Goal: Task Accomplishment & Management: Use online tool/utility

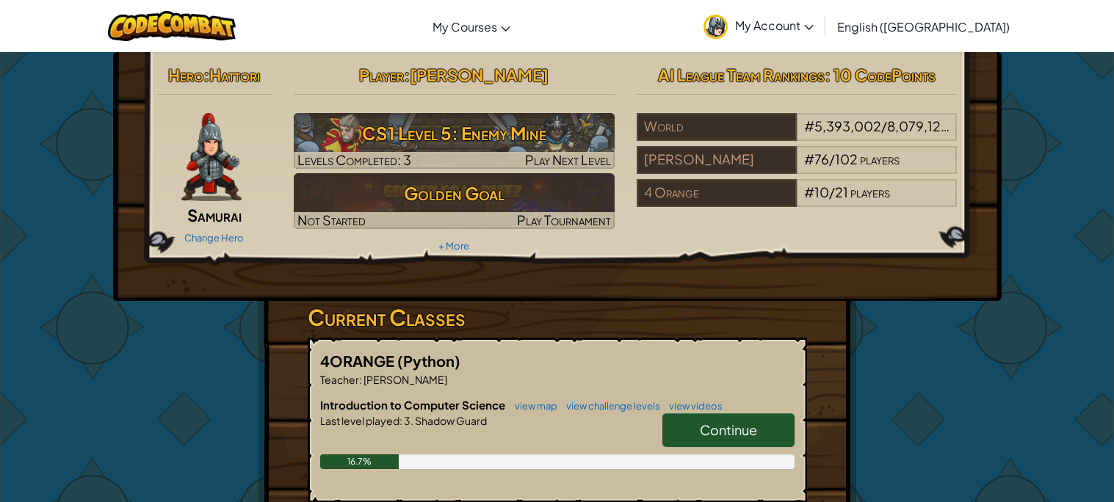
click at [690, 428] on link "Continue" at bounding box center [729, 431] width 132 height 34
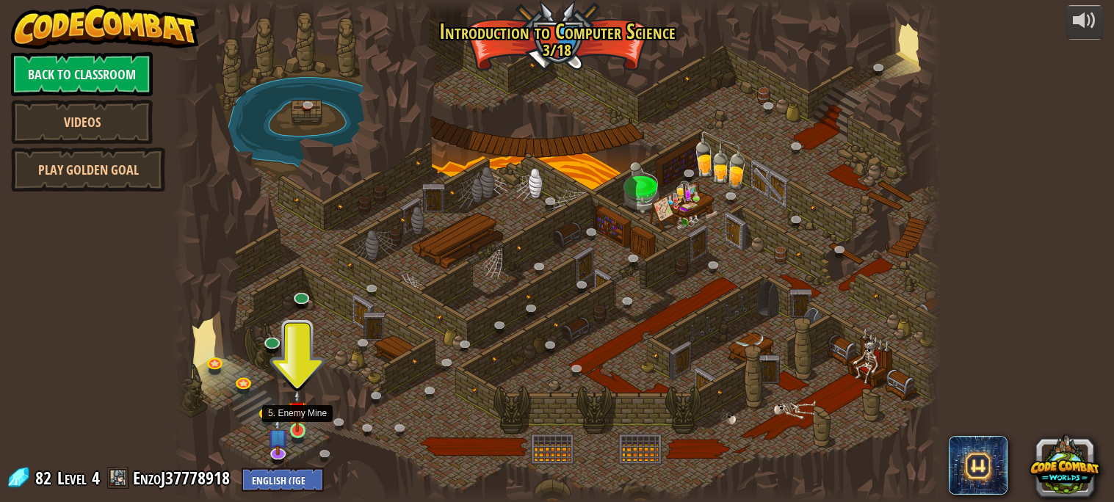
click at [297, 430] on img at bounding box center [297, 410] width 18 height 43
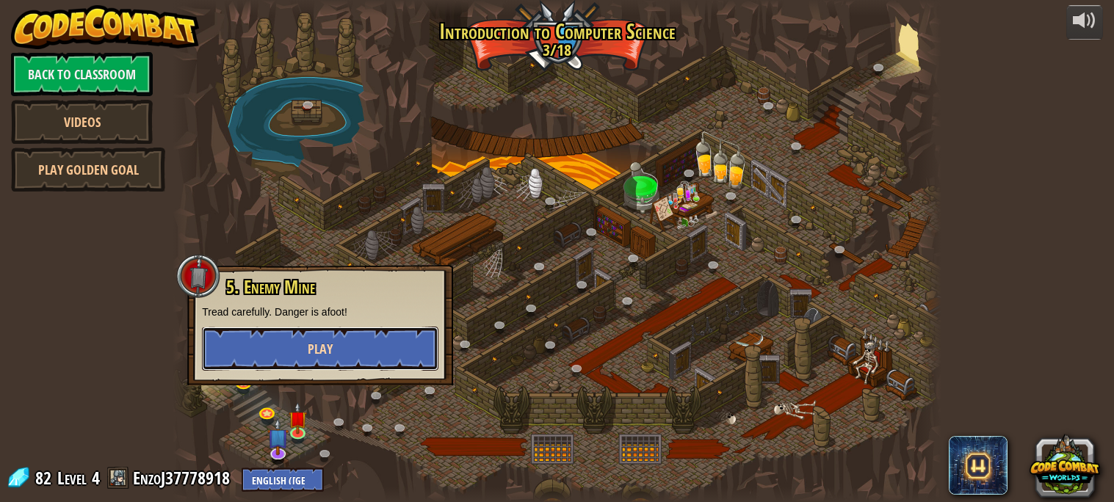
click at [309, 362] on button "Play" at bounding box center [320, 349] width 237 height 44
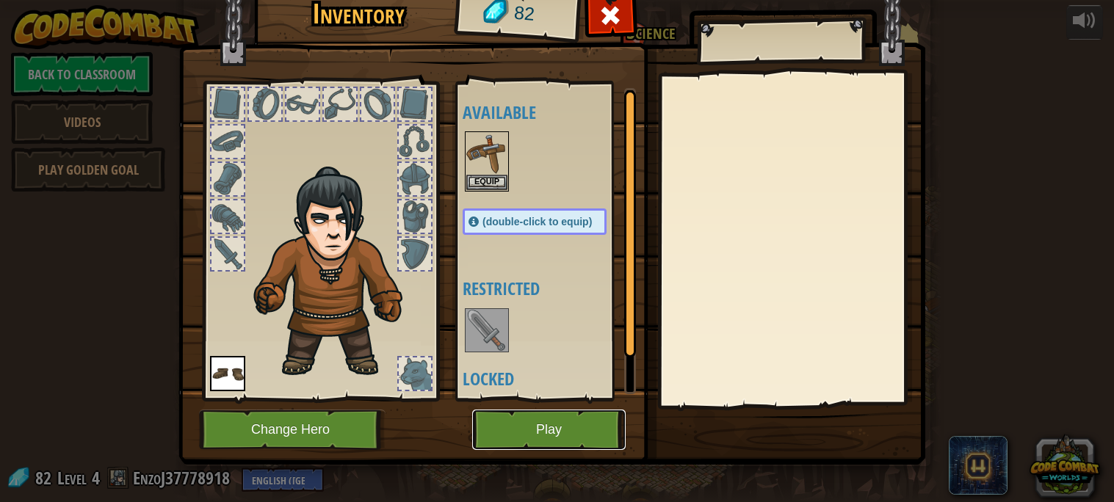
click at [516, 430] on button "Play" at bounding box center [549, 430] width 154 height 40
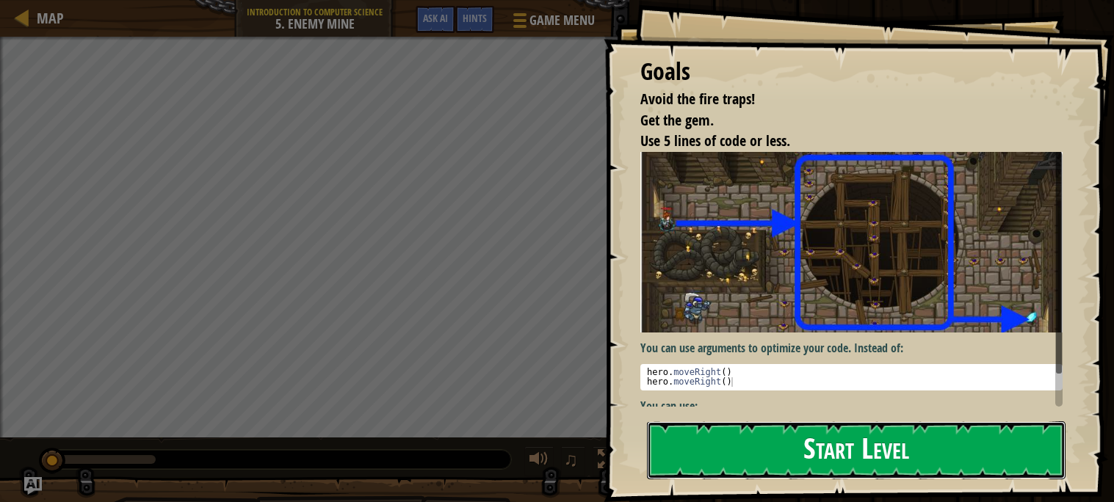
click at [842, 447] on button "Start Level" at bounding box center [856, 451] width 419 height 58
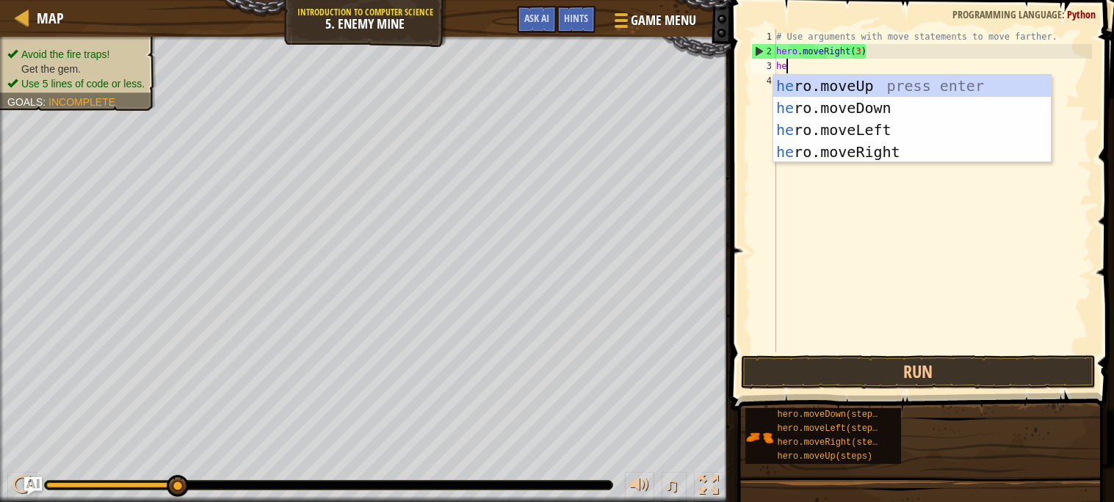
scroll to position [6, 1]
type textarea "hero"
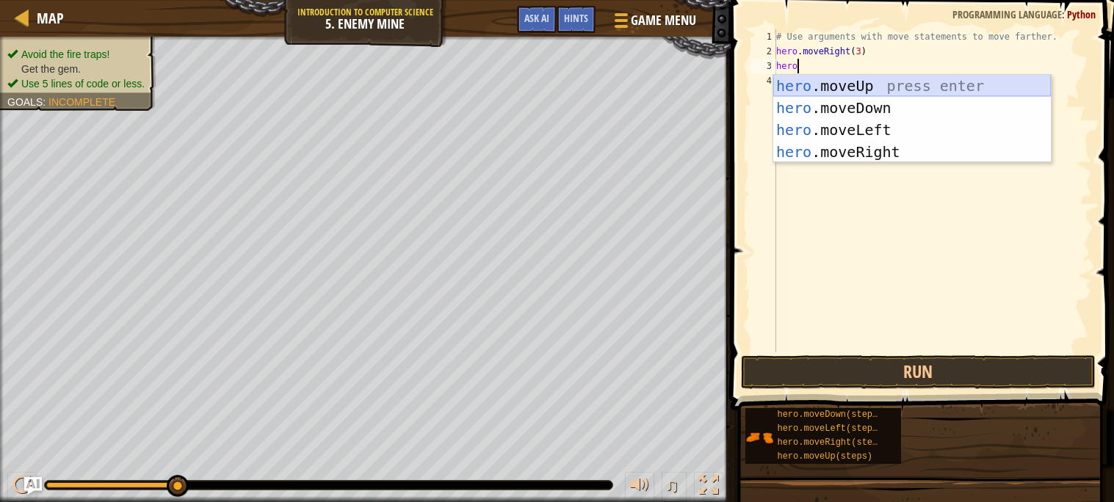
click at [912, 83] on div "hero .moveUp press enter hero .moveDown press enter hero .moveLeft press enter …" at bounding box center [912, 141] width 278 height 132
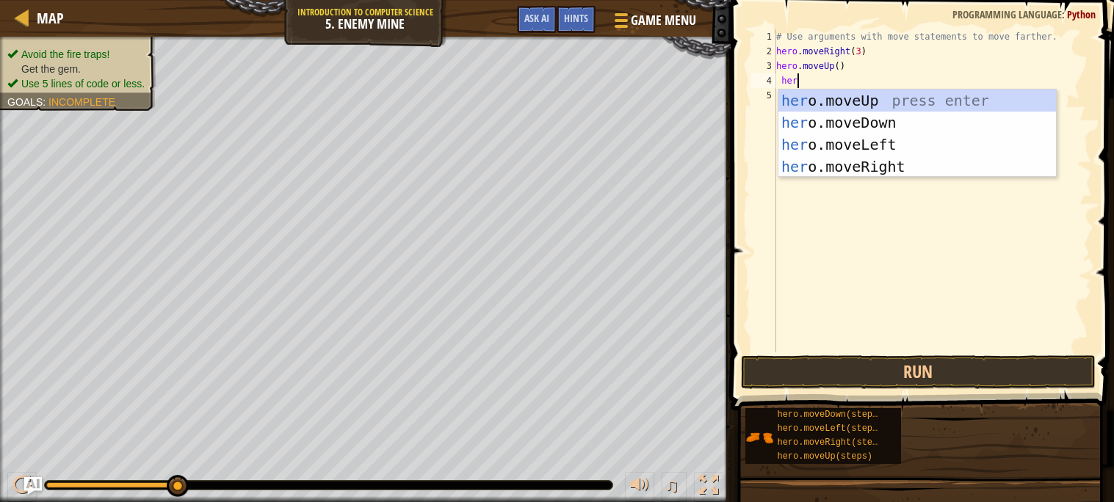
type textarea "hero"
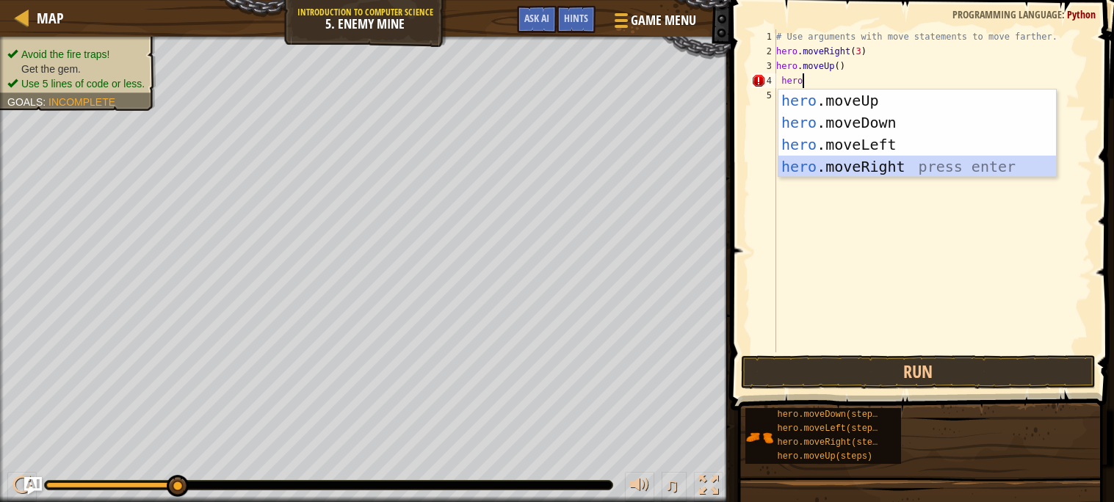
click at [872, 156] on div "hero .moveUp press enter hero .moveDown press enter hero .moveLeft press enter …" at bounding box center [918, 156] width 278 height 132
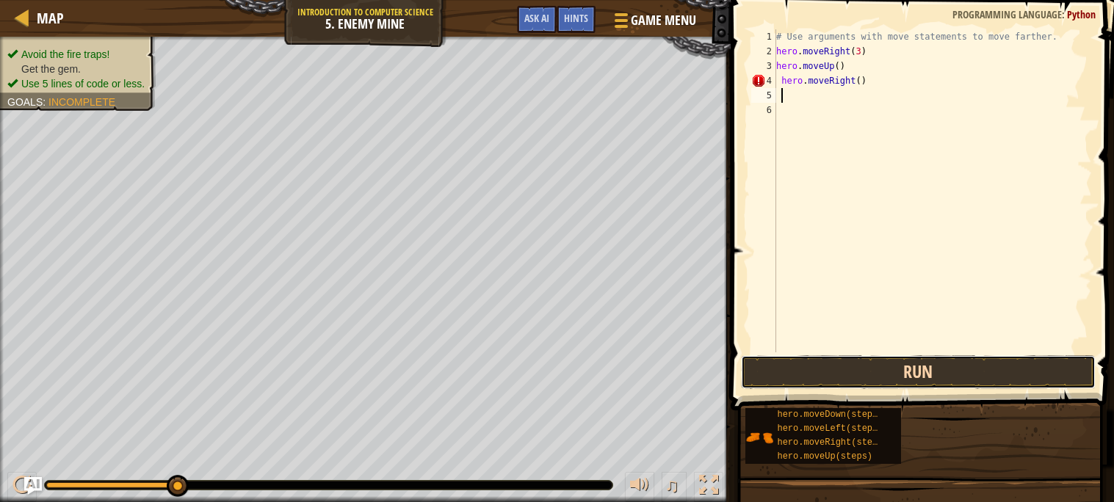
click at [900, 379] on button "Run" at bounding box center [918, 372] width 355 height 34
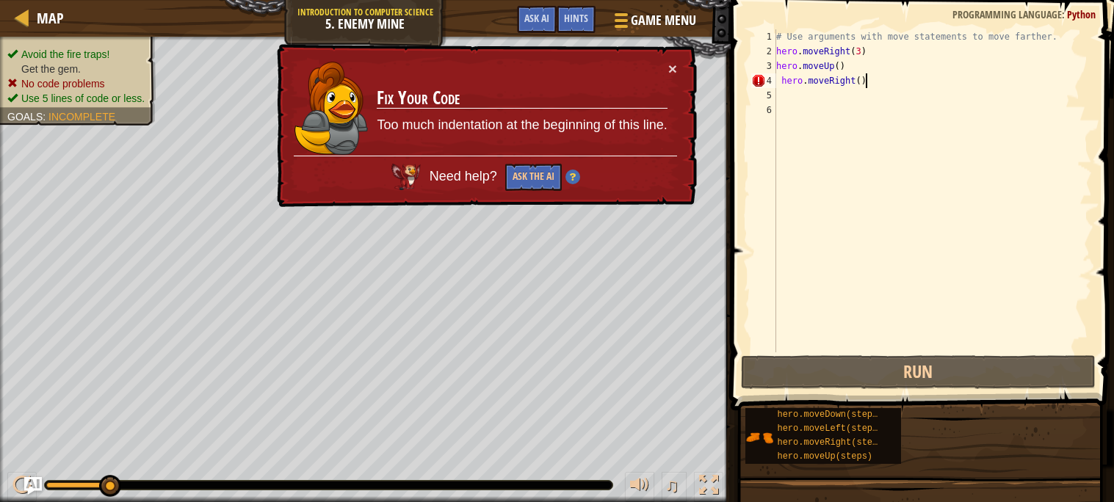
click at [924, 82] on div "# Use arguments with move statements to move farther. hero . moveRight ( 3 ) he…" at bounding box center [932, 205] width 319 height 353
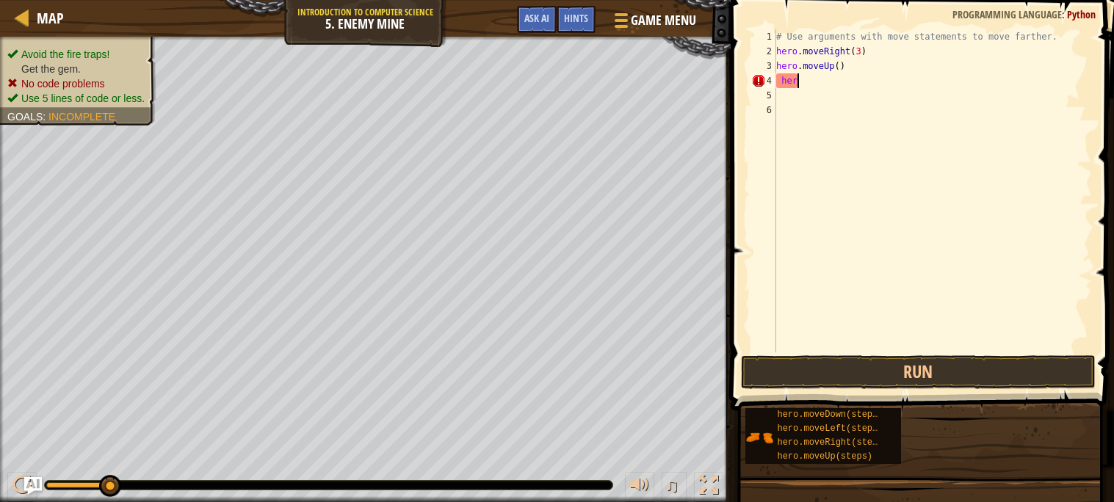
type textarea "h"
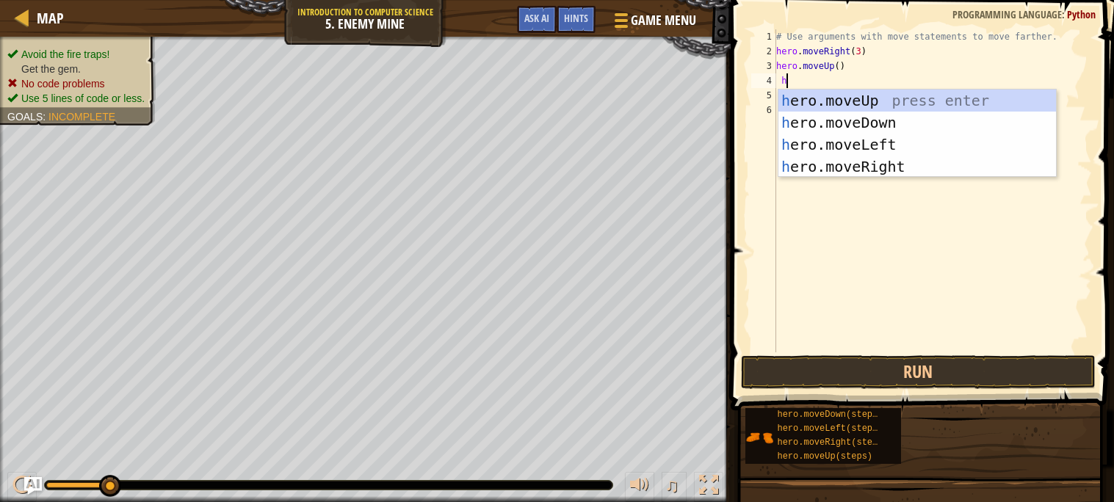
scroll to position [6, 1]
type textarea "hero"
click at [920, 140] on div "hero .moveUp press enter hero .moveDown press enter hero .moveLeft press enter …" at bounding box center [918, 156] width 278 height 132
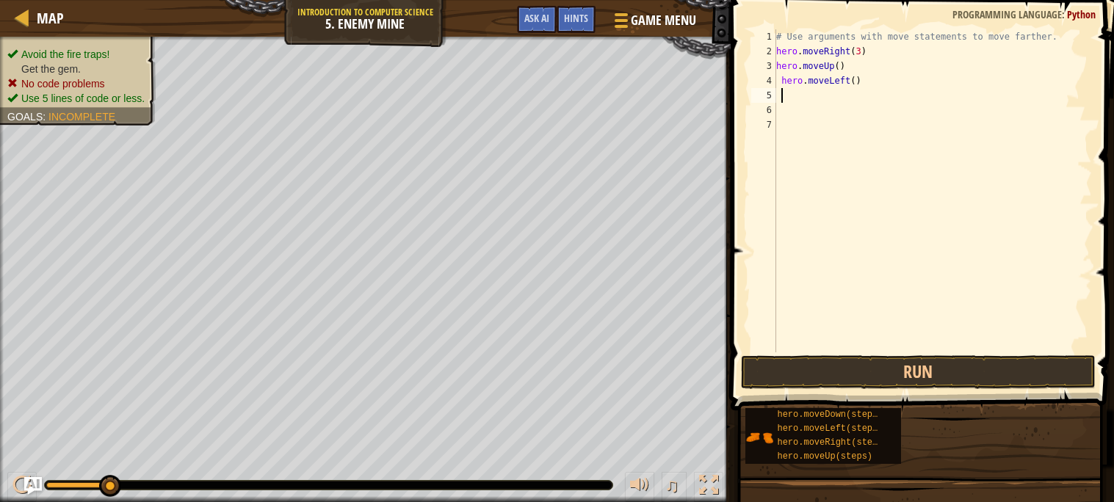
scroll to position [6, 0]
click at [873, 367] on button "Run" at bounding box center [918, 372] width 355 height 34
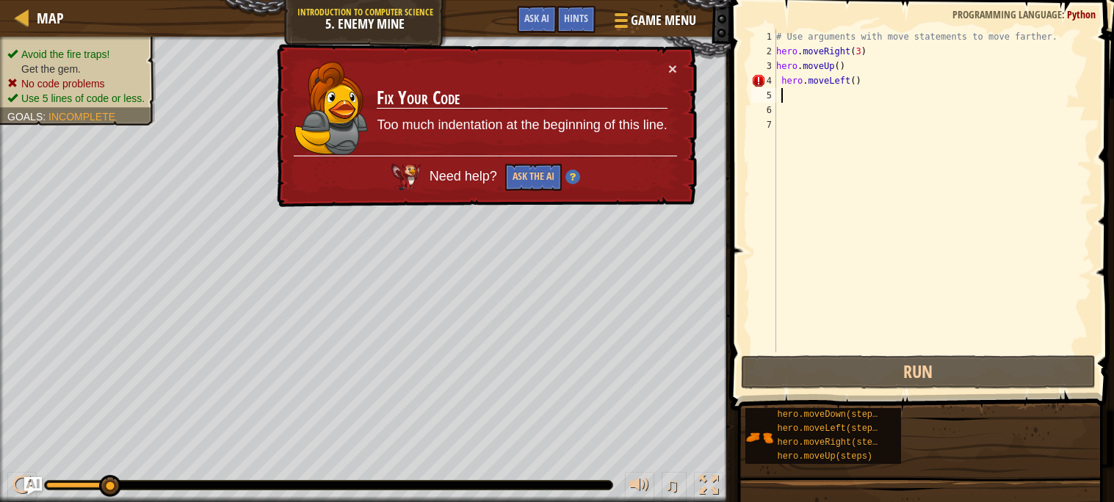
click at [879, 78] on div "# Use arguments with move statements to move farther. hero . moveRight ( 3 ) he…" at bounding box center [932, 205] width 319 height 353
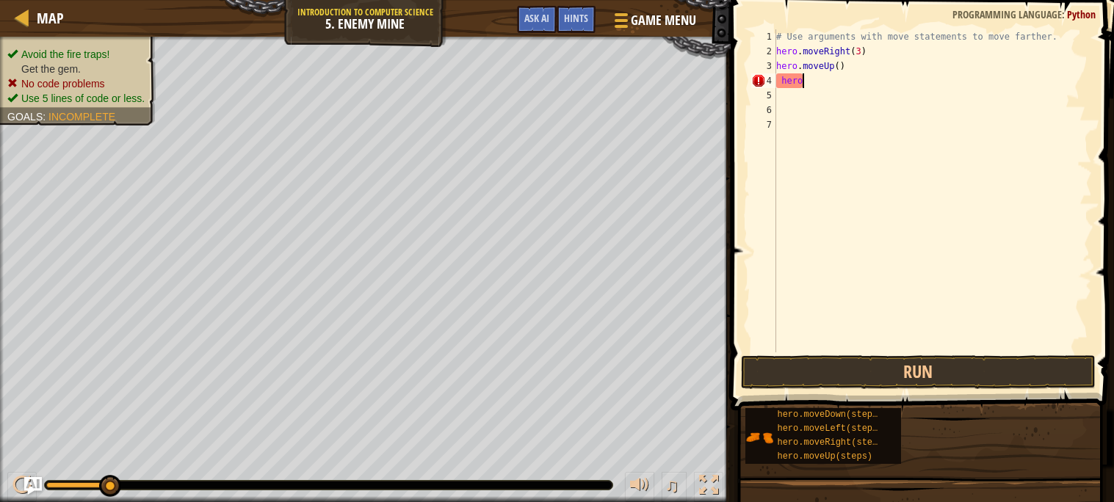
type textarea "h"
click at [870, 69] on div "# Use arguments with move statements to move farther. hero . moveRight ( 3 ) he…" at bounding box center [932, 205] width 319 height 353
type textarea "h"
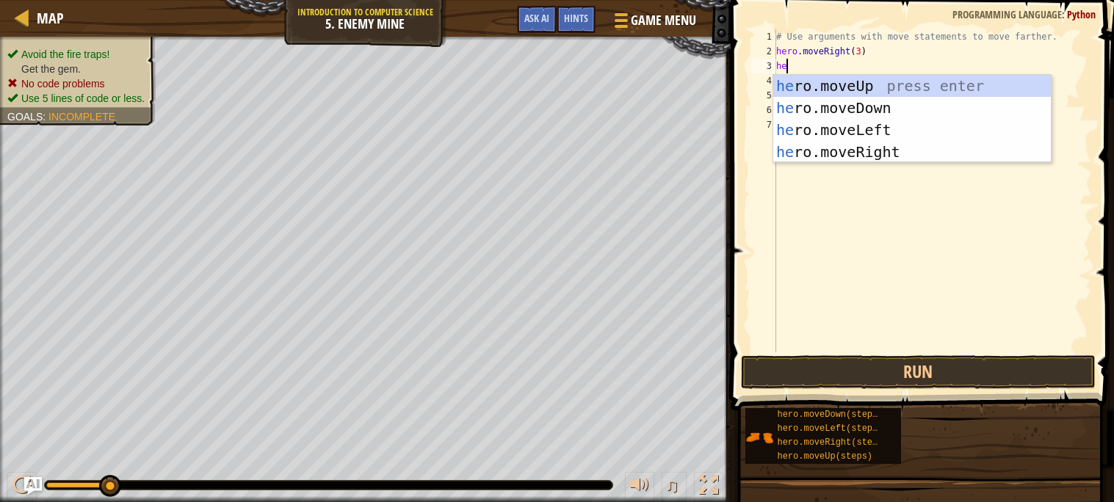
scroll to position [6, 1]
type textarea "hero"
click at [887, 87] on div "hero .moveUp press enter hero .moveDown press enter hero .moveLeft press enter …" at bounding box center [912, 141] width 278 height 132
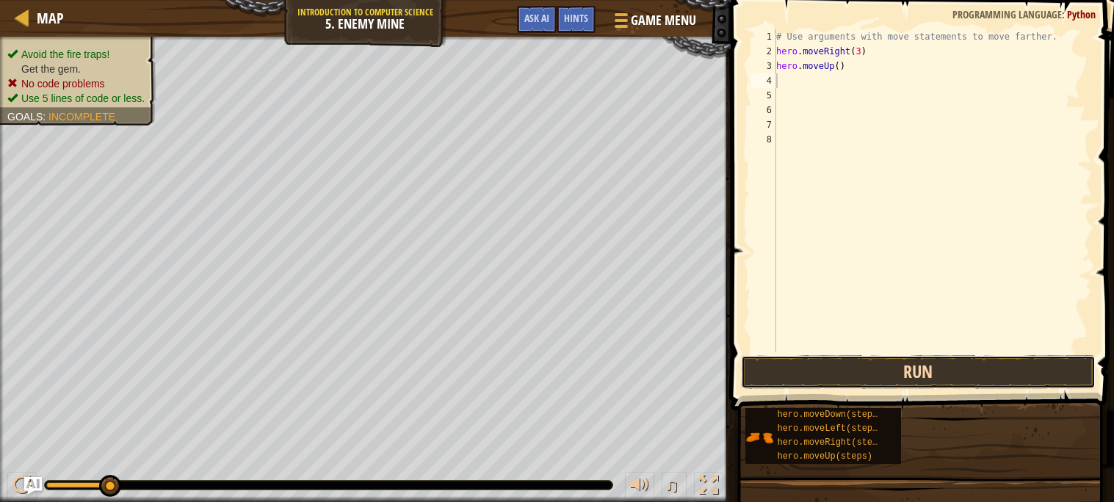
click at [956, 373] on button "Run" at bounding box center [918, 372] width 355 height 34
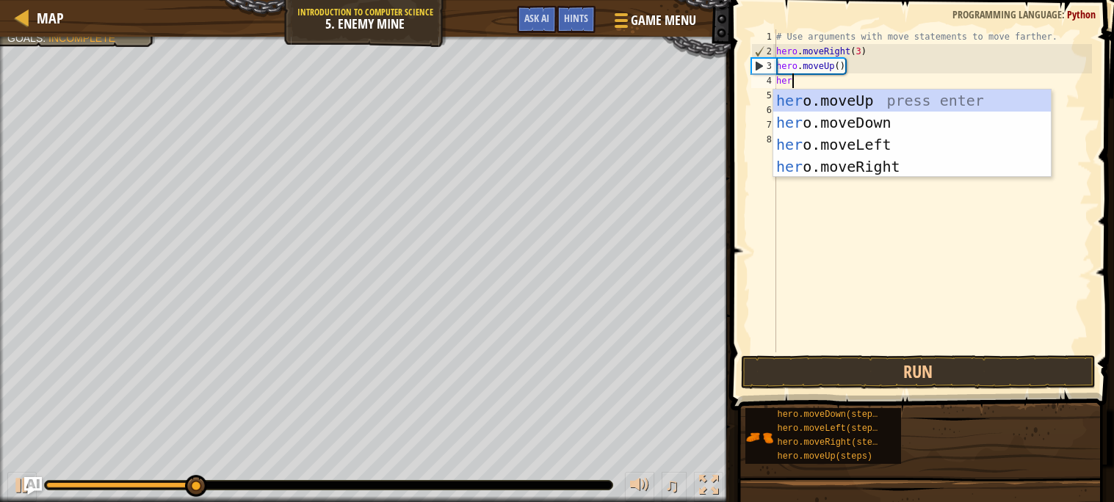
type textarea "hero"
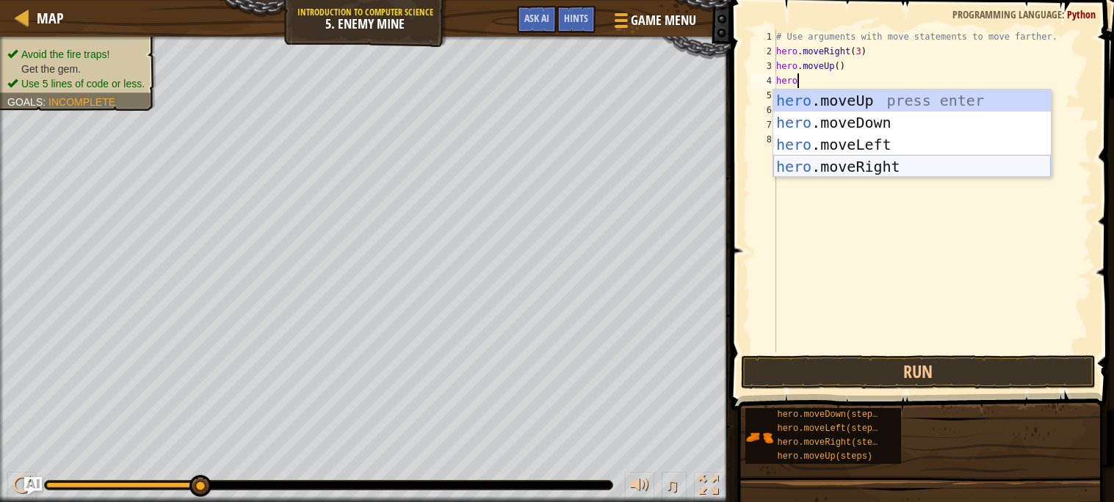
click at [886, 162] on div "hero .moveUp press enter hero .moveDown press enter hero .moveLeft press enter …" at bounding box center [912, 156] width 278 height 132
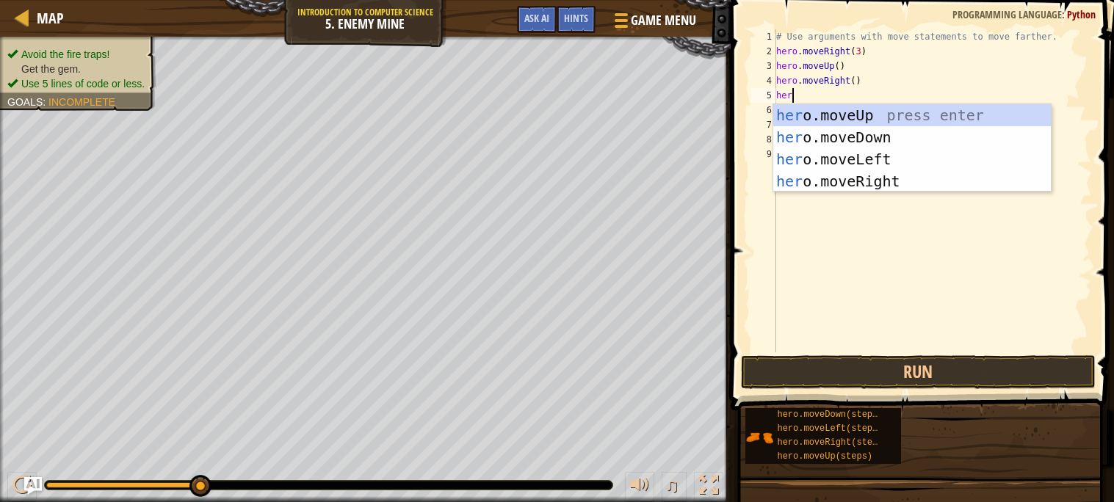
type textarea "hero"
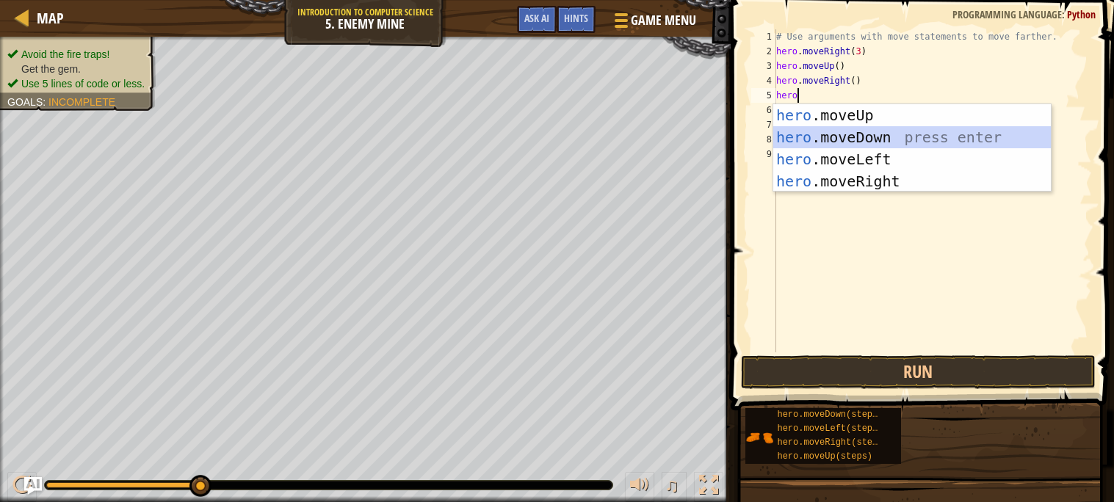
click at [876, 131] on div "hero .moveUp press enter hero .moveDown press enter hero .moveLeft press enter …" at bounding box center [912, 170] width 278 height 132
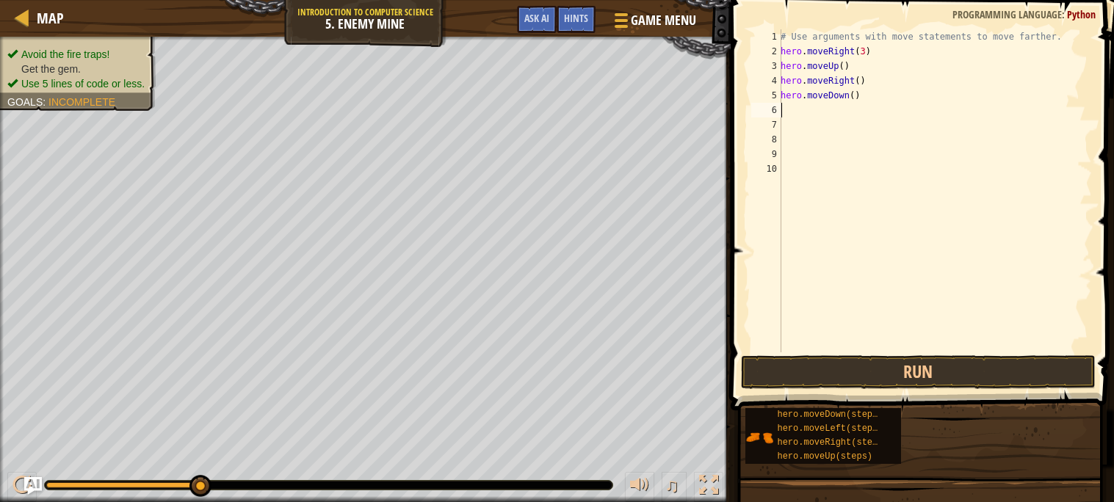
click at [856, 94] on div "# Use arguments with move statements to move farther. hero . moveRight ( 3 ) he…" at bounding box center [935, 205] width 314 height 353
type textarea "hero.moveDown(4)"
click at [815, 104] on div "# Use arguments with move statements to move farther. hero . moveRight ( 3 ) he…" at bounding box center [935, 205] width 314 height 353
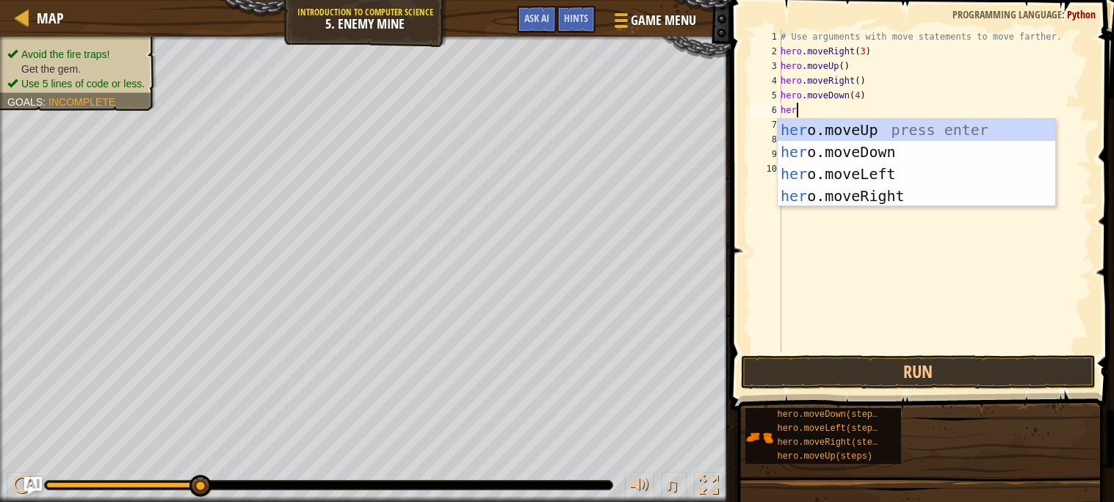
scroll to position [6, 1]
type textarea "hero"
click at [871, 190] on div "hero .moveUp press enter hero .moveDown press enter hero .moveLeft press enter …" at bounding box center [917, 185] width 278 height 132
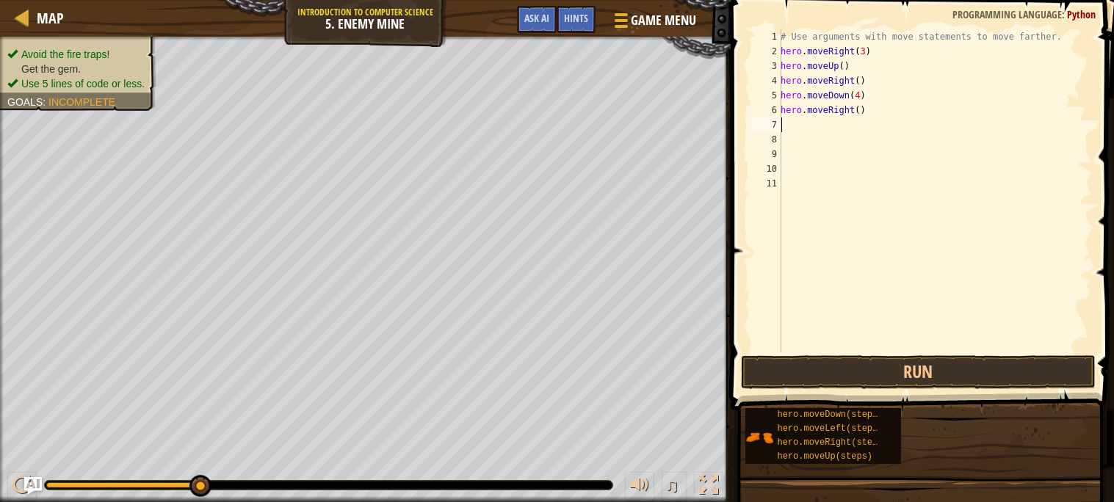
scroll to position [6, 0]
click at [858, 110] on div "# Use arguments with move statements to move farther. hero . moveRight ( 3 ) he…" at bounding box center [935, 205] width 314 height 353
click at [917, 373] on button "Run" at bounding box center [918, 372] width 355 height 34
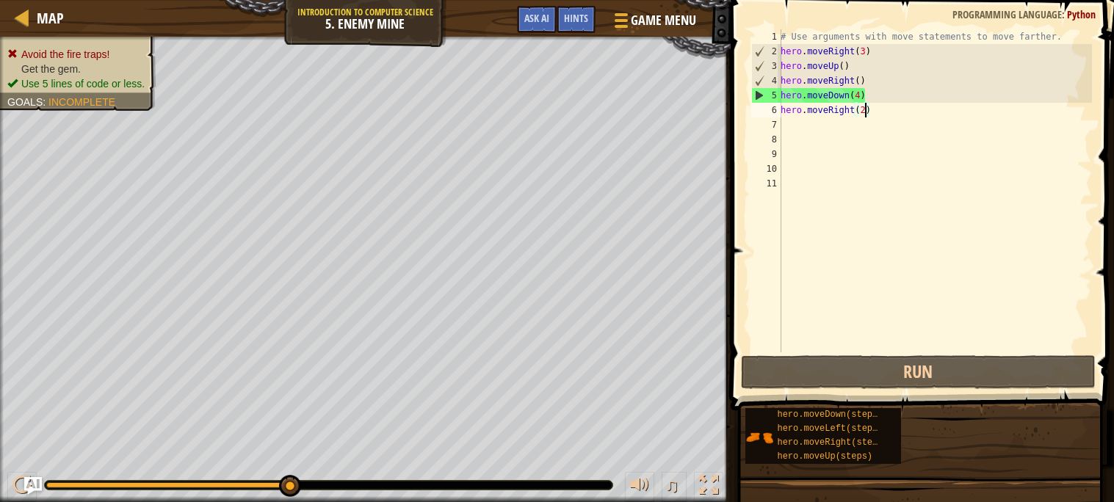
click at [861, 95] on div "# Use arguments with move statements to move farther. hero . moveRight ( 3 ) he…" at bounding box center [935, 205] width 314 height 353
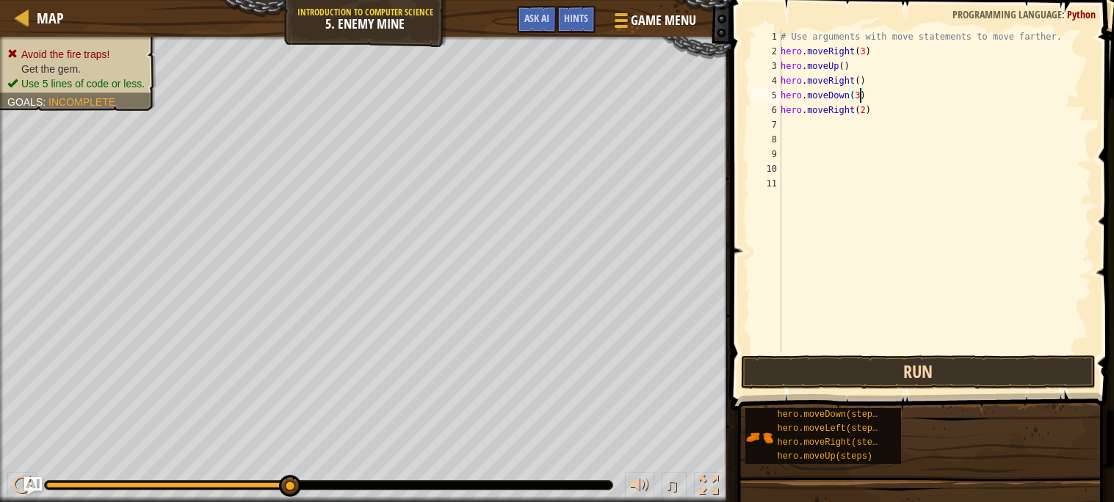
type textarea "hero.moveDown(3)"
click at [960, 372] on button "Run" at bounding box center [918, 372] width 355 height 34
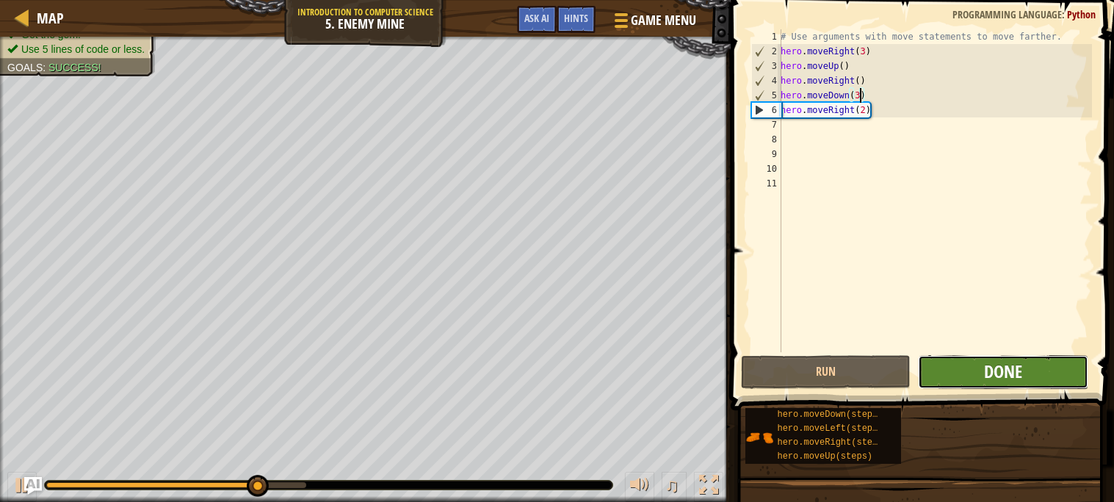
click at [986, 366] on span "Done" at bounding box center [1003, 372] width 38 height 24
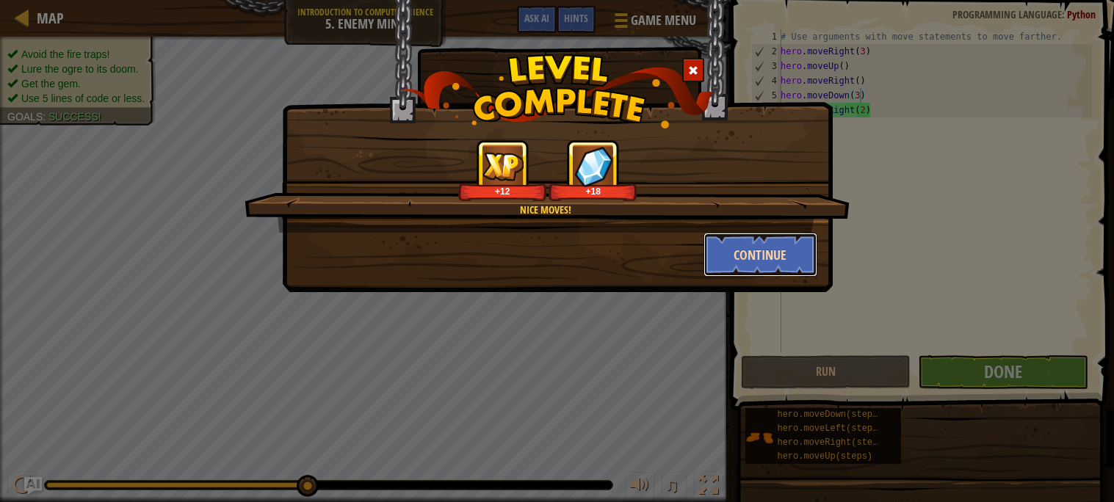
click at [715, 242] on button "Continue" at bounding box center [761, 255] width 114 height 44
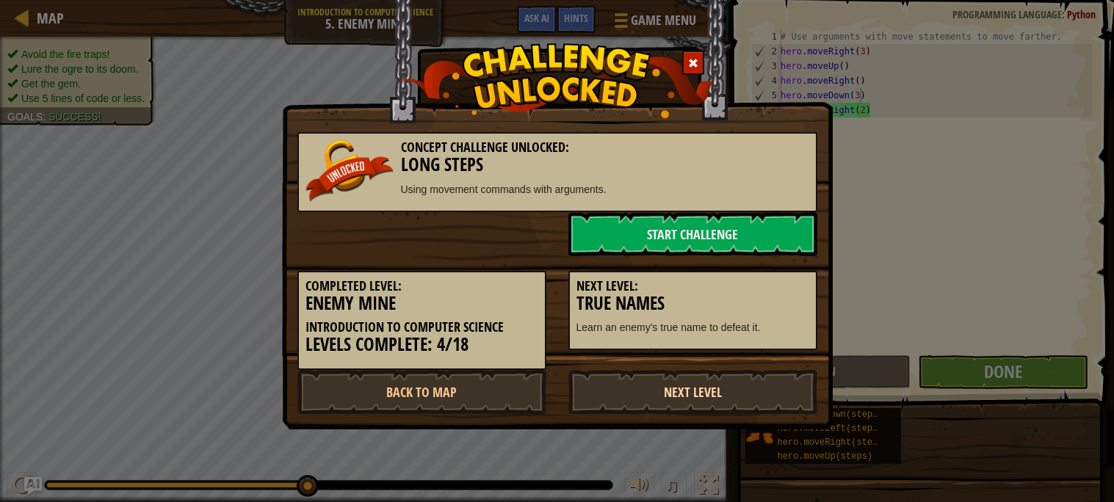
click at [712, 394] on link "Next Level" at bounding box center [693, 392] width 249 height 44
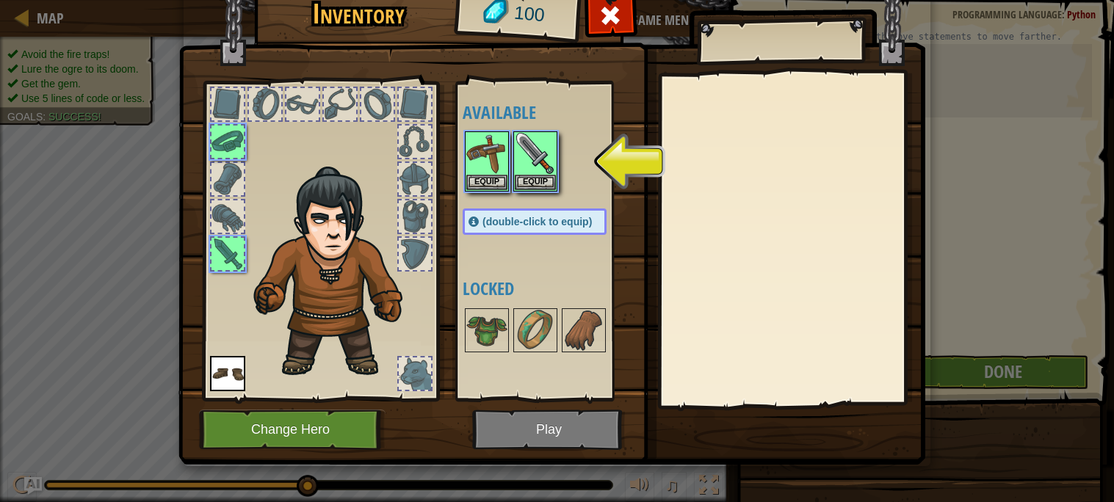
click at [554, 427] on img at bounding box center [551, 198] width 747 height 533
click at [551, 427] on img at bounding box center [551, 198] width 747 height 533
click at [541, 178] on button "Equip" at bounding box center [535, 181] width 41 height 15
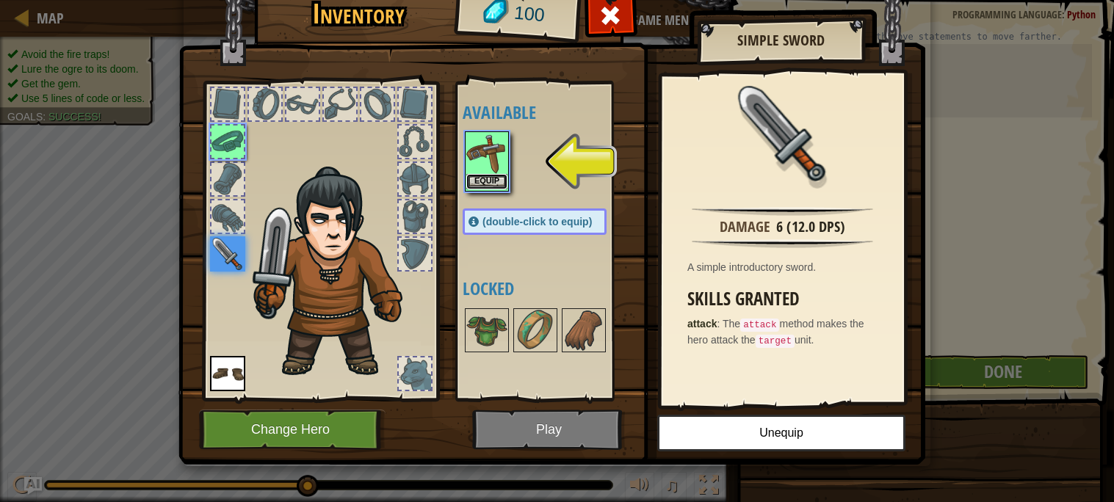
click at [486, 180] on button "Equip" at bounding box center [486, 181] width 41 height 15
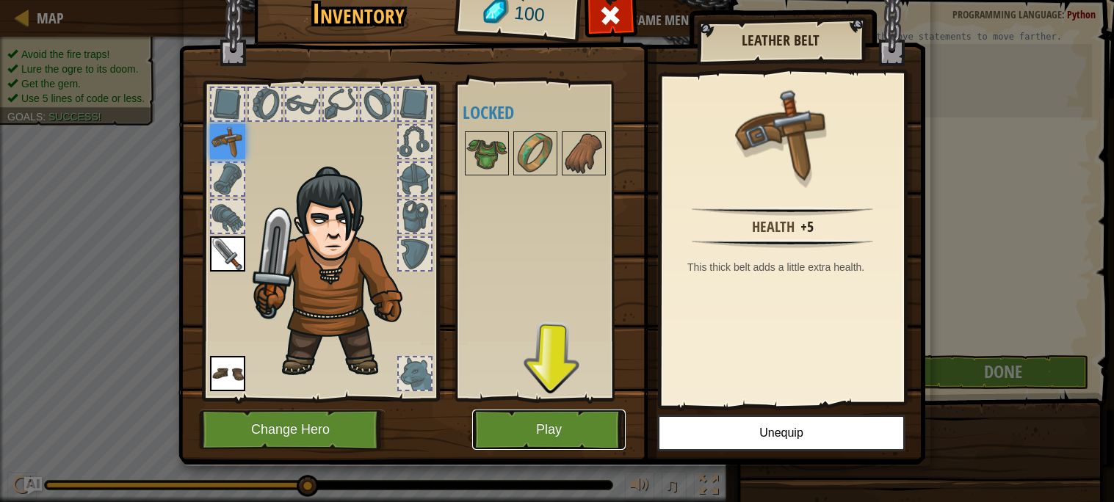
click at [582, 431] on button "Play" at bounding box center [549, 430] width 154 height 40
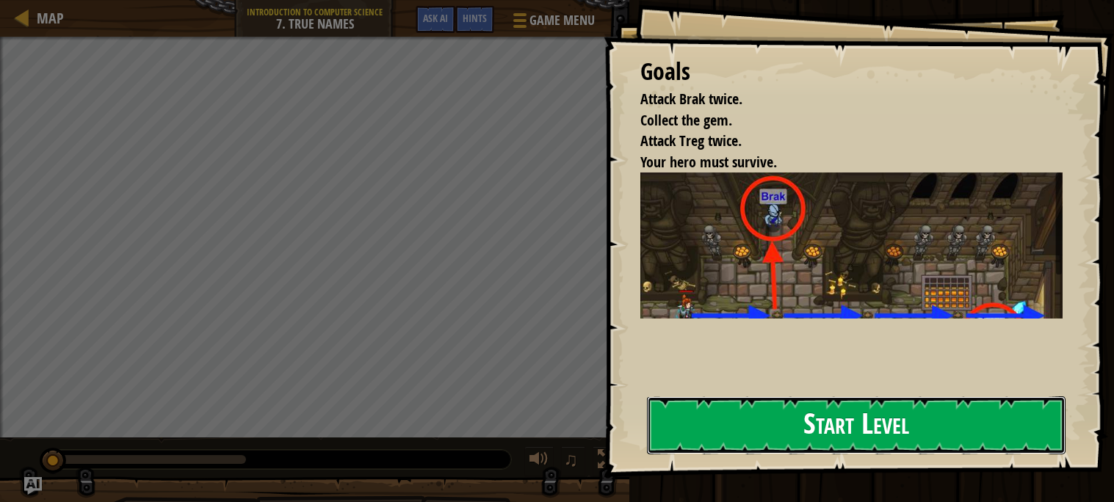
click at [873, 419] on button "Start Level" at bounding box center [856, 426] width 419 height 58
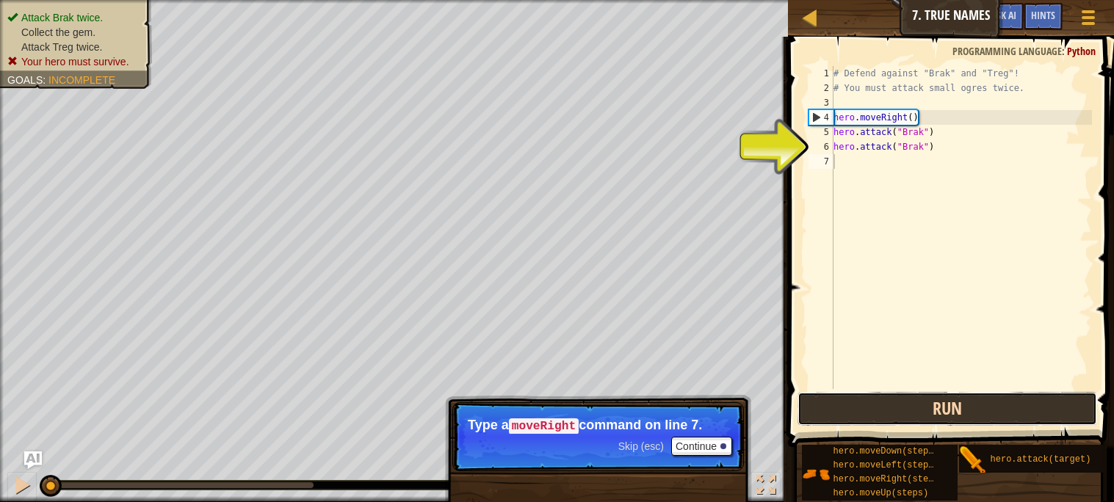
click at [878, 411] on button "Run" at bounding box center [947, 409] width 299 height 34
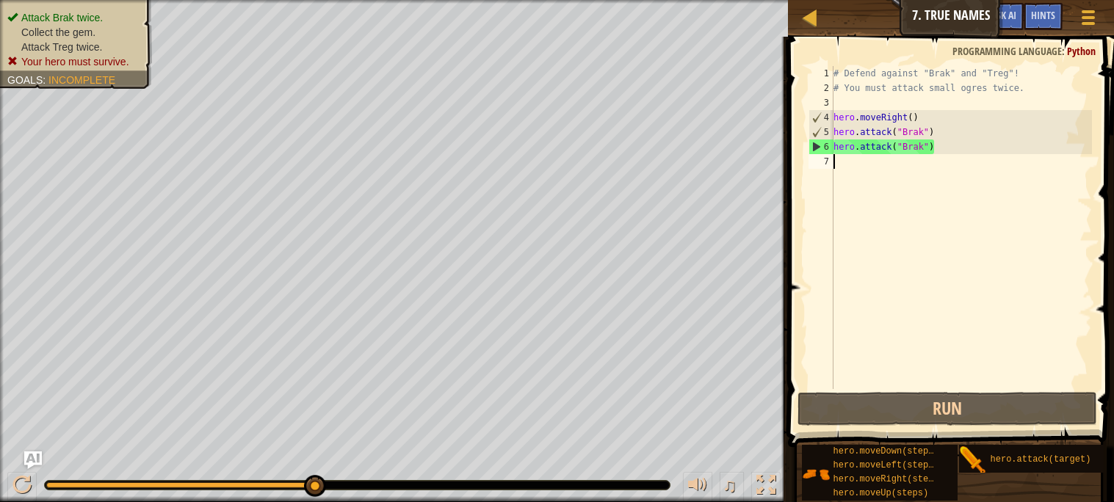
scroll to position [6, 0]
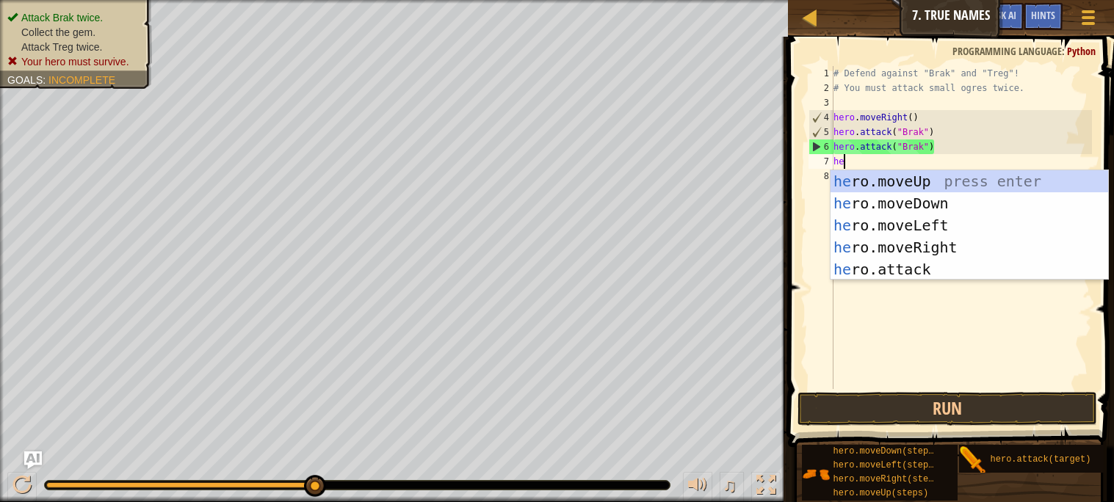
type textarea "hero"
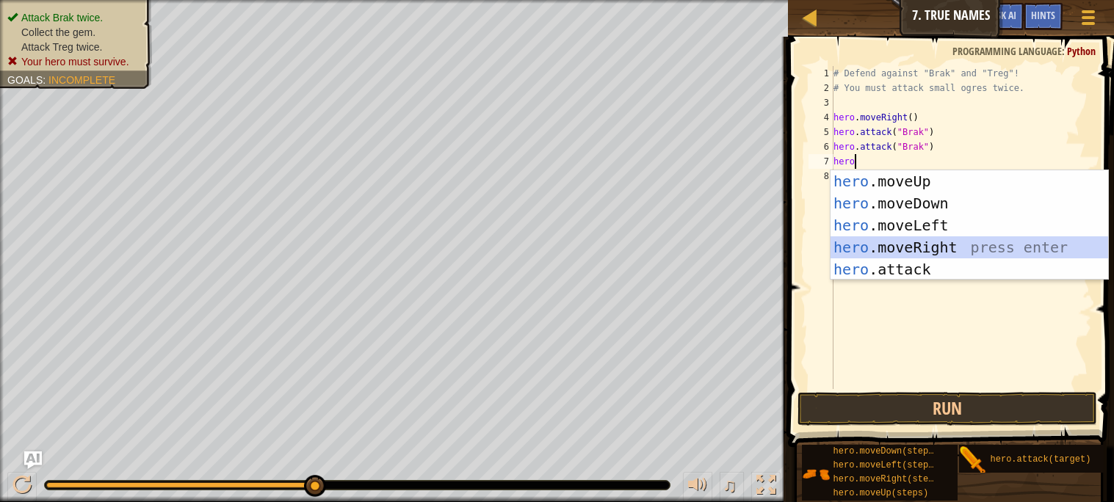
click at [913, 244] on div "hero .moveUp press enter hero .moveDown press enter hero .moveLeft press enter …" at bounding box center [970, 247] width 278 height 154
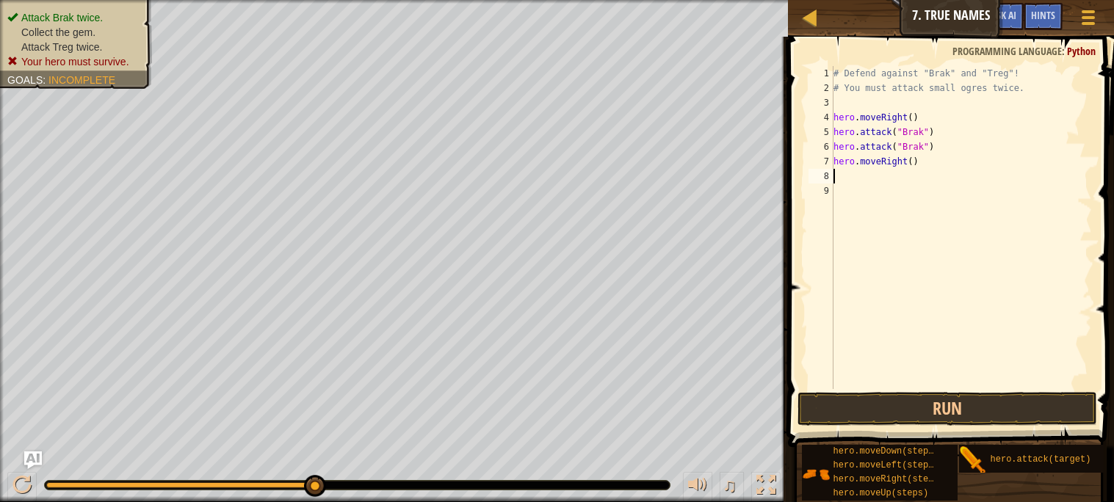
click at [920, 167] on div "# Defend against "Brak" and "Treg"! # You must attack small ogres twice. hero .…" at bounding box center [961, 242] width 261 height 353
type textarea "hero.moveRight()"
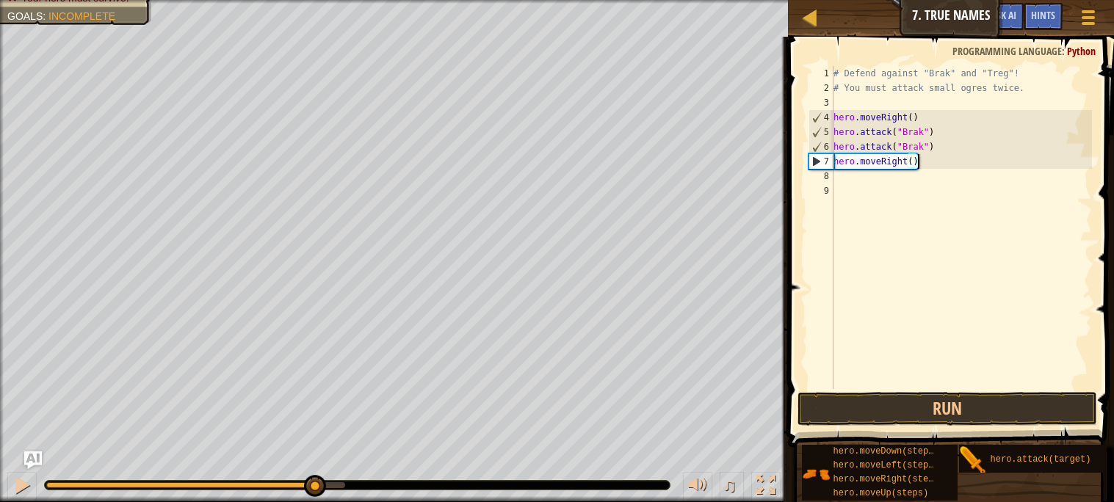
click at [894, 193] on div "# Defend against "Brak" and "Treg"! # You must attack small ogres twice. hero .…" at bounding box center [961, 242] width 261 height 353
click at [875, 176] on div "# Defend against "Brak" and "Treg"! # You must attack small ogres twice. hero .…" at bounding box center [961, 242] width 261 height 353
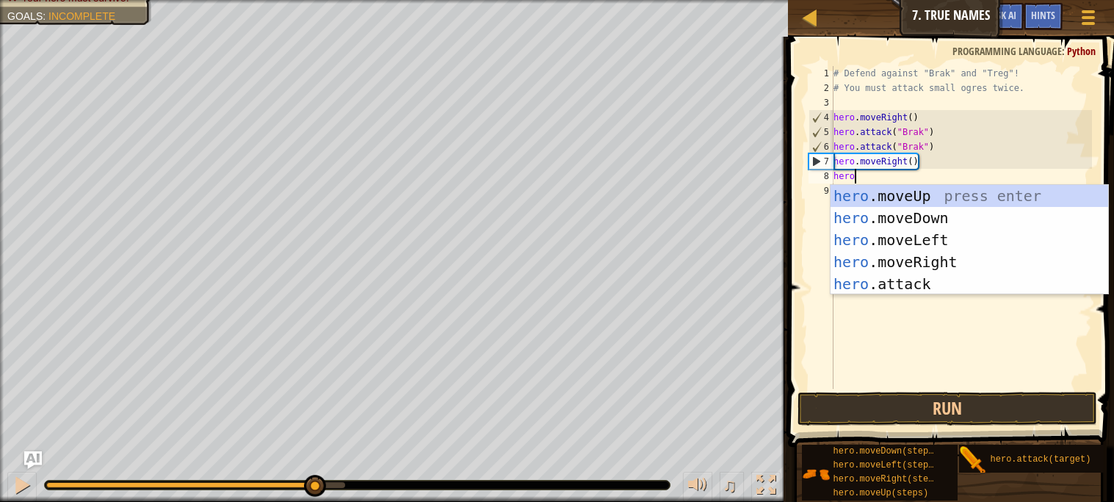
scroll to position [6, 1]
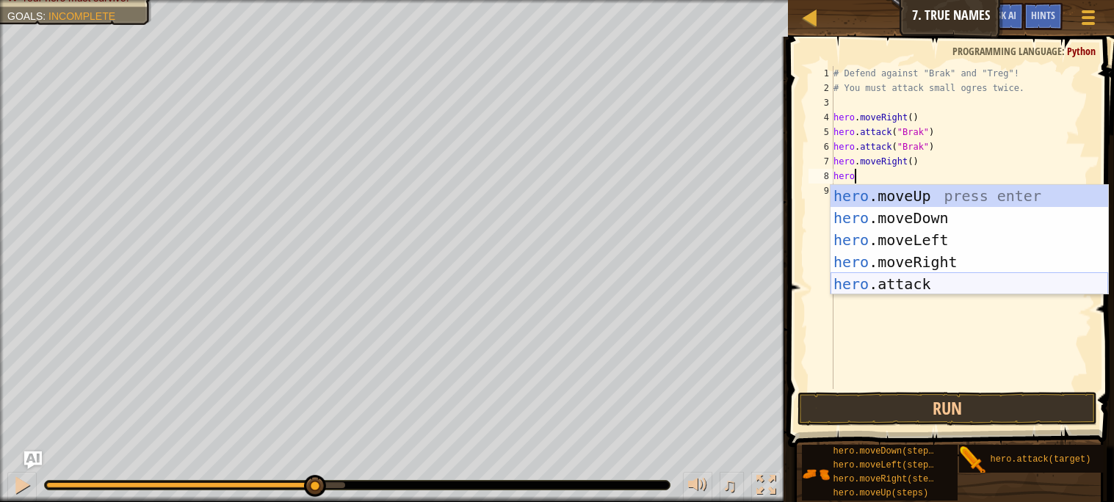
click at [939, 287] on div "hero .moveUp press enter hero .moveDown press enter hero .moveLeft press enter …" at bounding box center [970, 262] width 278 height 154
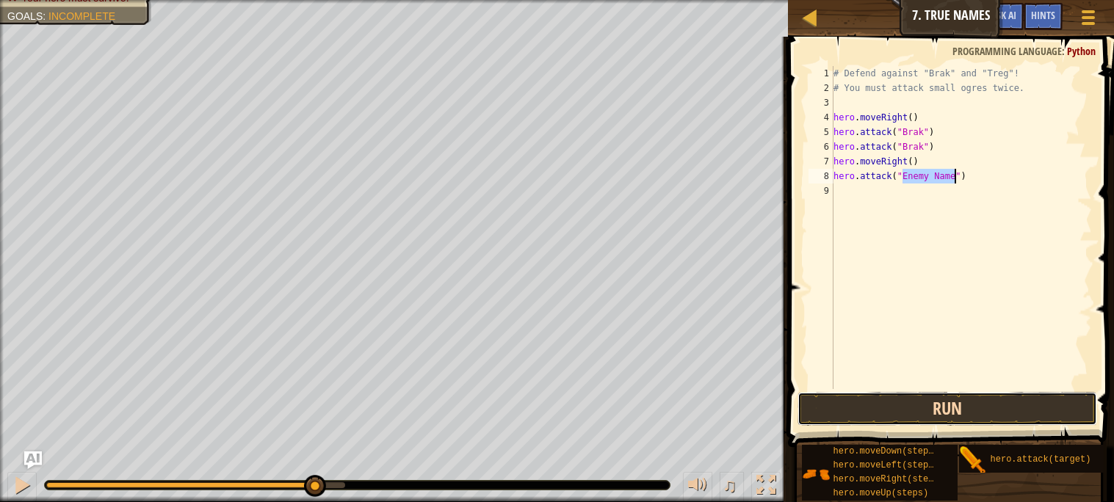
click at [848, 411] on button "Run" at bounding box center [947, 409] width 299 height 34
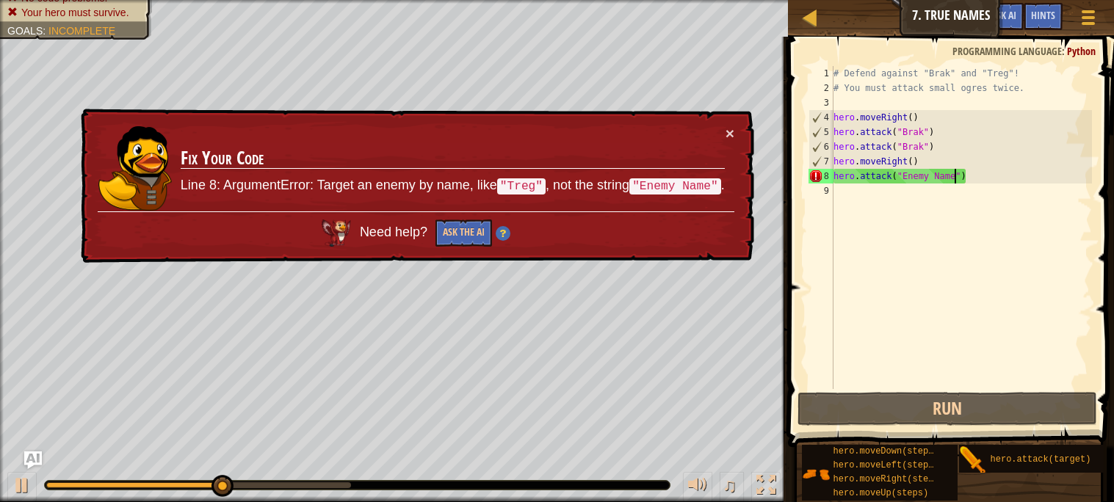
click at [721, 123] on div "× Fix Your Code Line 8: ArgumentError: Target an enemy by name, like "Treg" , n…" at bounding box center [416, 187] width 676 height 156
click at [729, 129] on button "×" at bounding box center [730, 133] width 9 height 15
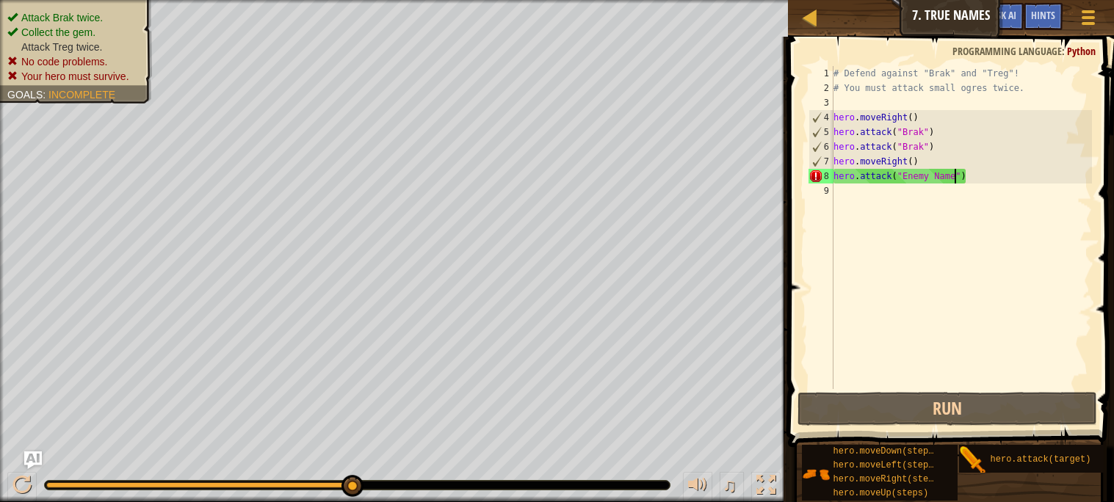
click at [956, 177] on div "# Defend against "Brak" and "Treg"! # You must attack small ogres twice. hero .…" at bounding box center [961, 242] width 261 height 353
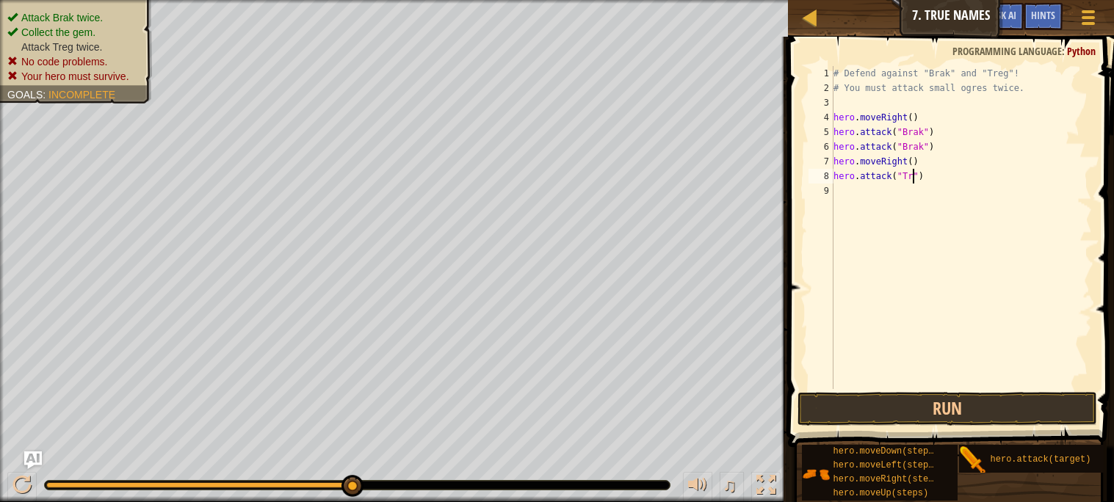
scroll to position [6, 7]
type textarea "hero.attack("Treg")"
click at [1014, 408] on button "Run" at bounding box center [947, 409] width 299 height 34
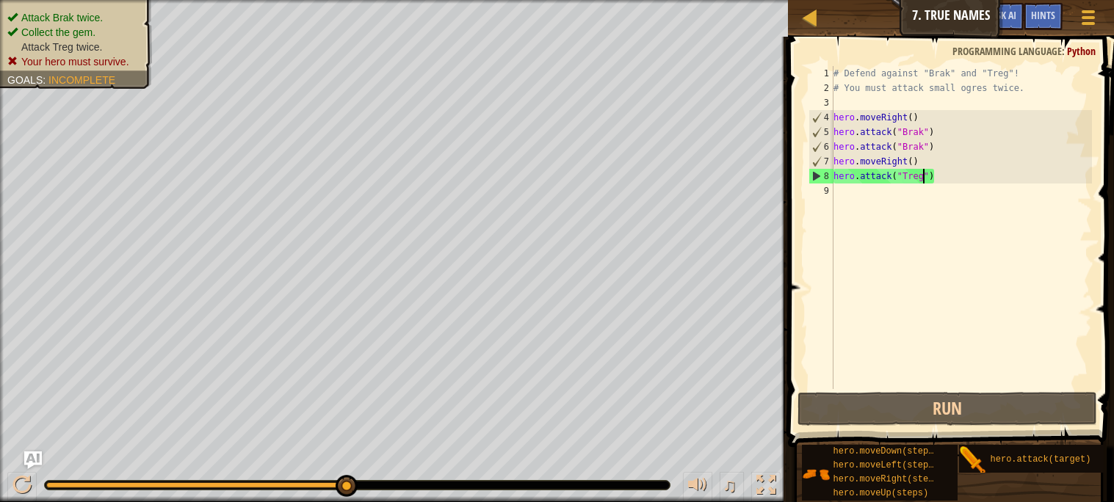
click at [848, 198] on div "# Defend against "Brak" and "Treg"! # You must attack small ogres twice. hero .…" at bounding box center [961, 242] width 261 height 353
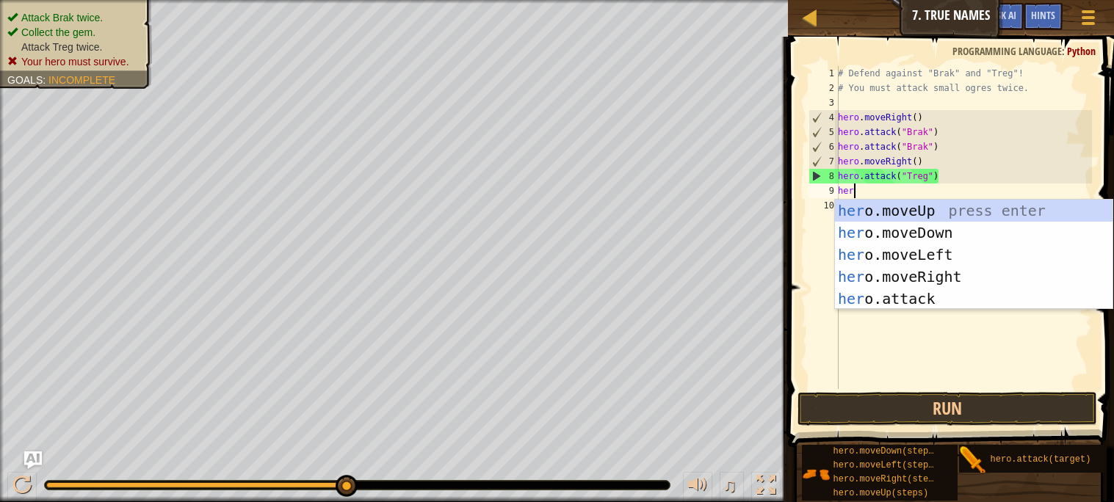
scroll to position [6, 1]
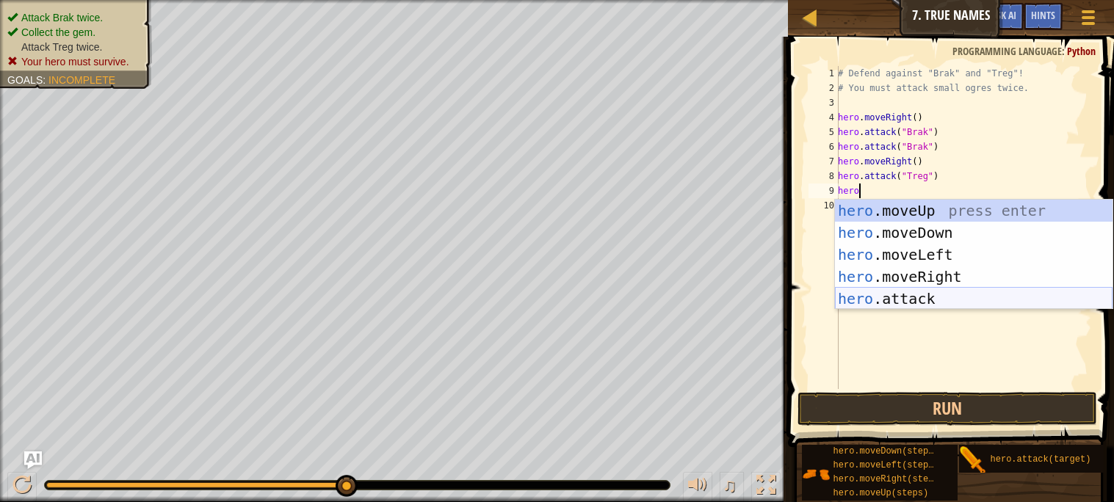
click at [964, 300] on div "hero .moveUp press enter hero .moveDown press enter hero .moveLeft press enter …" at bounding box center [974, 277] width 278 height 154
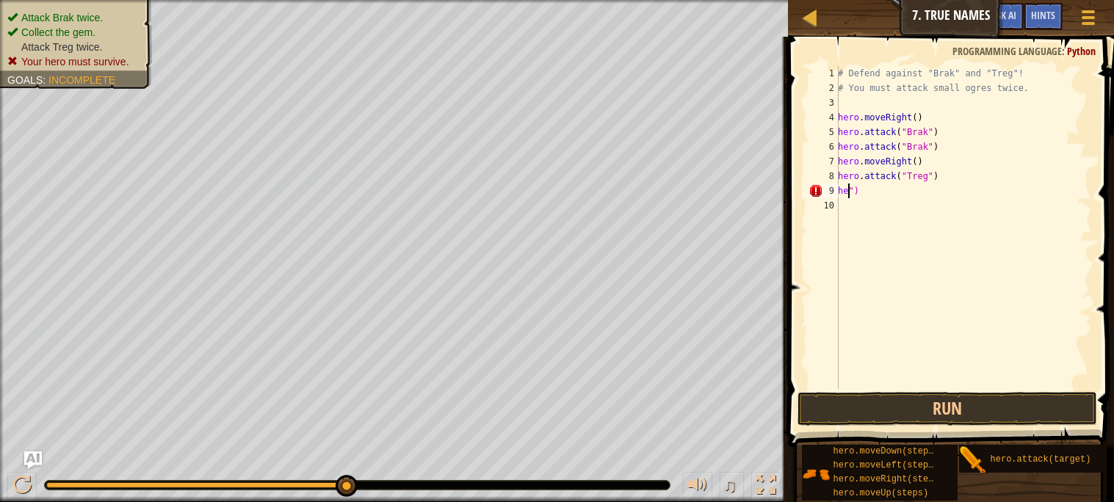
type textarea "")"
click at [921, 199] on div "# Defend against "Brak" and "Treg"! # You must attack small ogres twice. hero .…" at bounding box center [963, 242] width 257 height 353
click at [909, 192] on div "# Defend against "Brak" and "Treg"! # You must attack small ogres twice. hero .…" at bounding box center [963, 242] width 257 height 353
type textarea """
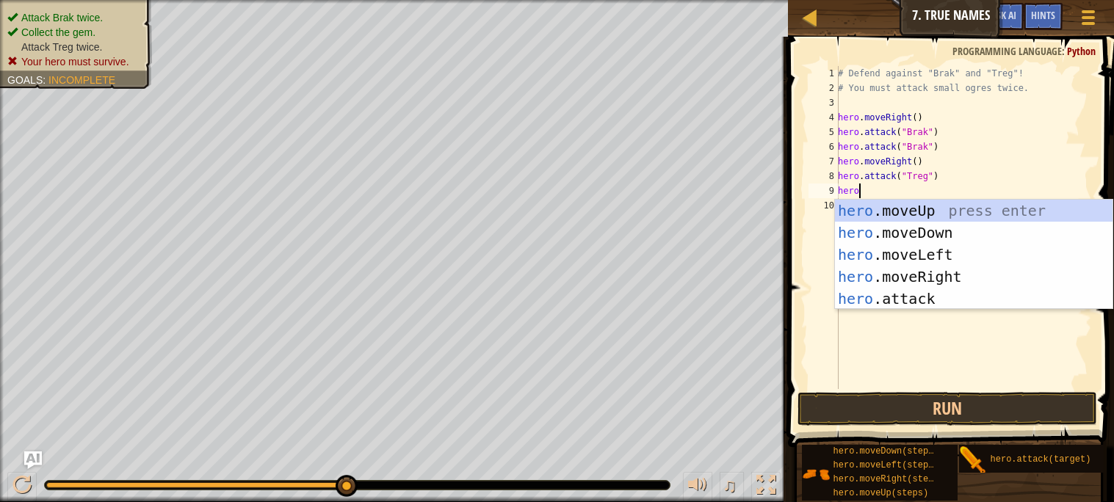
scroll to position [6, 1]
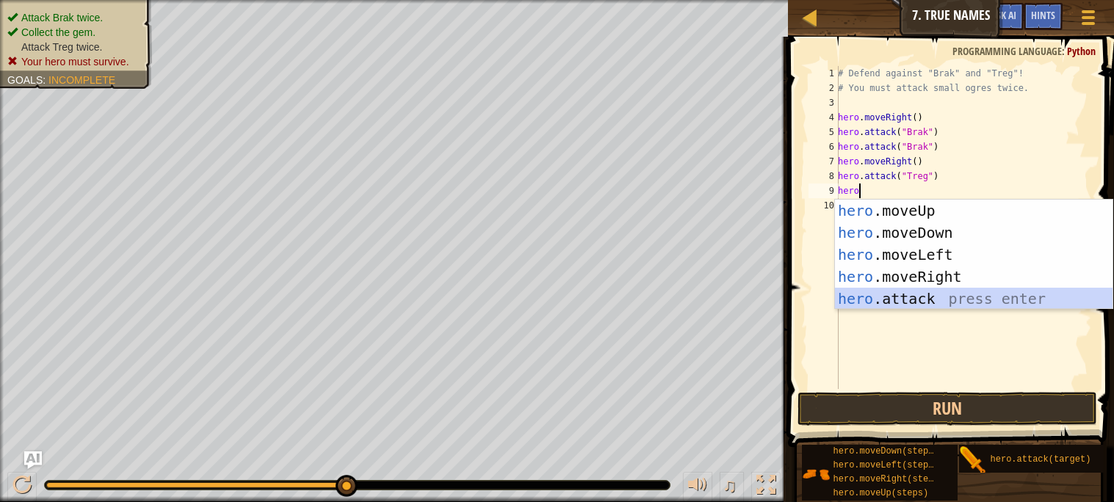
click at [979, 299] on div "hero .moveUp press enter hero .moveDown press enter hero .moveLeft press enter …" at bounding box center [974, 277] width 278 height 154
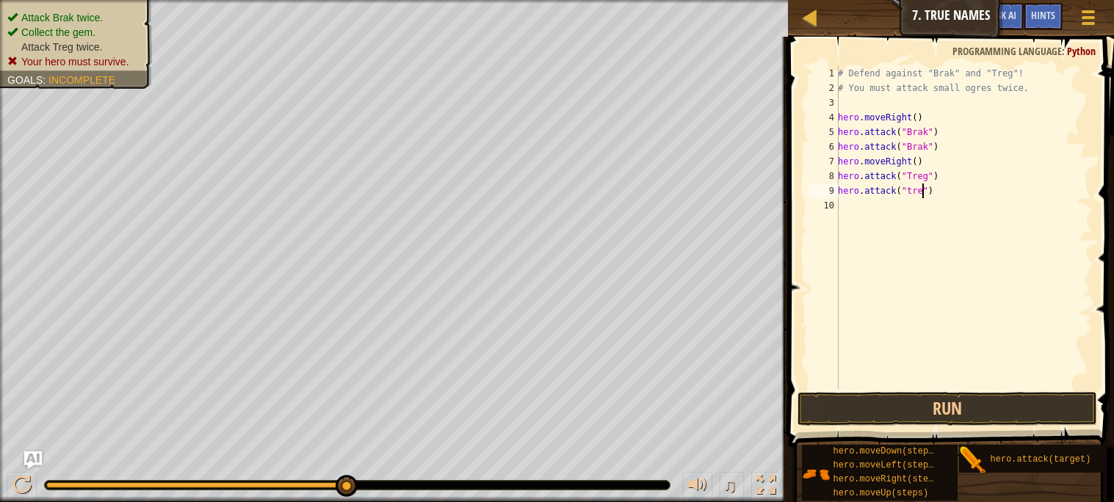
type textarea "hero.attack("treg")"
click at [881, 204] on div "# Defend against "Brak" and "Treg"! # You must attack small ogres twice. hero .…" at bounding box center [963, 242] width 257 height 353
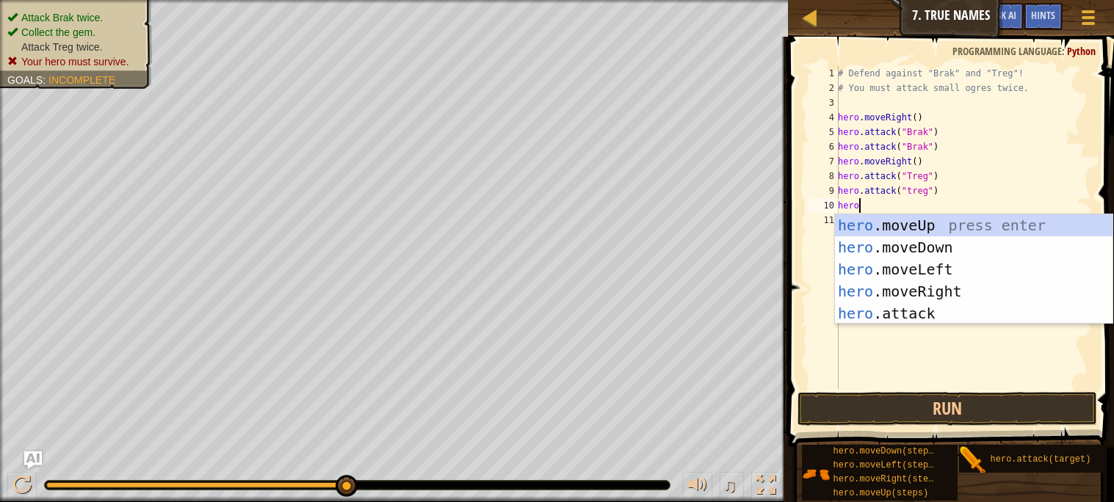
scroll to position [6, 1]
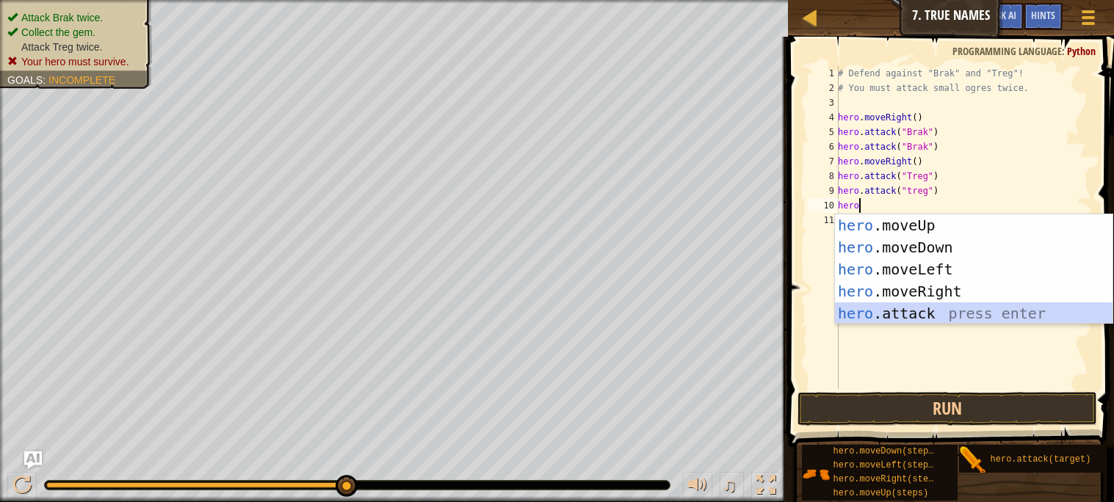
click at [942, 306] on div "hero .moveUp press enter hero .moveDown press enter hero .moveLeft press enter …" at bounding box center [974, 291] width 278 height 154
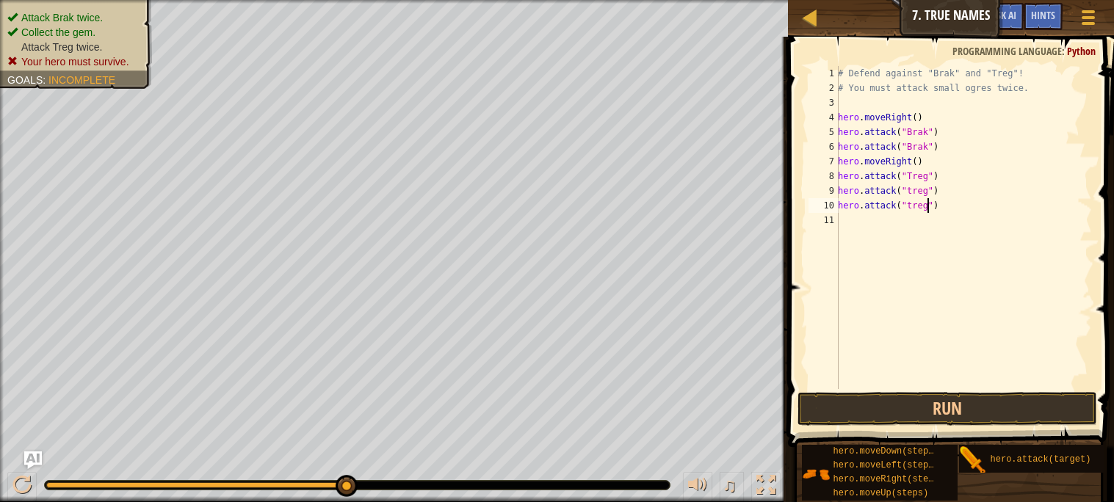
scroll to position [6, 7]
click at [1009, 402] on button "Run" at bounding box center [947, 409] width 299 height 34
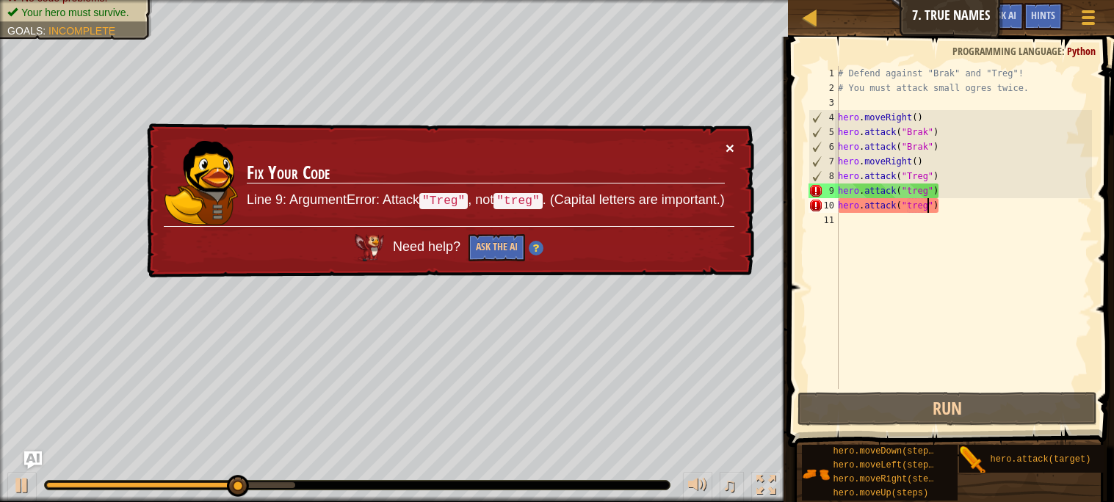
click at [729, 144] on button "×" at bounding box center [730, 147] width 9 height 15
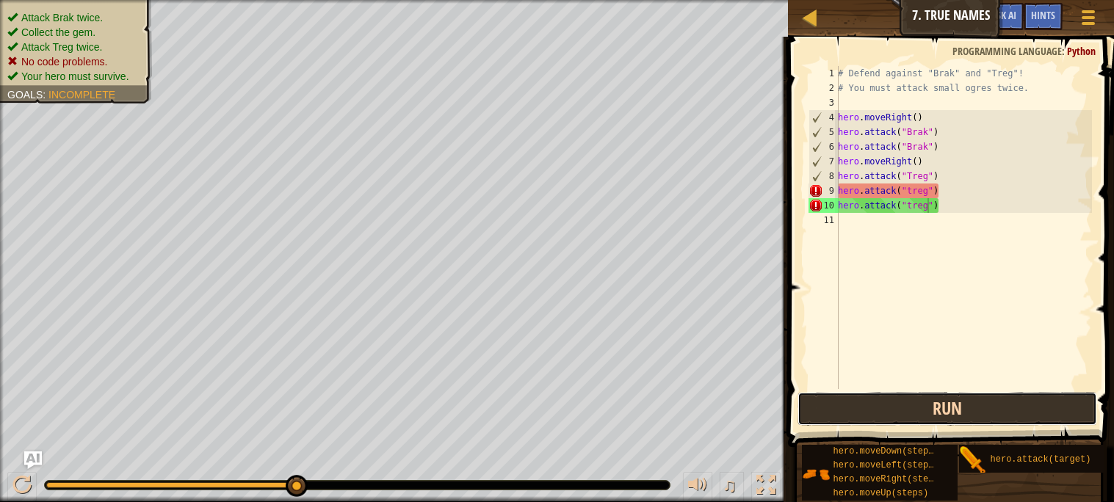
click at [932, 404] on button "Run" at bounding box center [947, 409] width 299 height 34
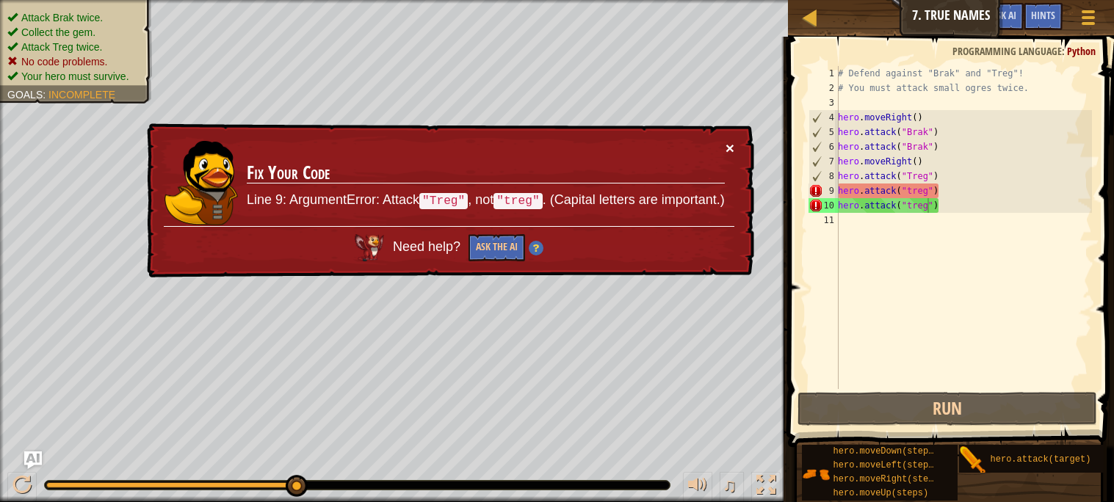
click at [726, 147] on button "×" at bounding box center [730, 147] width 9 height 15
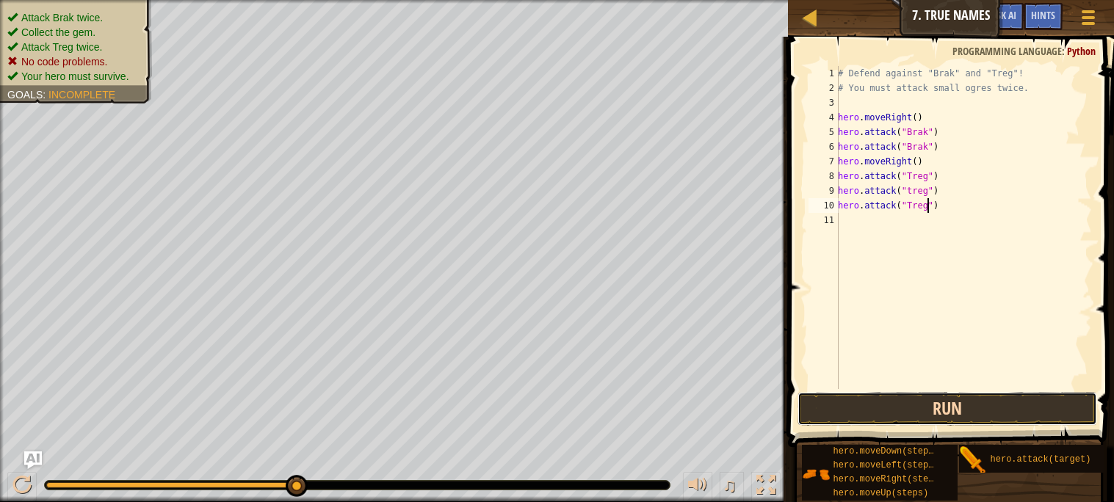
click at [965, 399] on button "Run" at bounding box center [947, 409] width 299 height 34
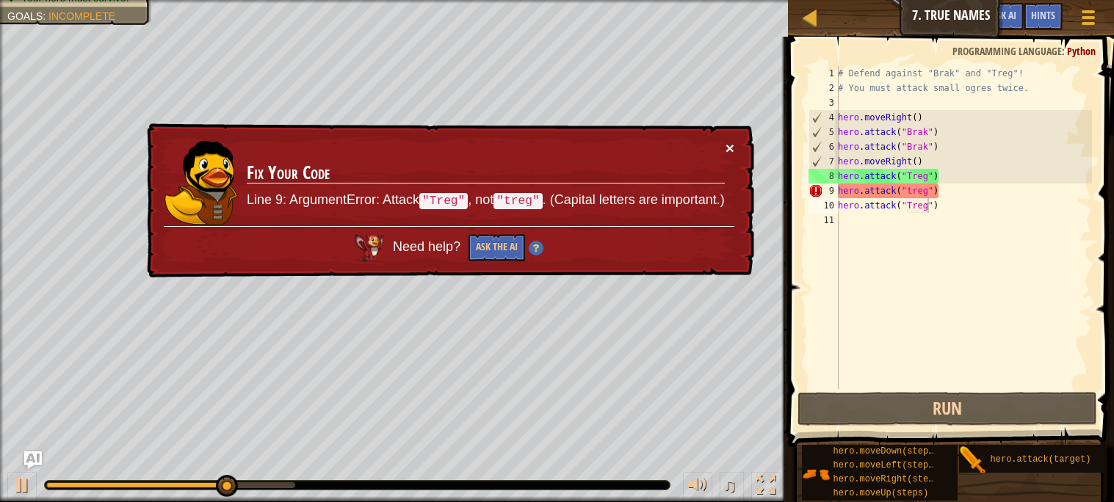
click at [729, 142] on button "×" at bounding box center [730, 147] width 9 height 15
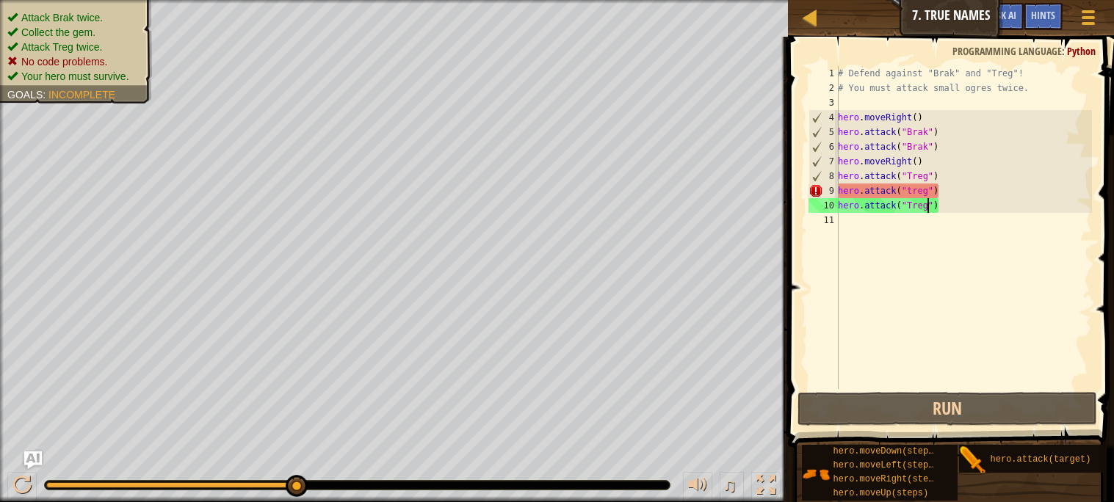
click at [930, 191] on div "# Defend against "Brak" and "Treg"! # You must attack small ogres twice. hero .…" at bounding box center [963, 242] width 257 height 353
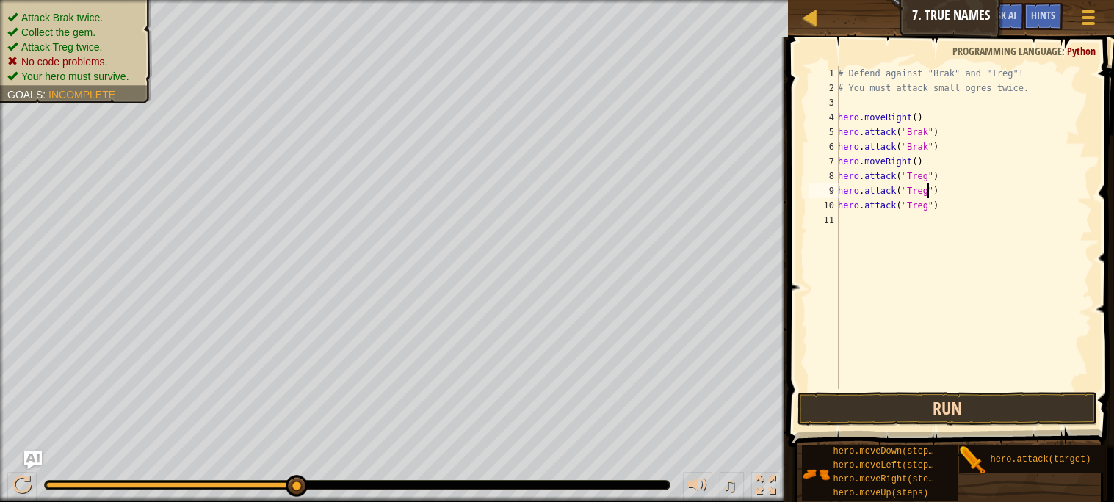
type textarea "hero.attack("Treg")"
click at [1011, 403] on button "Run" at bounding box center [947, 409] width 299 height 34
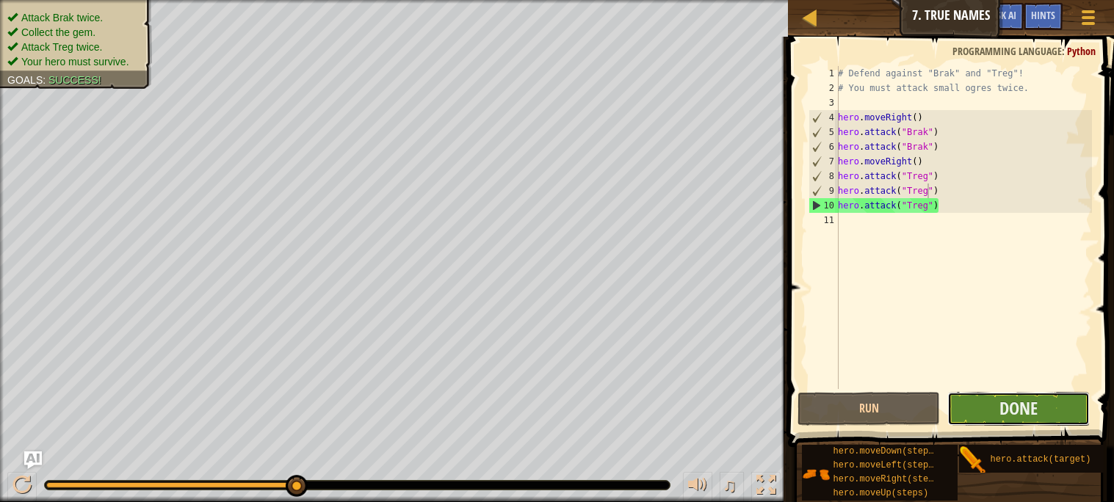
click at [976, 404] on button "Done" at bounding box center [1019, 409] width 142 height 34
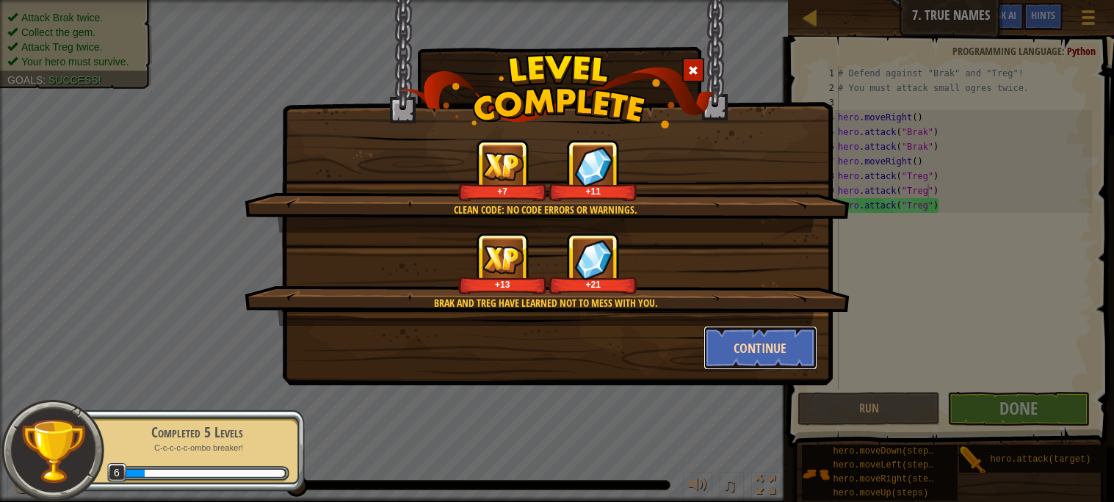
click at [726, 348] on button "Continue" at bounding box center [761, 348] width 114 height 44
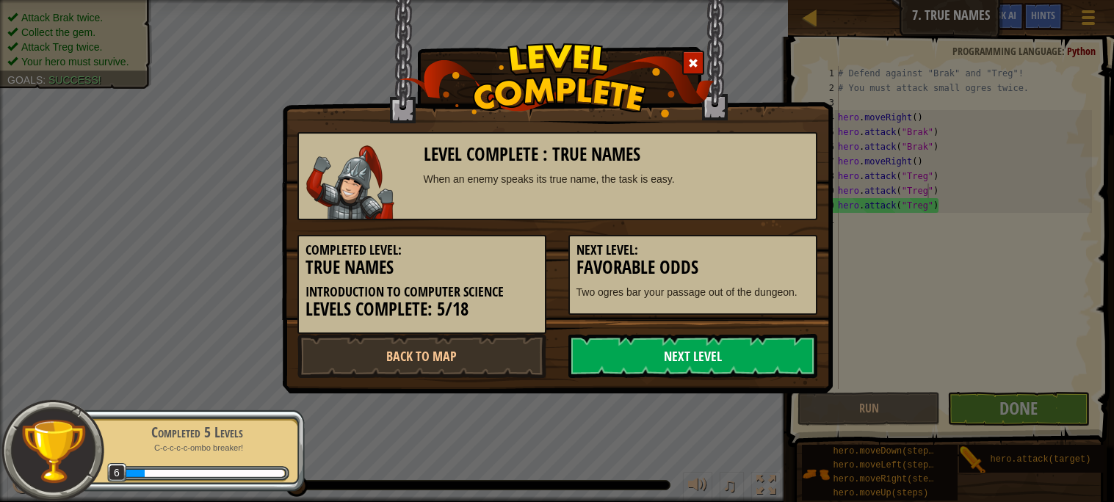
click at [638, 360] on link "Next Level" at bounding box center [693, 356] width 249 height 44
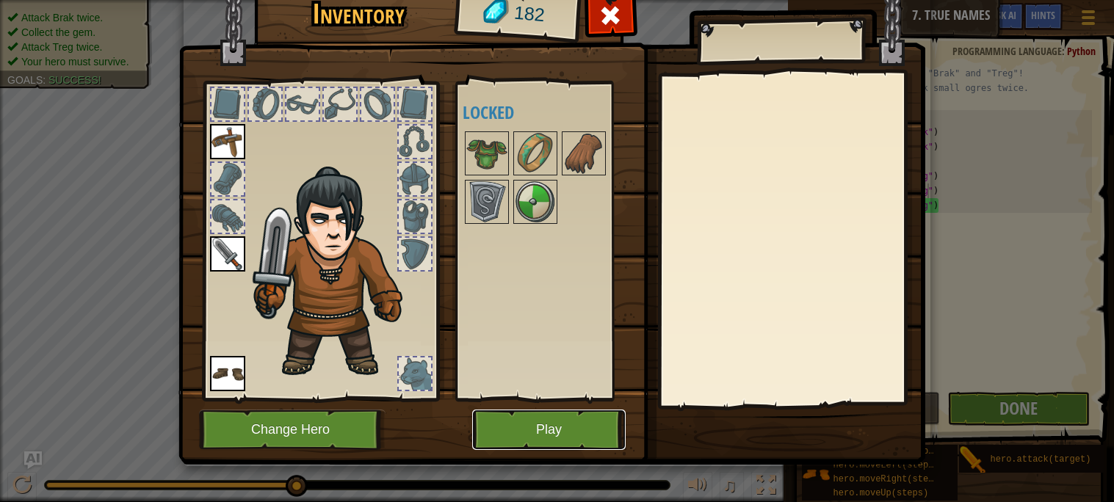
click at [574, 427] on button "Play" at bounding box center [549, 430] width 154 height 40
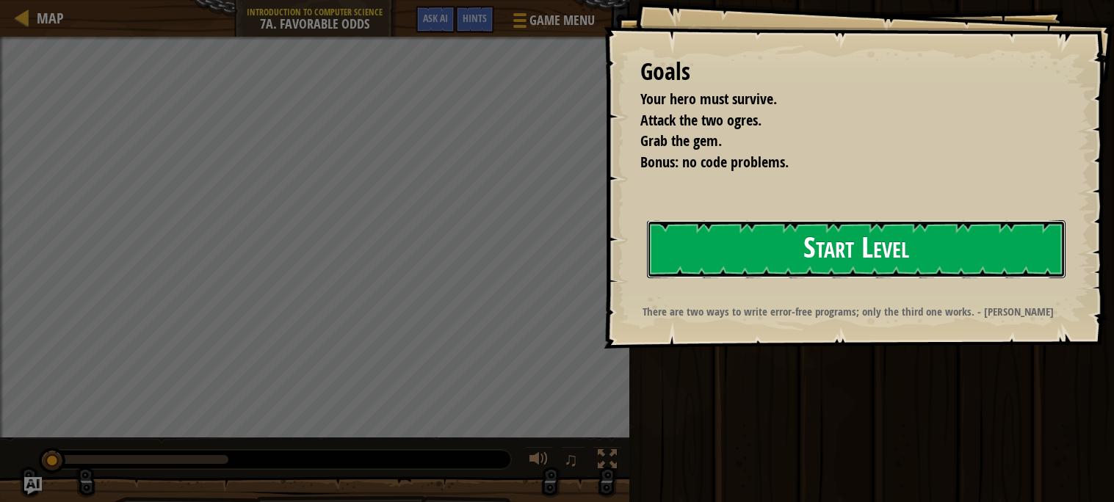
click at [785, 245] on button "Start Level" at bounding box center [856, 249] width 419 height 58
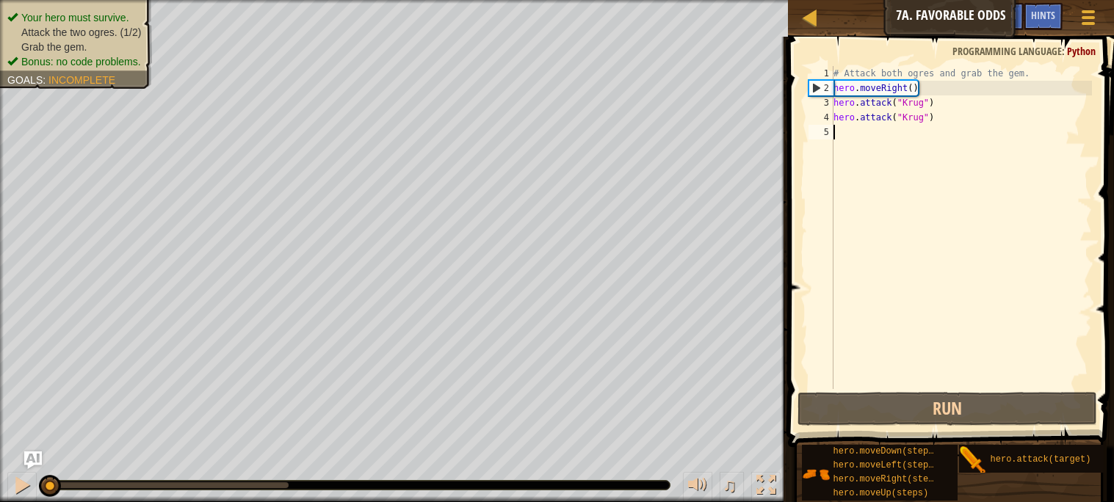
click at [879, 138] on div "# Attack both ogres and grab the gem. hero . moveRight ( ) hero . attack ( "[PE…" at bounding box center [961, 242] width 261 height 353
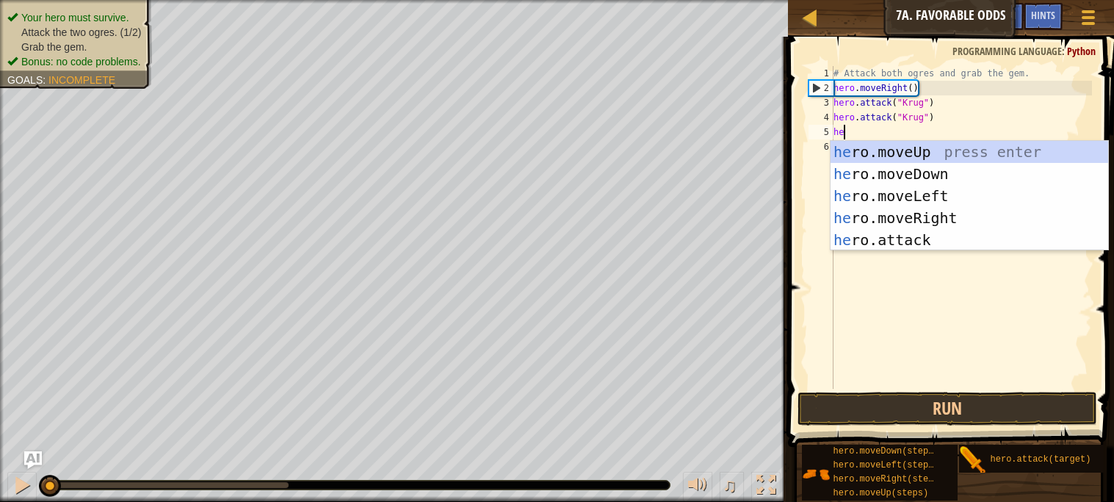
type textarea "hero"
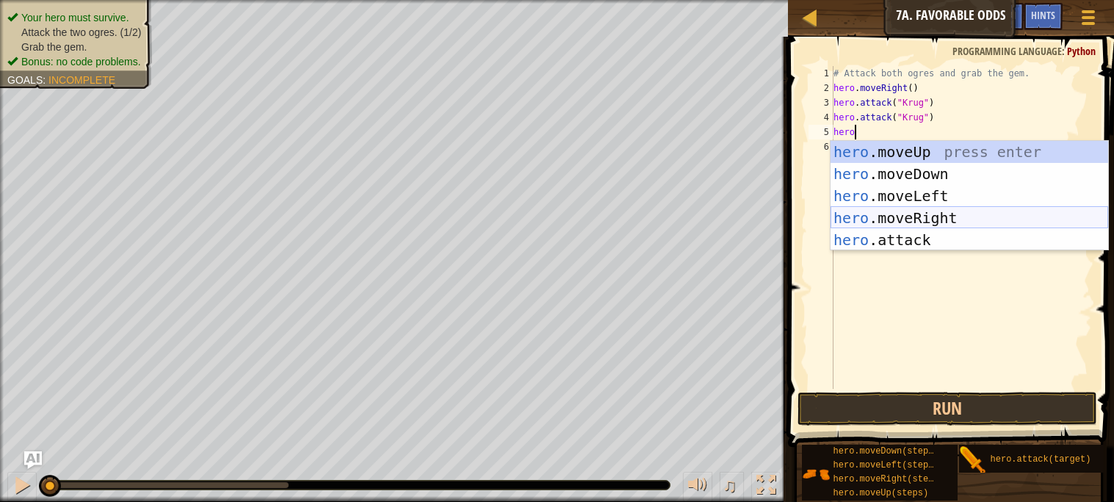
click at [920, 220] on div "hero .moveUp press enter hero .moveDown press enter hero .moveLeft press enter …" at bounding box center [970, 218] width 278 height 154
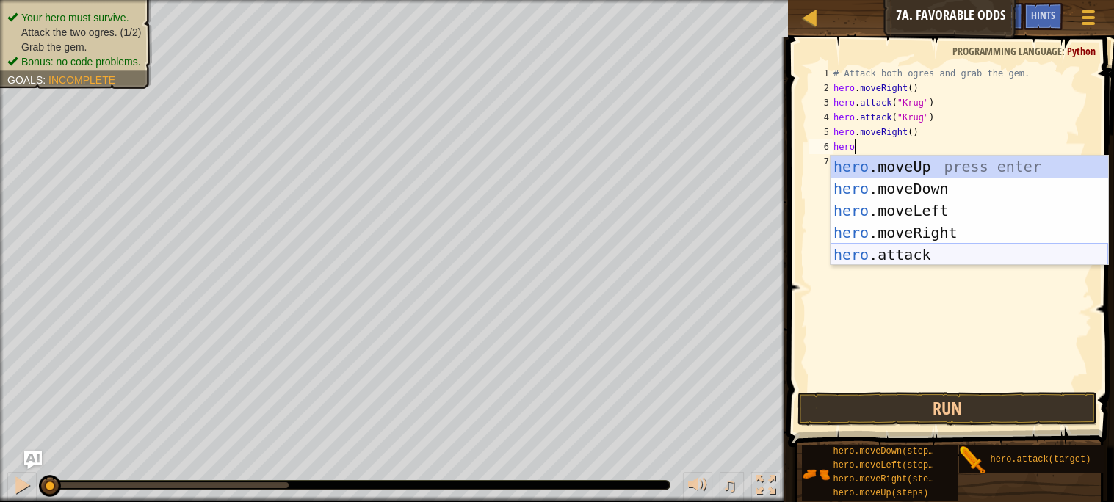
click at [943, 250] on div "hero .moveUp press enter hero .moveDown press enter hero .moveLeft press enter …" at bounding box center [970, 233] width 278 height 154
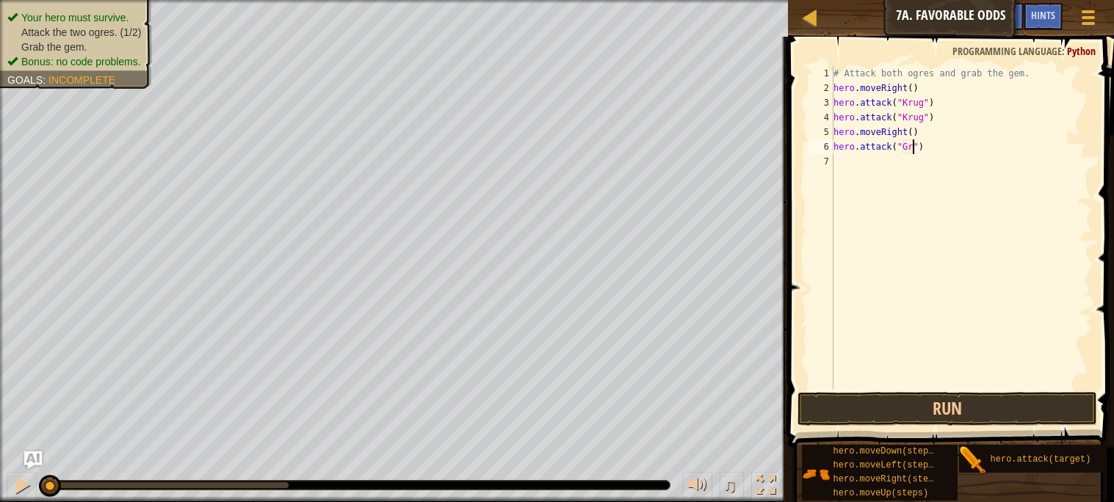
scroll to position [6, 7]
type textarea "hero.attack("Grump ")"
click at [868, 165] on div "# Attack both ogres and grab the gem. hero . moveRight ( ) hero . attack ( "[PE…" at bounding box center [961, 242] width 261 height 353
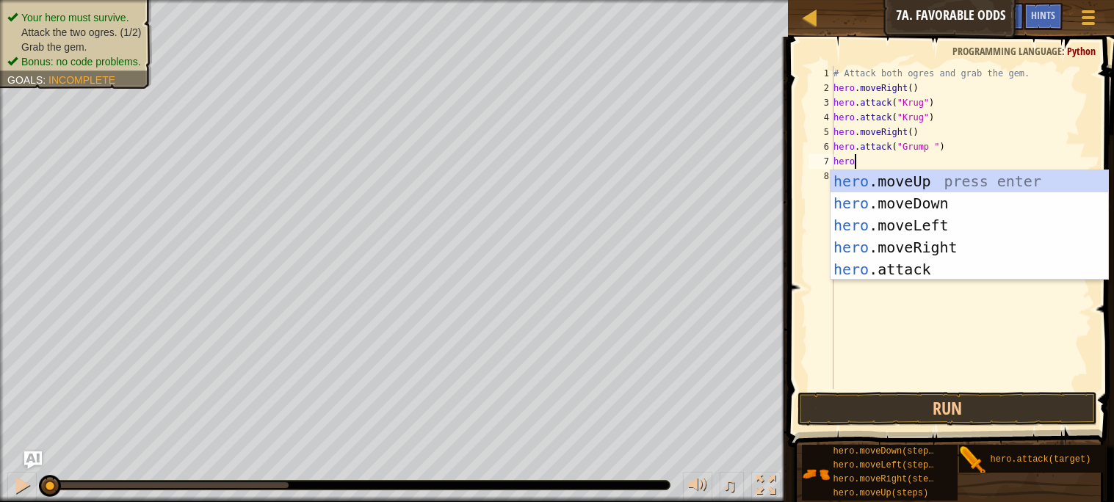
scroll to position [6, 1]
click at [915, 266] on div "hero .moveUp press enter hero .moveDown press enter hero .moveLeft press enter …" at bounding box center [970, 247] width 278 height 154
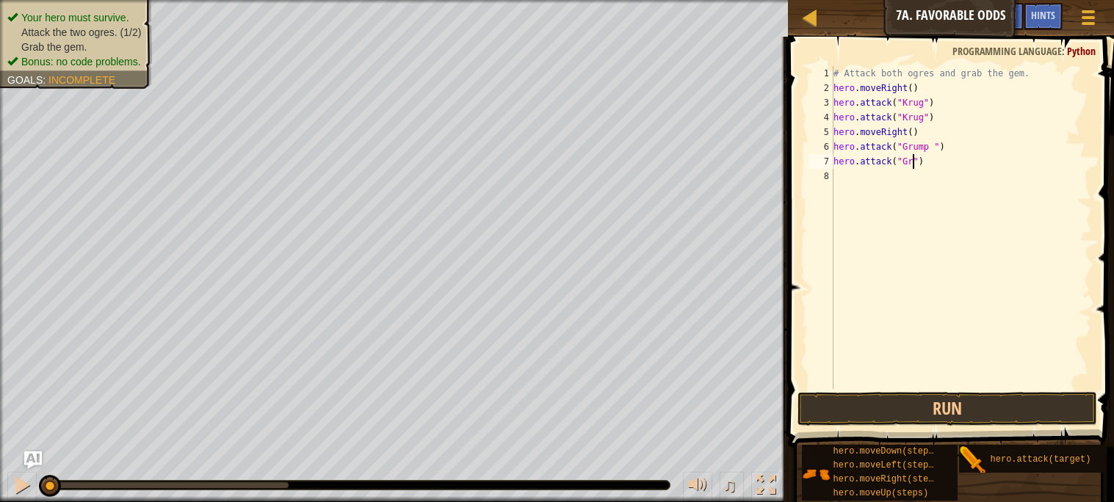
scroll to position [6, 7]
type textarea "hero.attack("Grump ")"
click at [886, 184] on div "# Attack both ogres and grab the gem. hero . moveRight ( ) hero . attack ( "[PE…" at bounding box center [961, 242] width 261 height 353
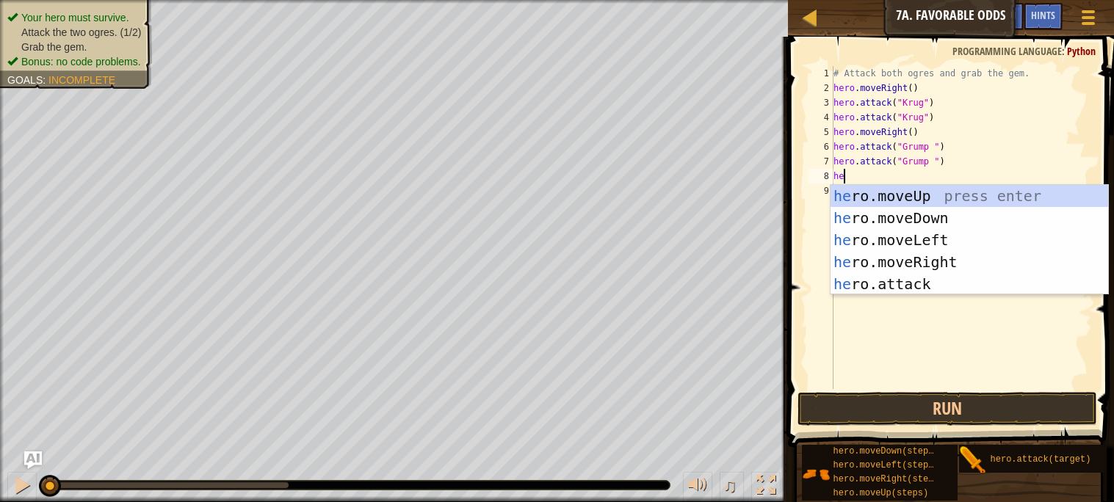
type textarea "hero"
click at [911, 189] on div "hero .moveUp press enter hero .moveDown press enter hero .moveLeft press enter …" at bounding box center [970, 262] width 278 height 154
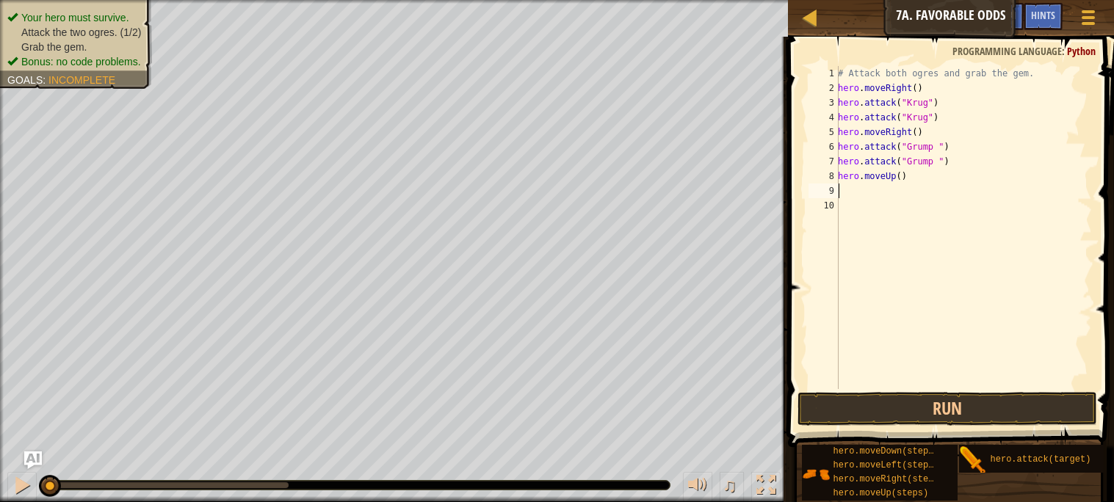
scroll to position [6, 0]
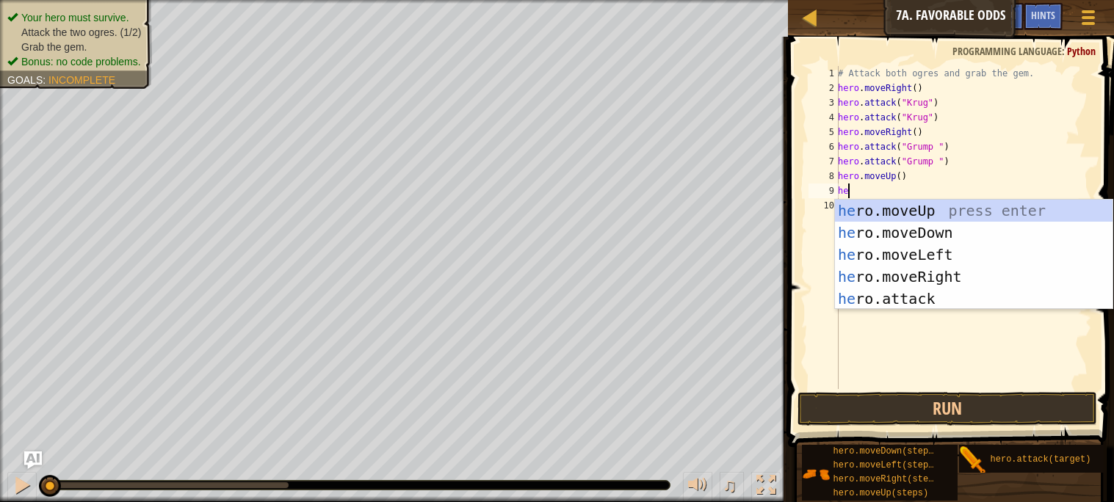
type textarea "hero"
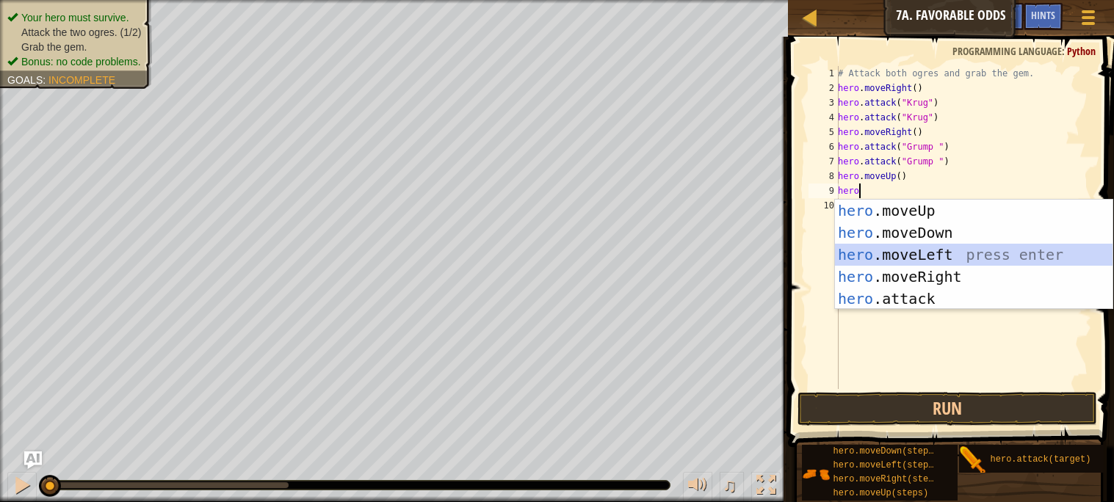
click at [920, 256] on div "hero .moveUp press enter hero .moveDown press enter hero .moveLeft press enter …" at bounding box center [974, 277] width 278 height 154
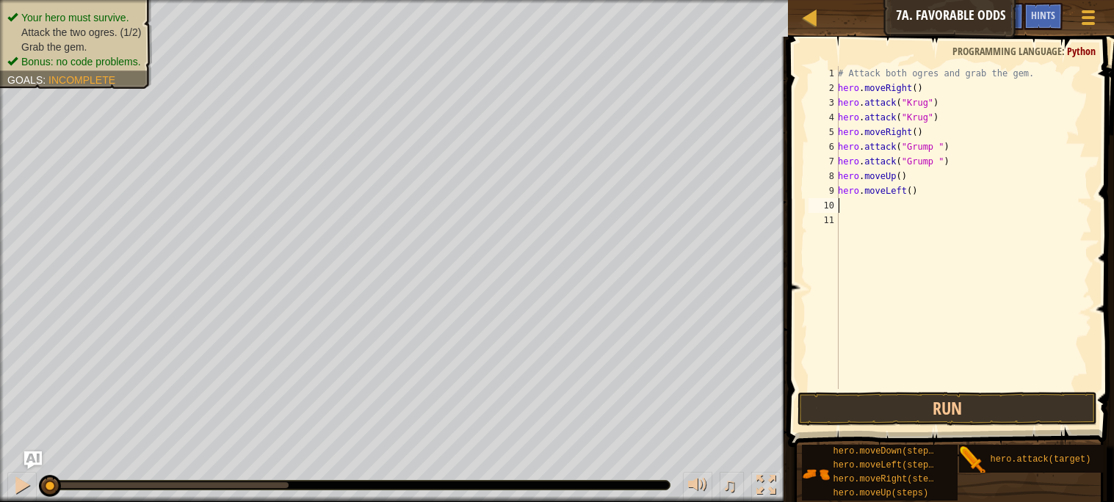
scroll to position [6, 0]
click at [876, 209] on div "# Attack both ogres and grab the gem. hero . moveRight ( ) hero . attack ( "[PE…" at bounding box center [963, 242] width 257 height 353
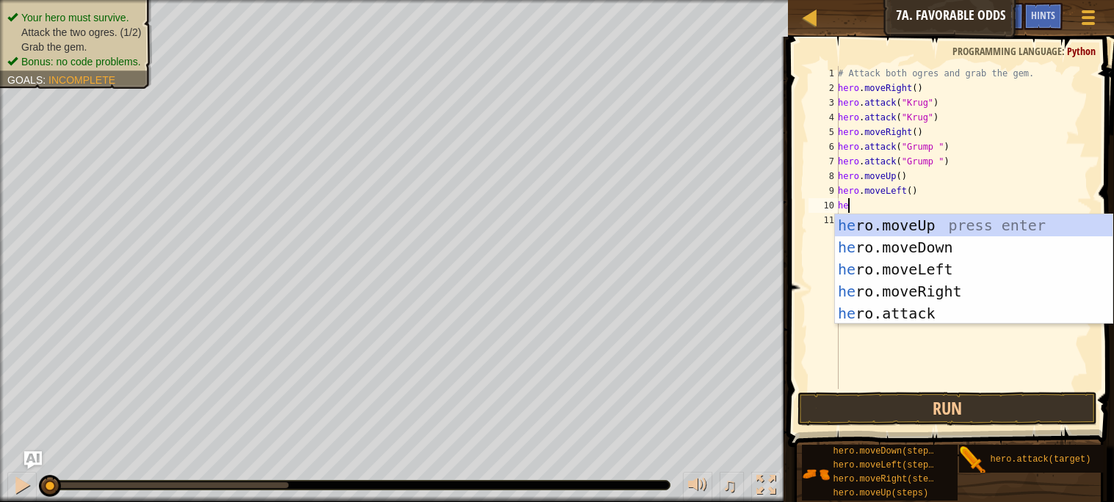
type textarea "hero"
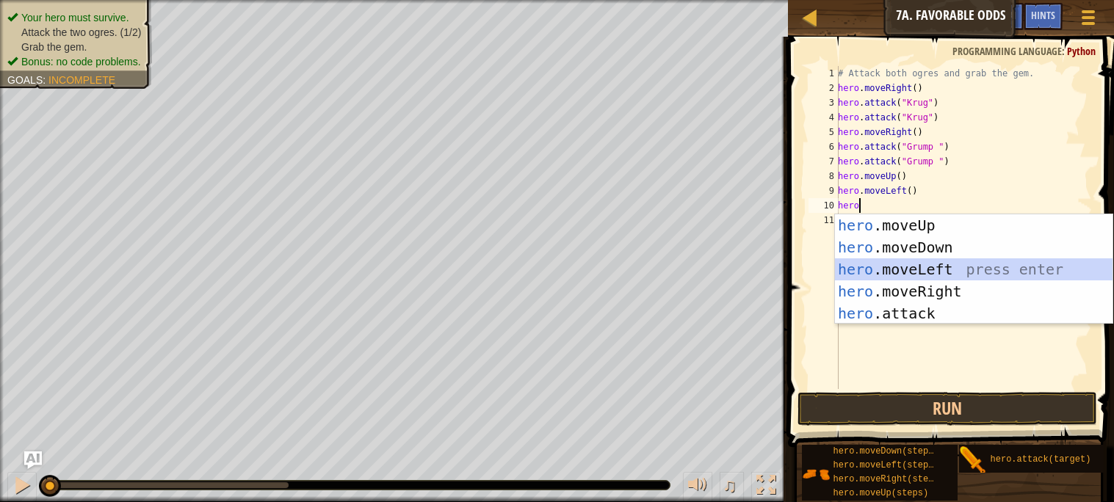
click at [940, 265] on div "hero .moveUp press enter hero .moveDown press enter hero .moveLeft press enter …" at bounding box center [974, 291] width 278 height 154
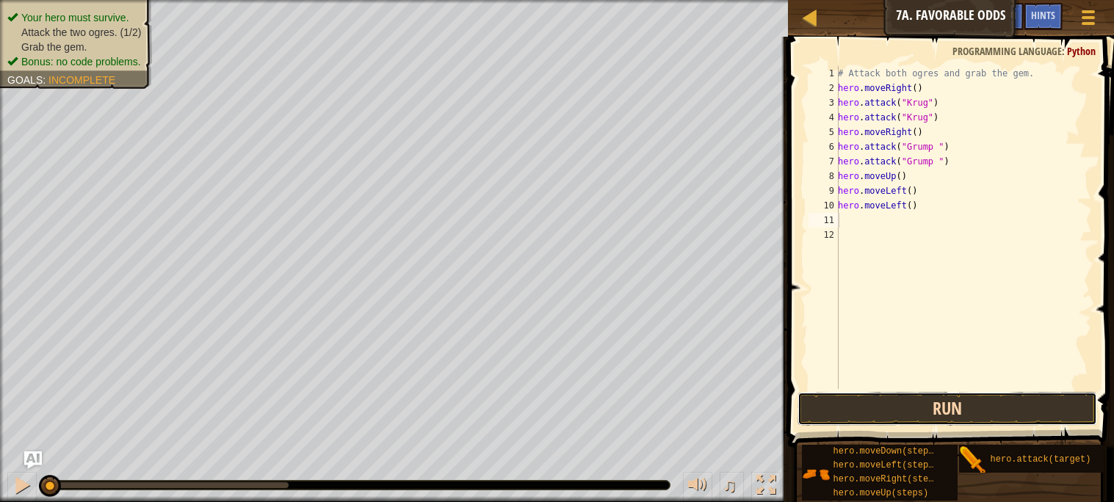
click at [899, 404] on button "Run" at bounding box center [947, 409] width 299 height 34
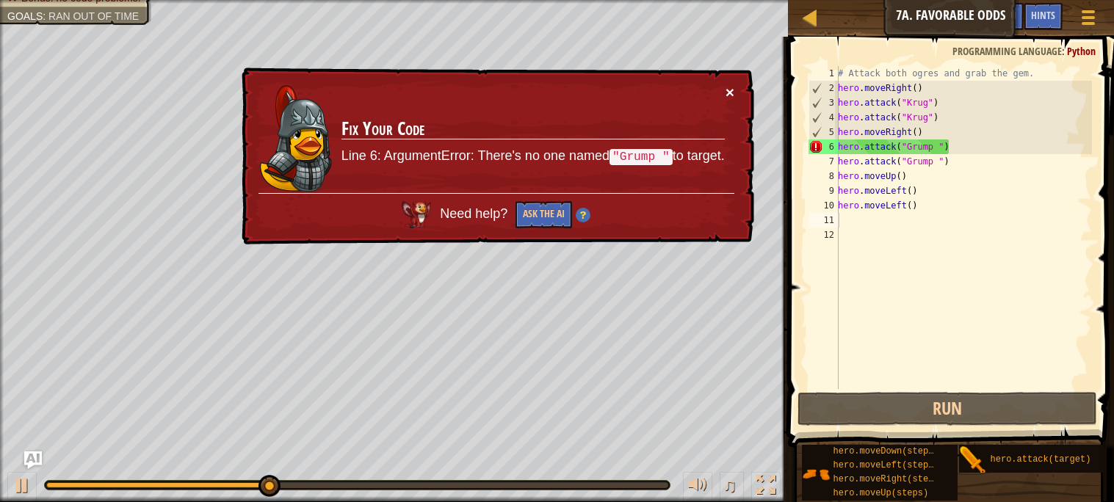
click at [731, 85] on button "×" at bounding box center [730, 91] width 9 height 15
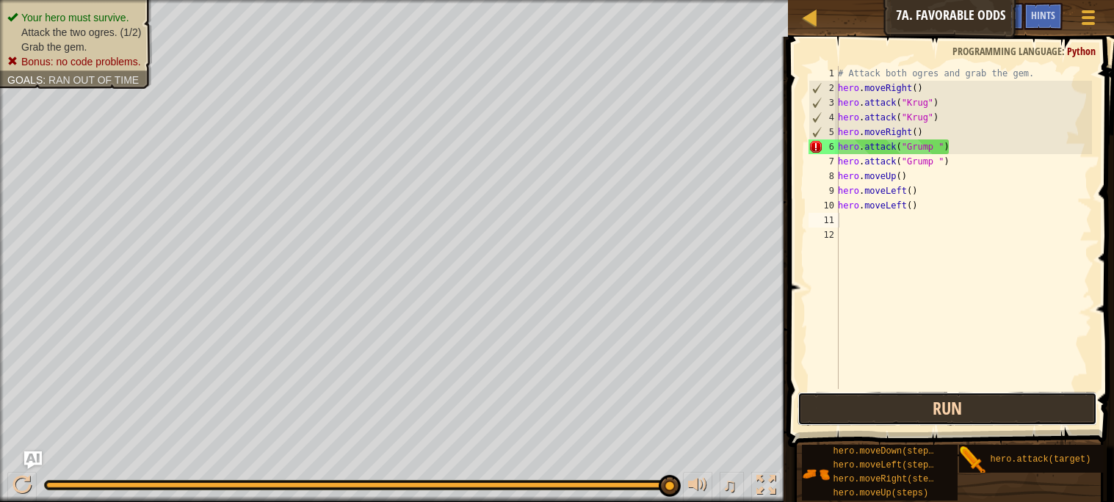
click at [959, 412] on button "Run" at bounding box center [947, 409] width 299 height 34
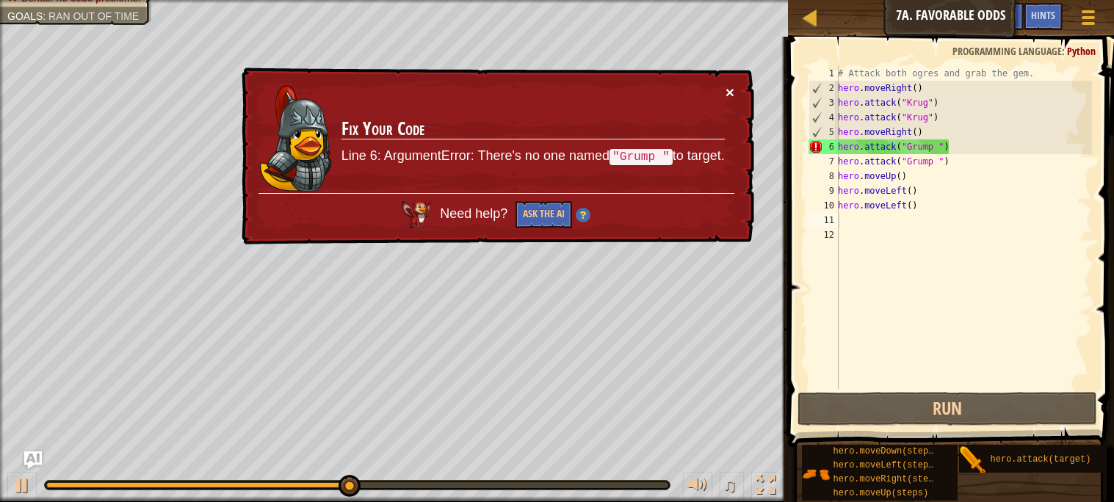
click at [732, 87] on button "×" at bounding box center [730, 91] width 9 height 15
click at [729, 84] on button "×" at bounding box center [730, 91] width 9 height 15
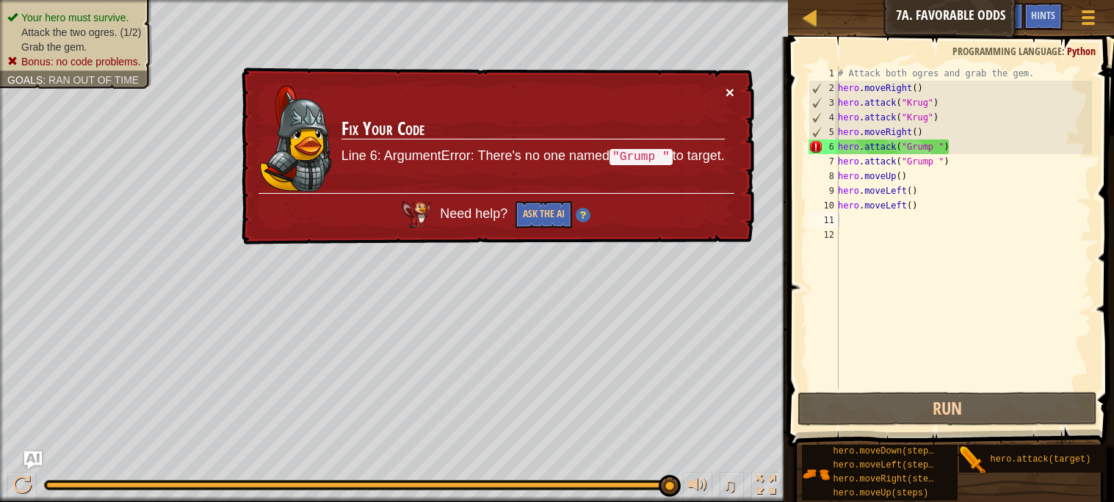
click at [728, 87] on button "×" at bounding box center [730, 91] width 9 height 15
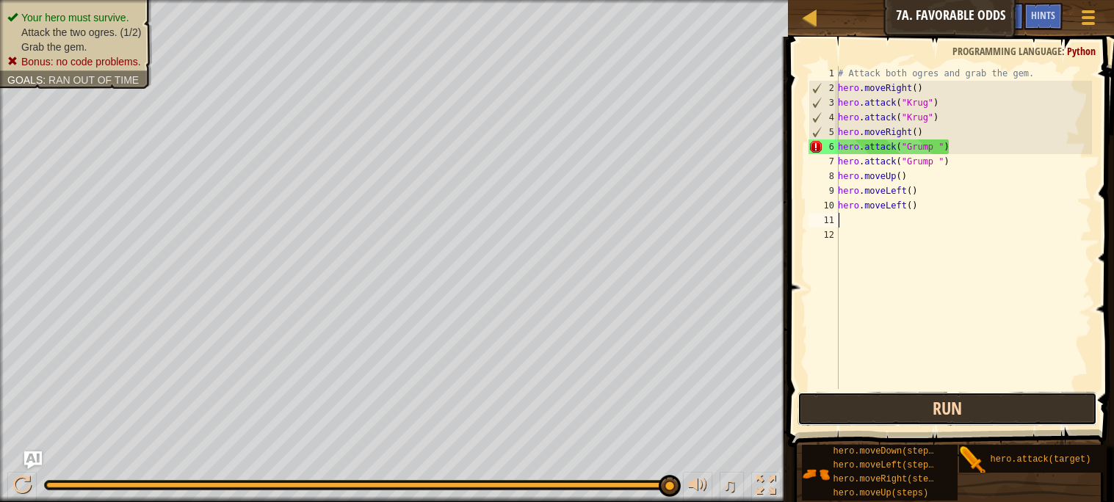
click at [990, 411] on button "Run" at bounding box center [947, 409] width 299 height 34
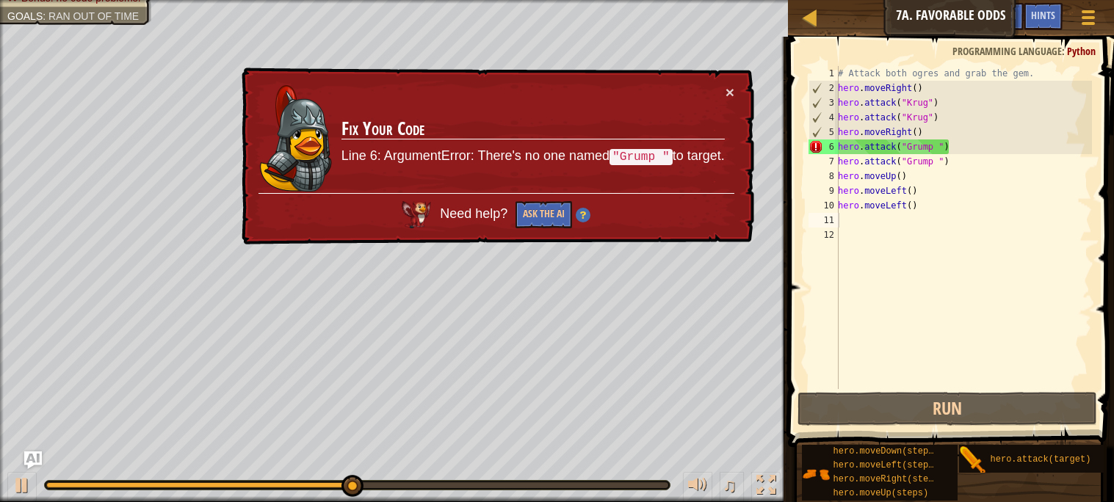
click at [724, 88] on td "Fix Your Code Line 6: ArgumentError: There's no one named "Grump " to target." at bounding box center [533, 138] width 385 height 109
click at [726, 93] on button "×" at bounding box center [730, 91] width 9 height 15
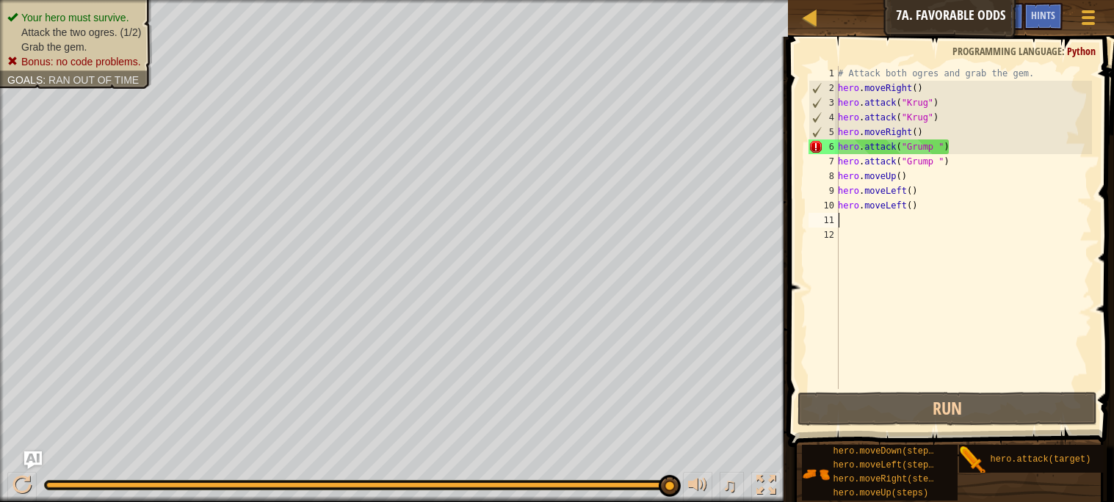
click at [936, 146] on div "# Attack both ogres and grab the gem. hero . moveRight ( ) hero . attack ( "[PE…" at bounding box center [963, 242] width 257 height 353
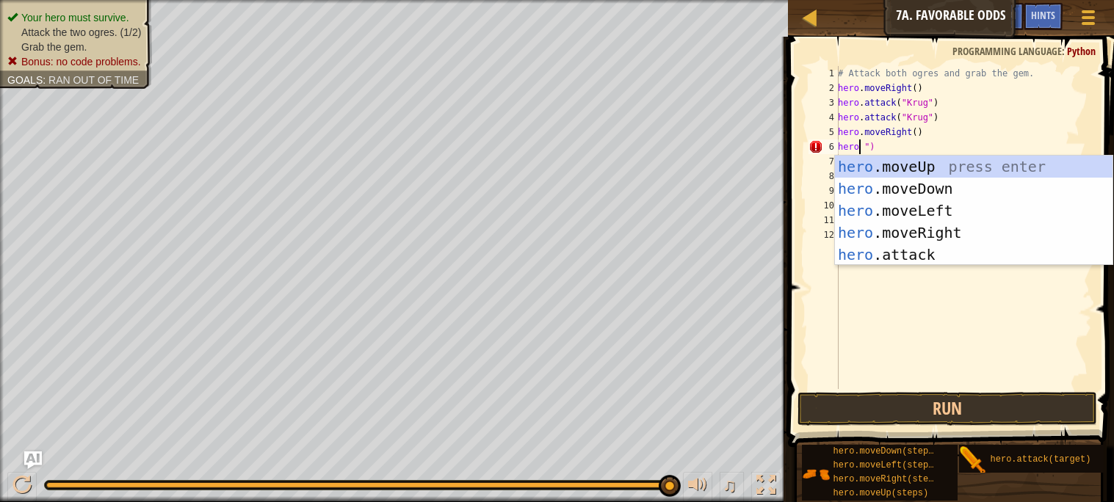
scroll to position [6, 2]
click at [989, 165] on div "hero .moveUp press enter hero .moveDown press enter hero .moveLeft press enter …" at bounding box center [974, 233] width 278 height 154
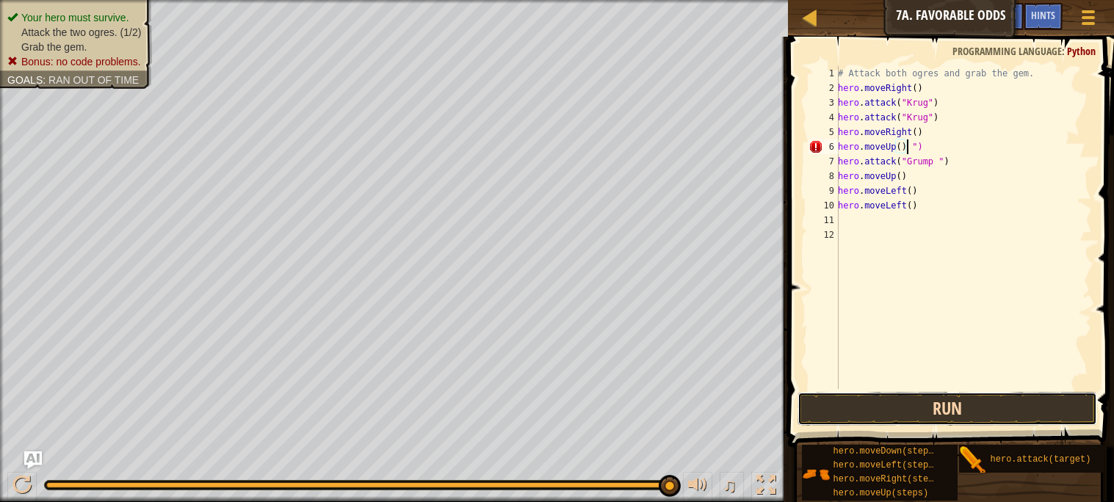
click at [959, 409] on button "Run" at bounding box center [947, 409] width 299 height 34
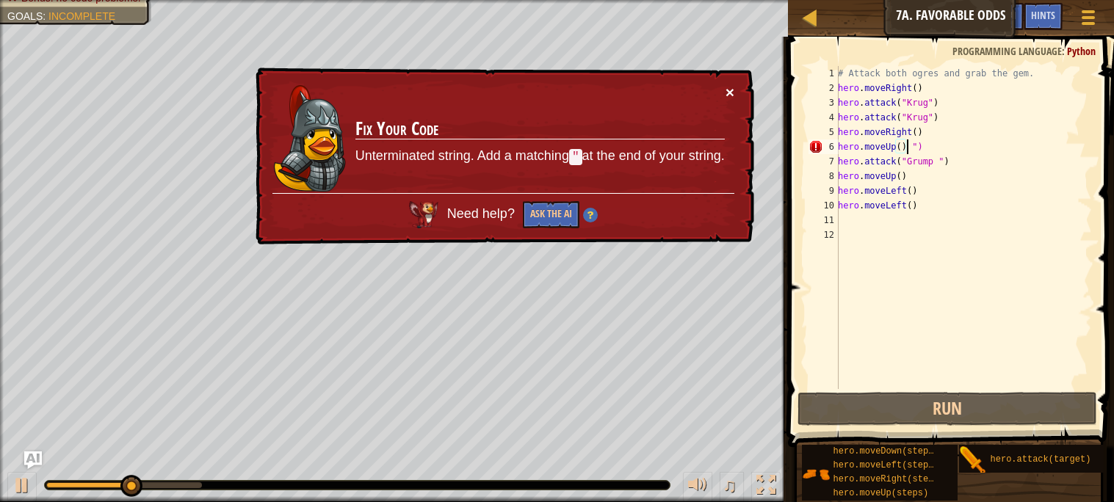
click at [732, 90] on button "×" at bounding box center [730, 91] width 9 height 15
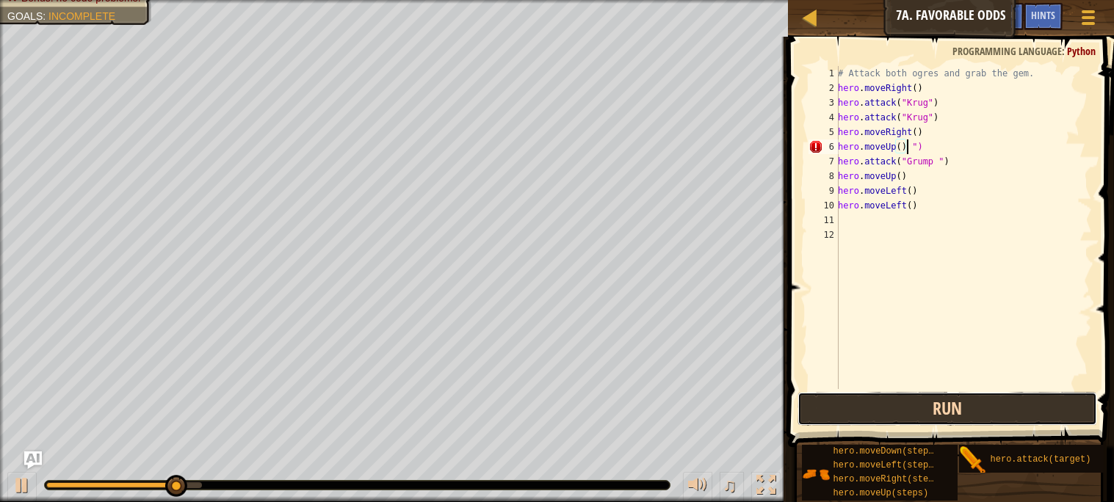
click at [884, 404] on button "Run" at bounding box center [947, 409] width 299 height 34
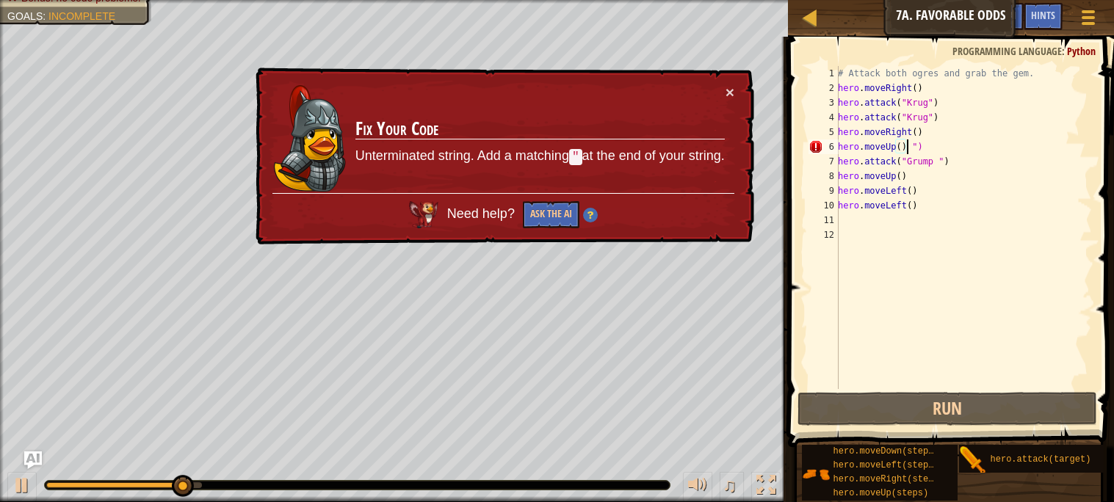
click at [933, 87] on div "# Attack both ogres and grab the gem. hero . moveRight ( ) hero . attack ( "[PE…" at bounding box center [963, 242] width 257 height 353
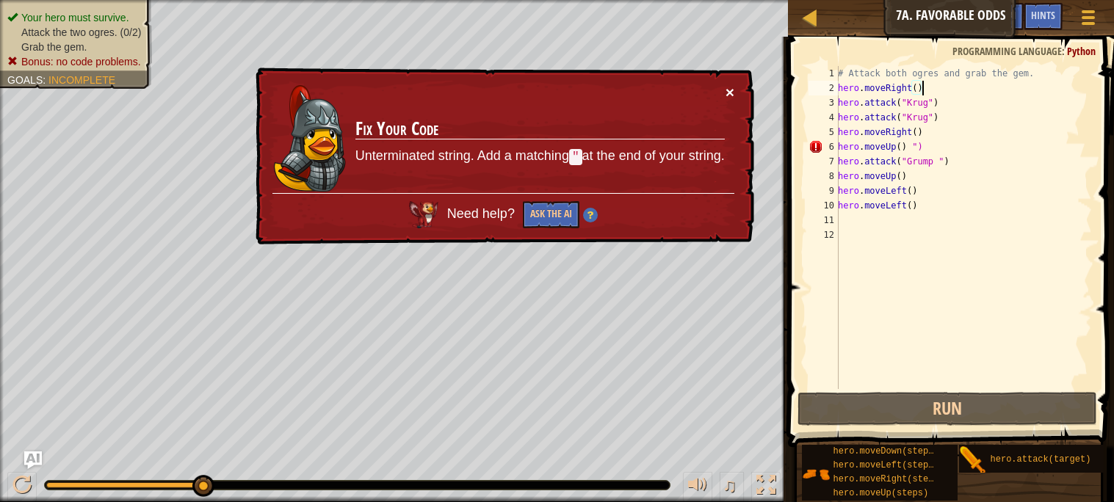
click at [727, 86] on button "×" at bounding box center [730, 91] width 9 height 15
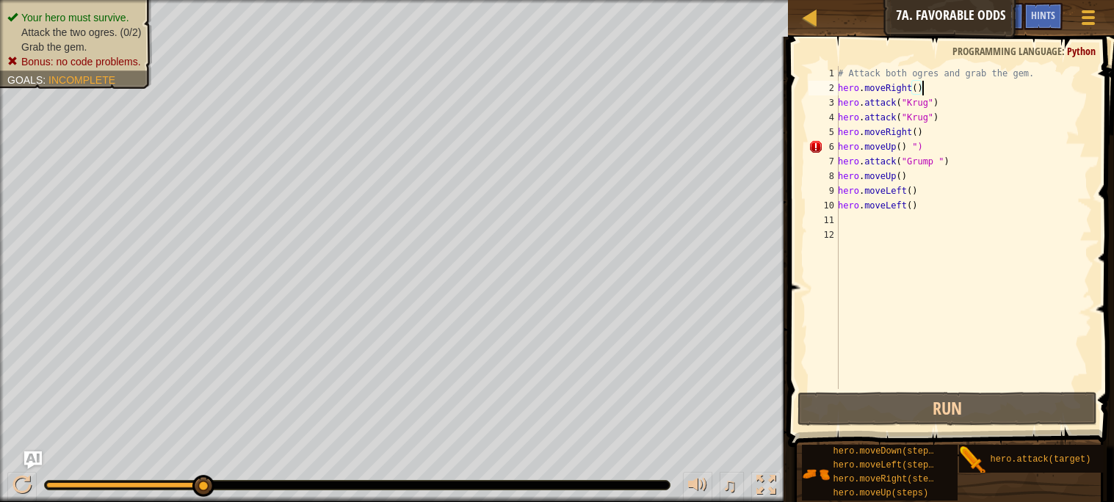
click at [930, 145] on div "# Attack both ogres and grab the gem. hero . moveRight ( ) hero . attack ( "[PE…" at bounding box center [963, 242] width 257 height 353
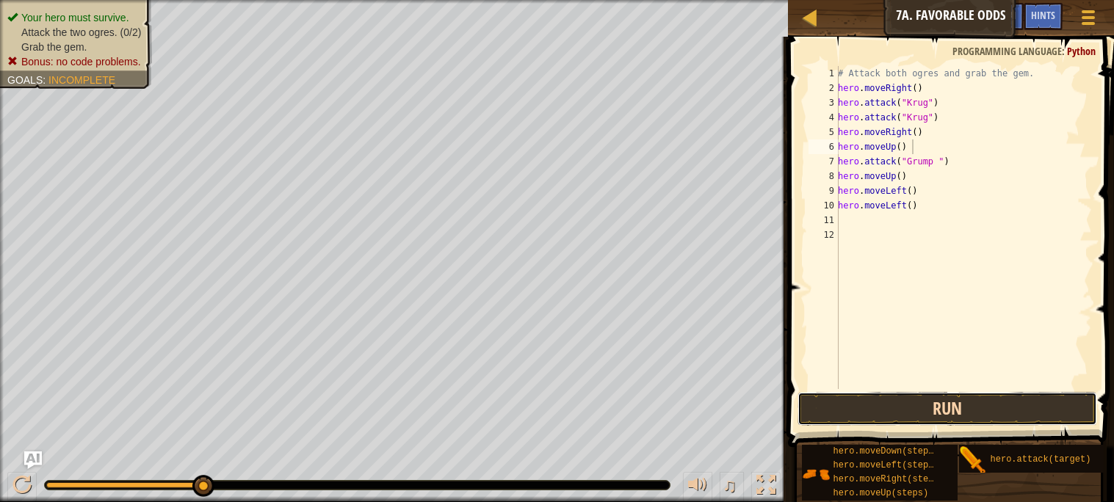
click at [933, 400] on button "Run" at bounding box center [947, 409] width 299 height 34
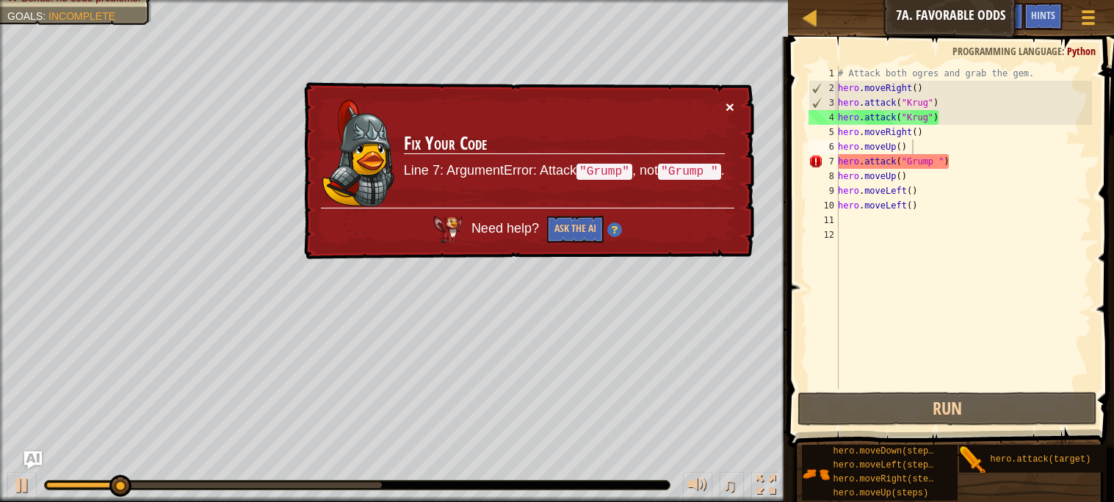
click at [728, 99] on button "×" at bounding box center [730, 106] width 9 height 15
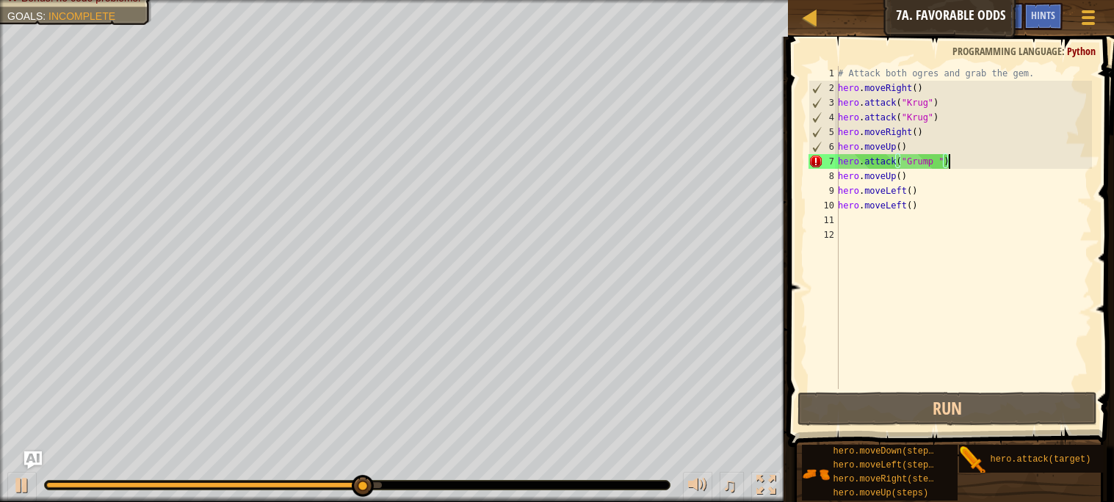
click at [949, 165] on div "# Attack both ogres and grab the gem. hero . moveRight ( ) hero . attack ( "[PE…" at bounding box center [963, 242] width 257 height 353
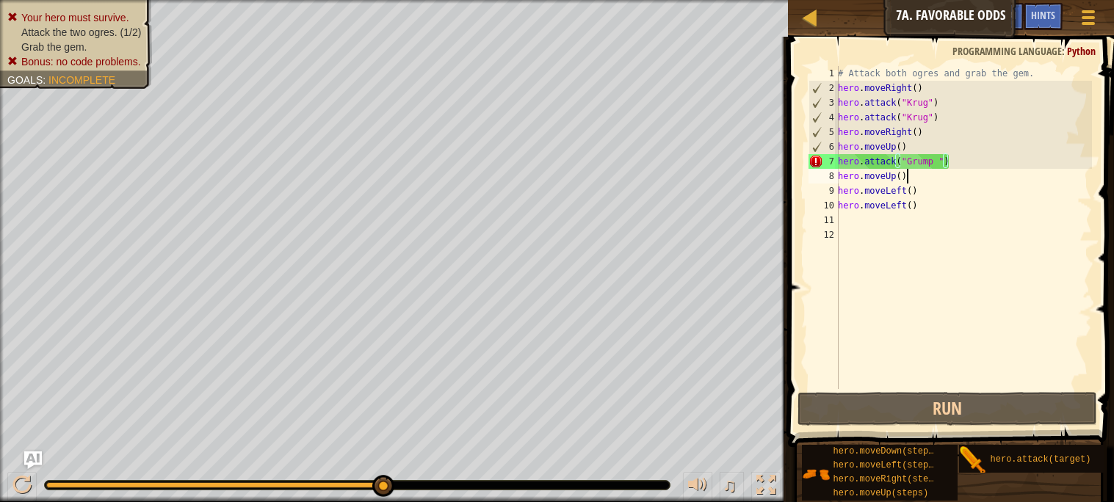
click at [906, 179] on div "# Attack both ogres and grab the gem. hero . moveRight ( ) hero . attack ( "[PE…" at bounding box center [963, 242] width 257 height 353
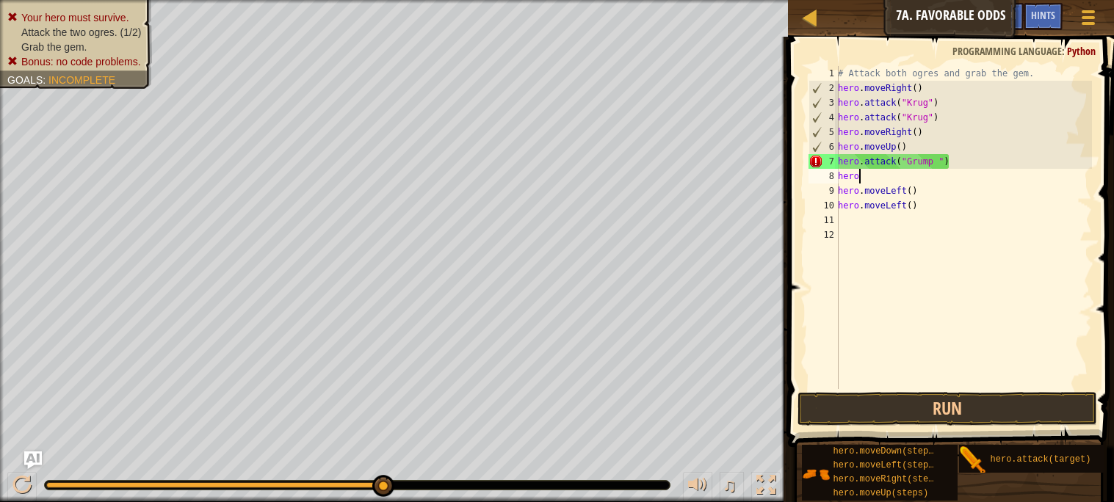
scroll to position [6, 1]
type textarea "h"
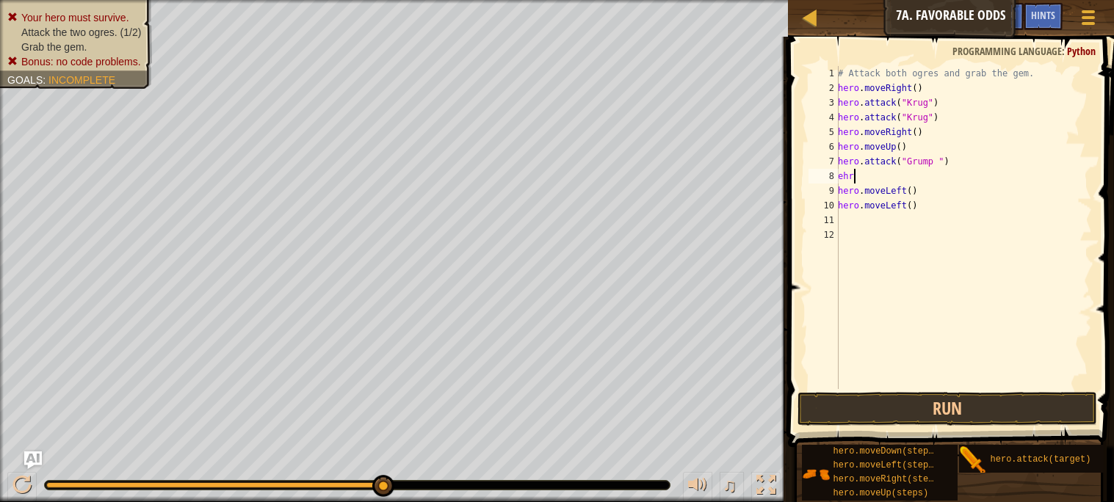
type textarea "e"
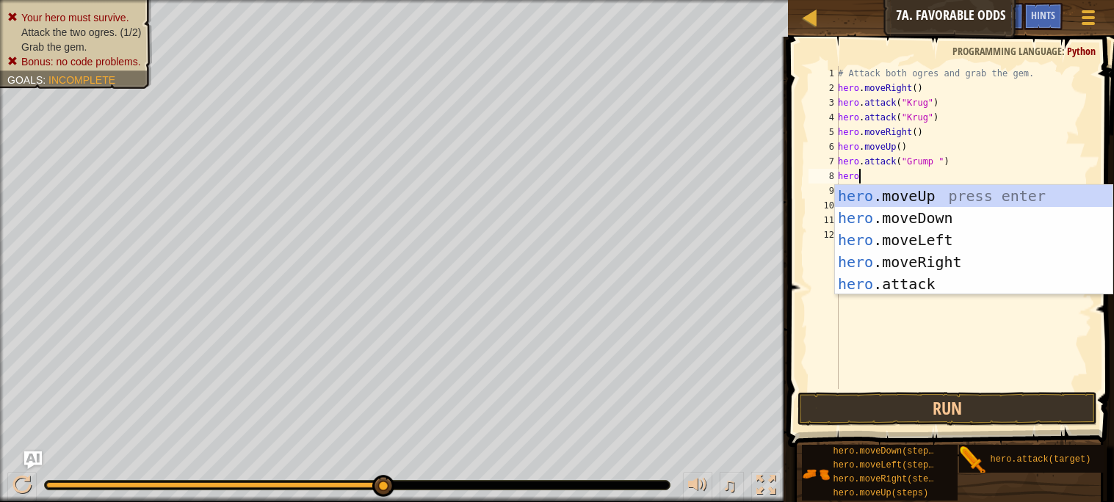
scroll to position [6, 1]
click at [956, 281] on div "hero .moveUp press enter hero .moveDown press enter hero .moveLeft press enter …" at bounding box center [974, 262] width 278 height 154
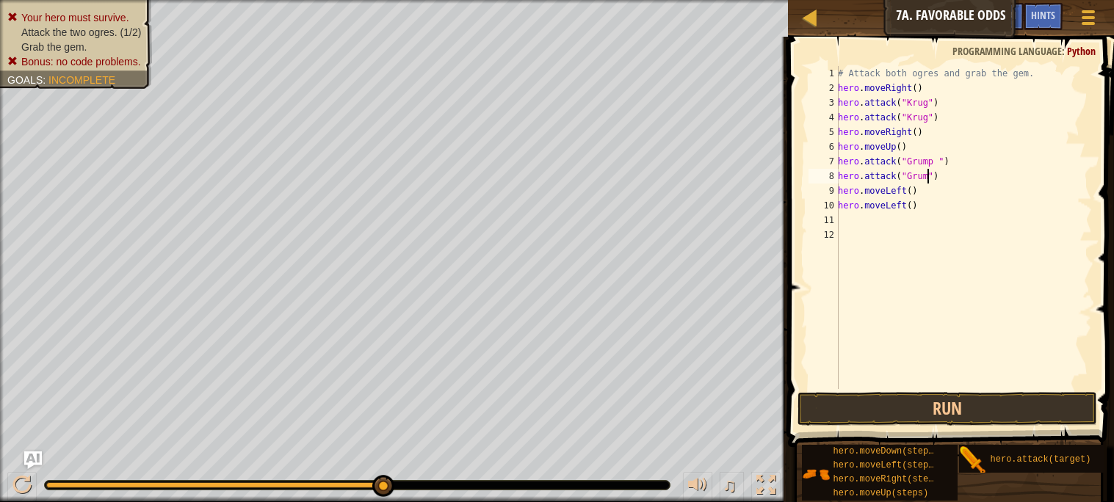
scroll to position [6, 8]
click at [945, 404] on button "Run" at bounding box center [947, 409] width 299 height 34
click at [1004, 408] on button "Run" at bounding box center [947, 409] width 299 height 34
click at [937, 164] on div "# Attack both ogres and grab the gem. hero . moveRight ( ) hero . attack ( "[PE…" at bounding box center [963, 242] width 257 height 353
type textarea "hero.attack("Grump")"
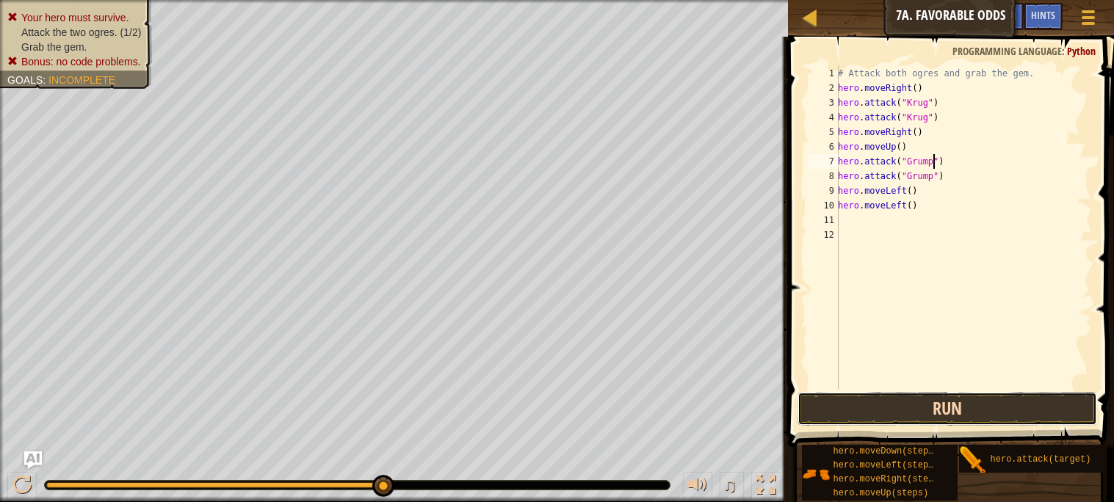
click at [953, 405] on button "Run" at bounding box center [947, 409] width 299 height 34
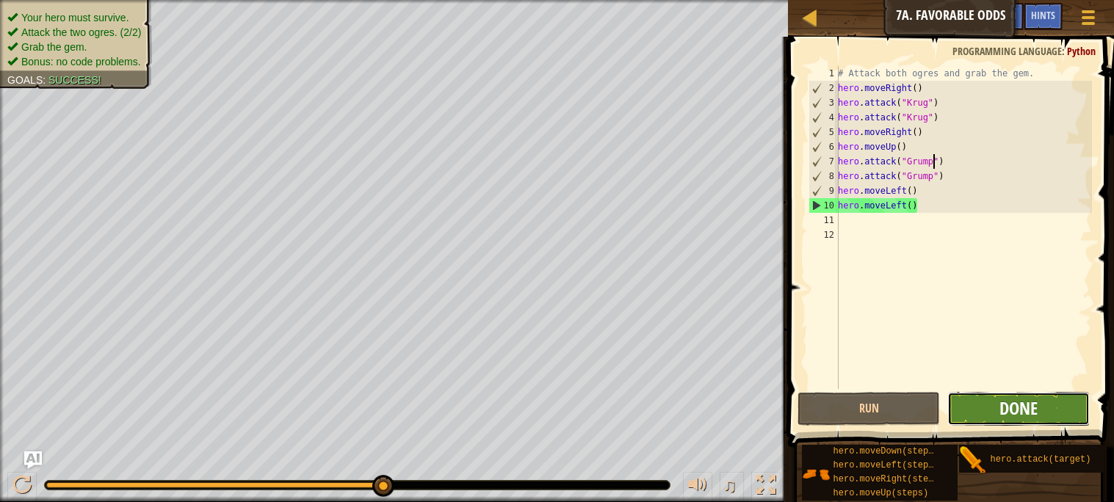
click at [1018, 401] on span "Done" at bounding box center [1019, 409] width 38 height 24
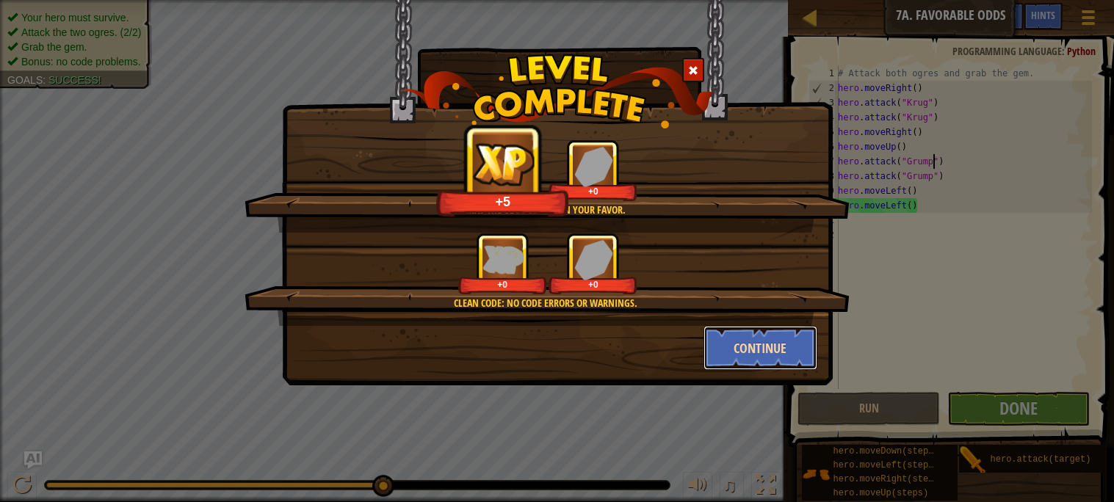
click at [795, 352] on button "Continue" at bounding box center [761, 348] width 114 height 44
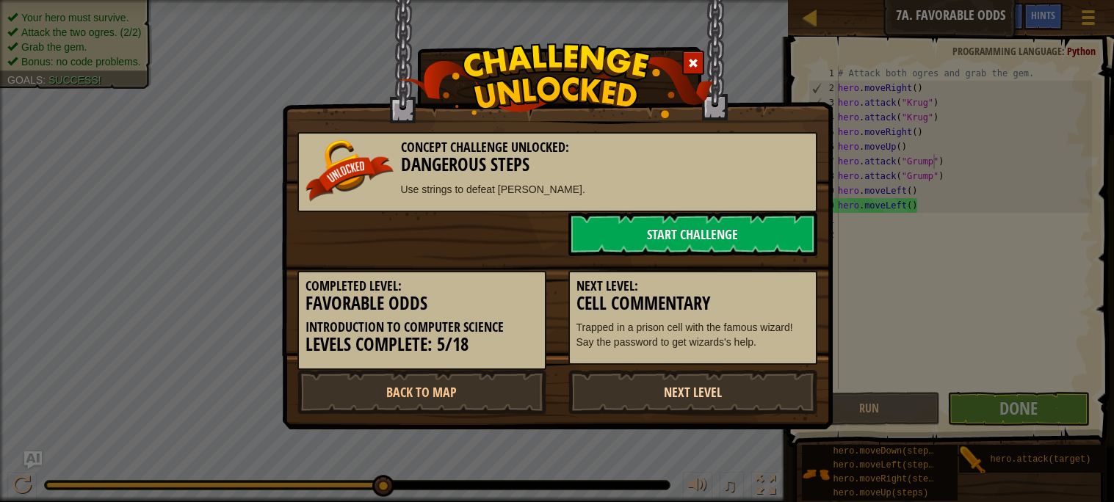
click at [699, 403] on link "Next Level" at bounding box center [693, 392] width 249 height 44
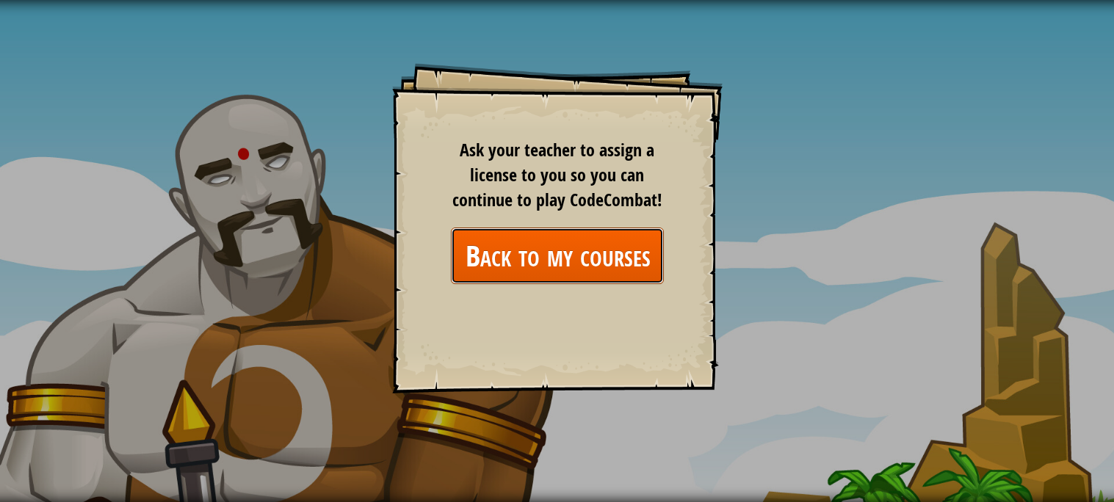
click at [510, 261] on link "Back to my courses" at bounding box center [557, 256] width 213 height 57
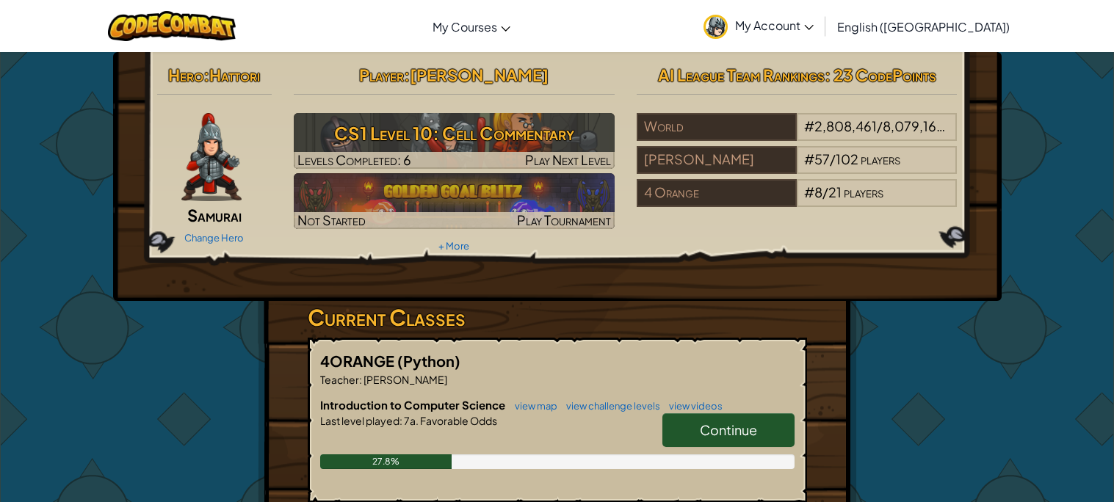
click at [704, 419] on link "Continue" at bounding box center [729, 431] width 132 height 34
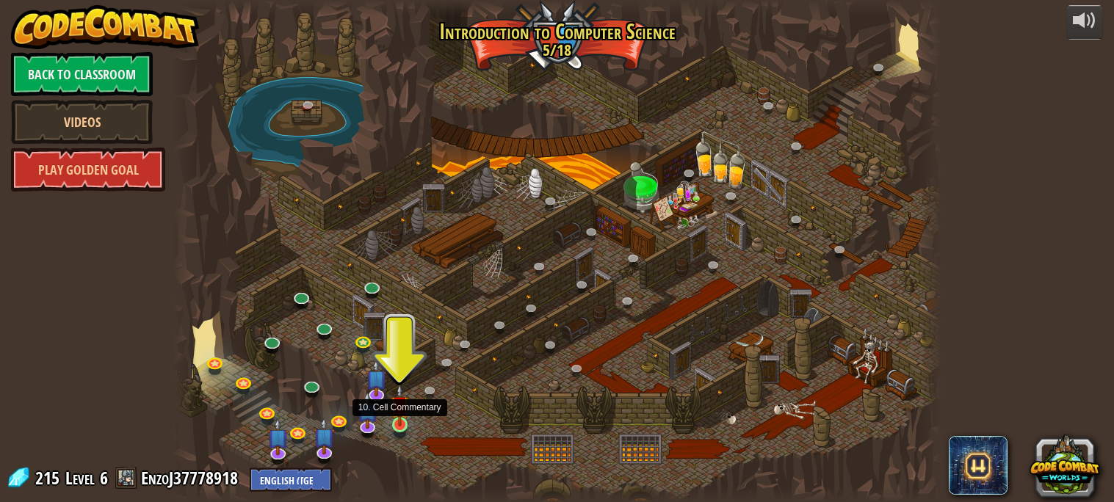
click at [400, 419] on img at bounding box center [400, 405] width 18 height 43
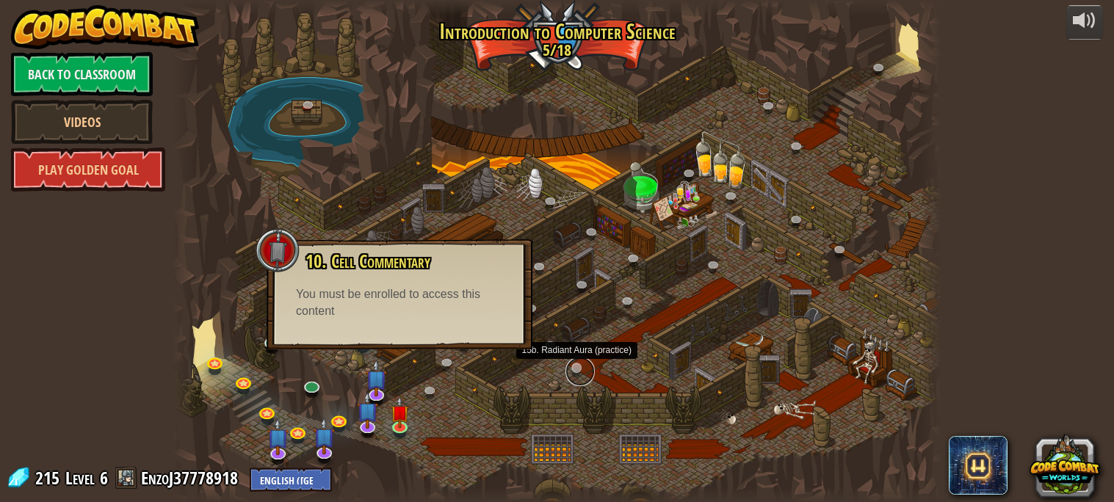
click at [580, 362] on link at bounding box center [580, 371] width 29 height 29
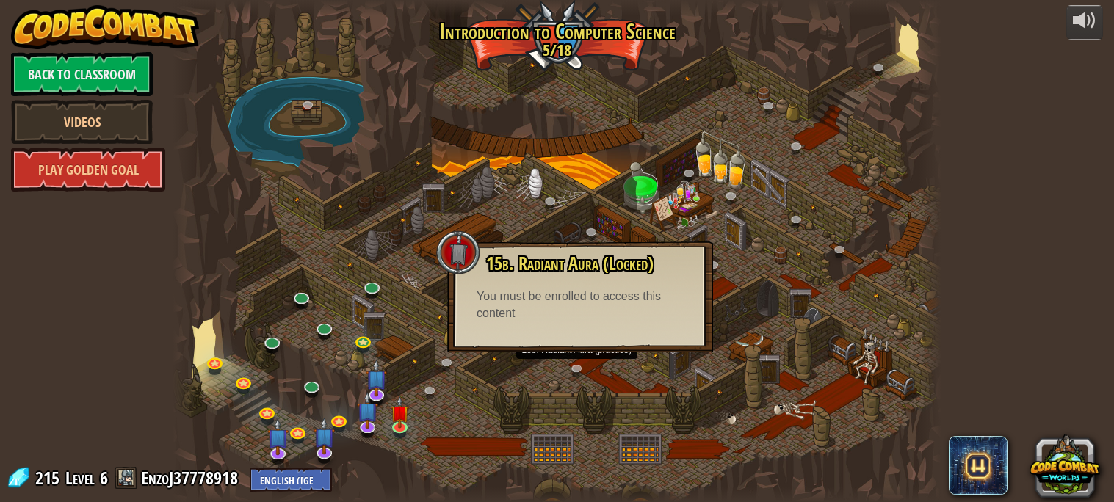
click at [441, 283] on div at bounding box center [557, 251] width 768 height 502
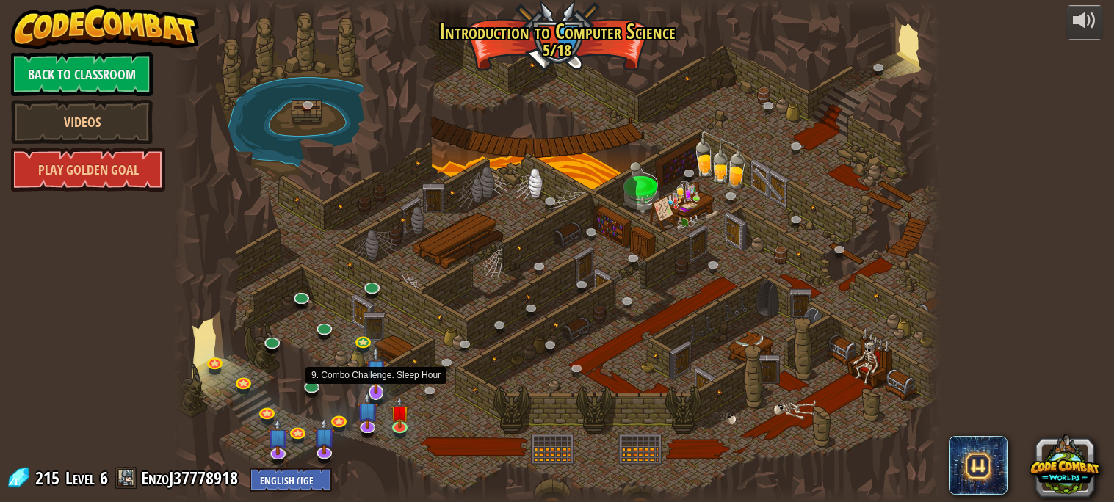
click at [375, 380] on img at bounding box center [376, 370] width 21 height 48
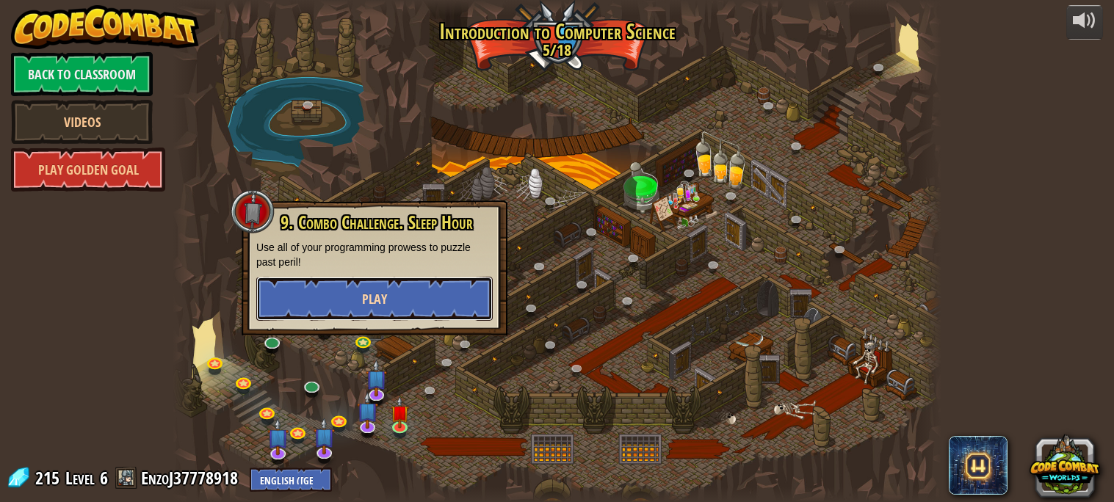
click at [375, 292] on span "Play" at bounding box center [374, 299] width 25 height 18
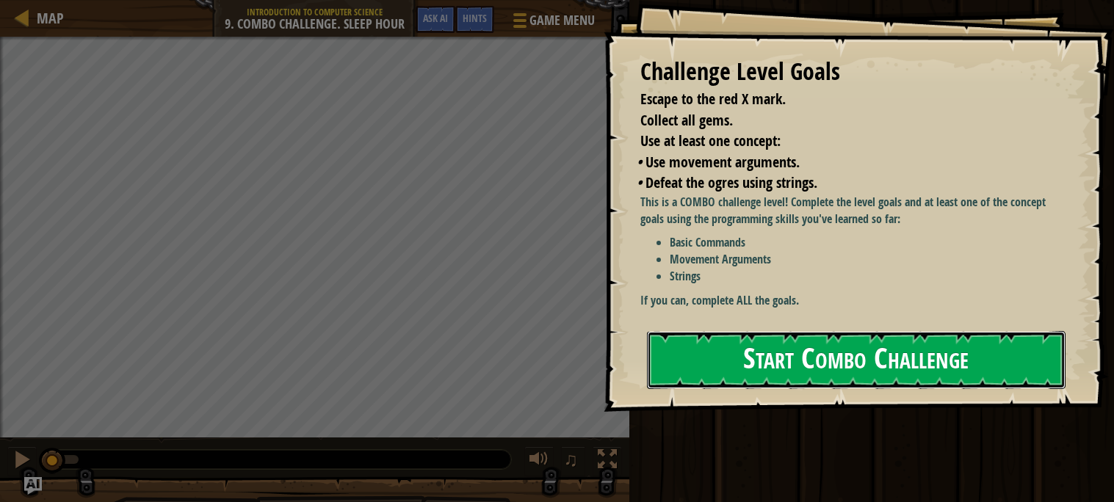
click at [884, 365] on button "Start Combo Challenge" at bounding box center [856, 360] width 419 height 58
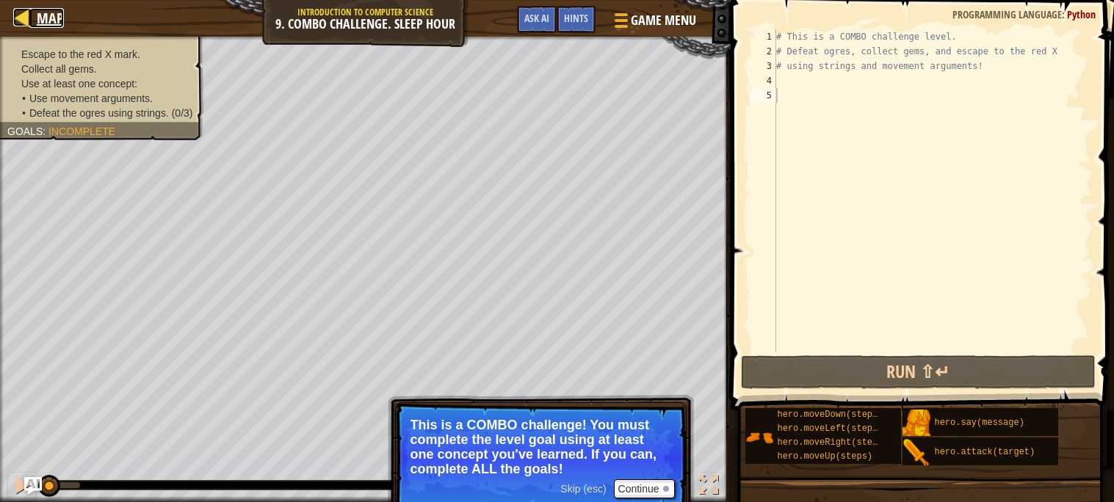
click at [23, 21] on div at bounding box center [22, 17] width 18 height 18
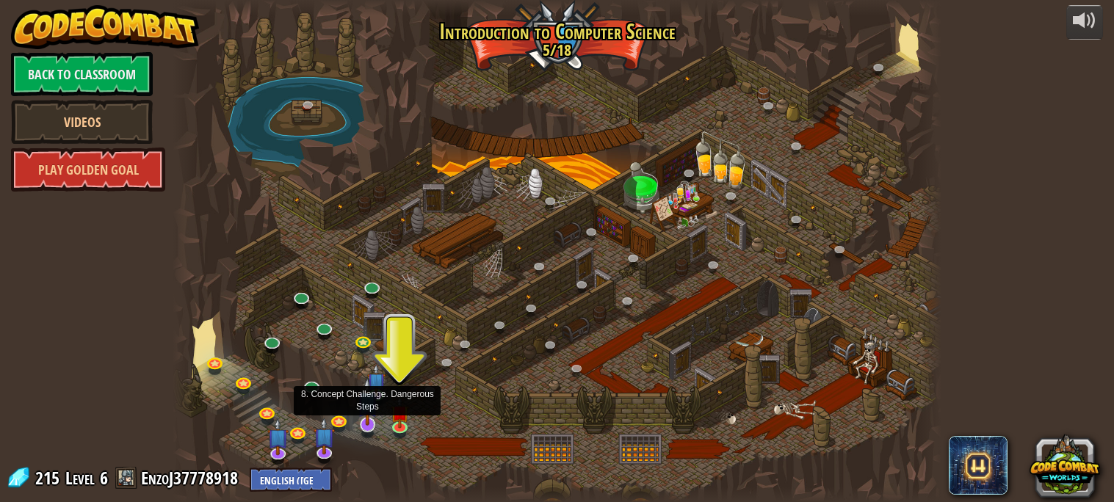
click at [367, 420] on img at bounding box center [367, 402] width 21 height 48
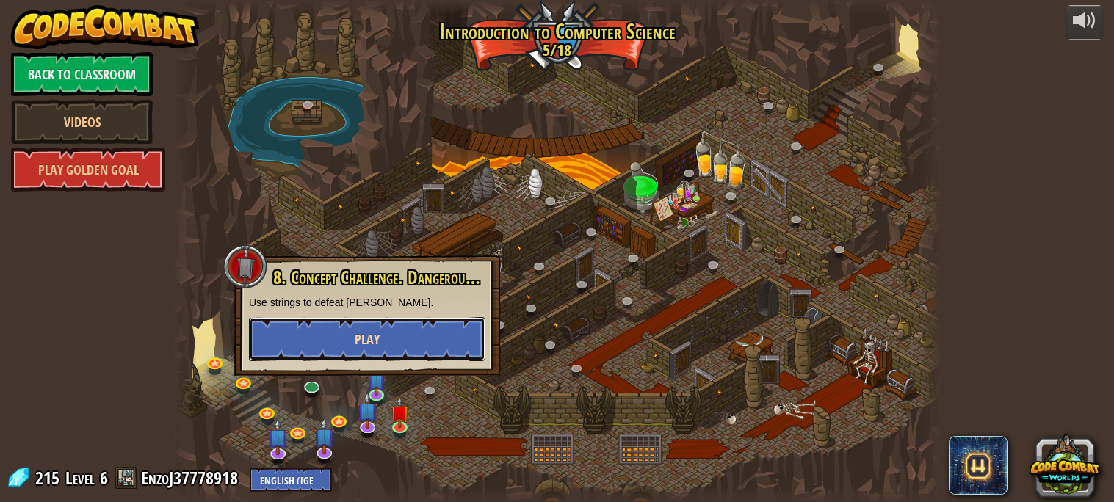
click at [368, 341] on span "Play" at bounding box center [367, 340] width 25 height 18
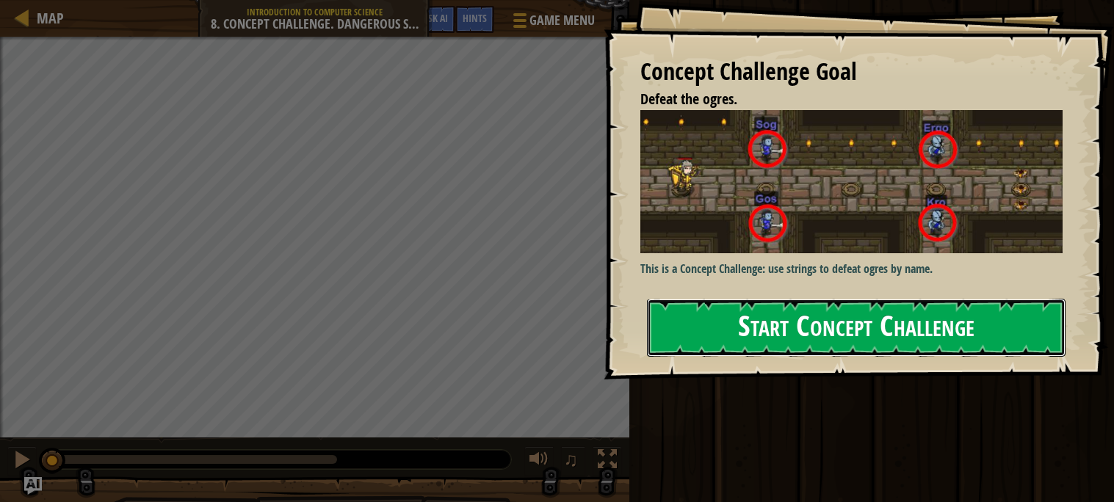
click at [784, 339] on button "Start Concept Challenge" at bounding box center [856, 328] width 419 height 58
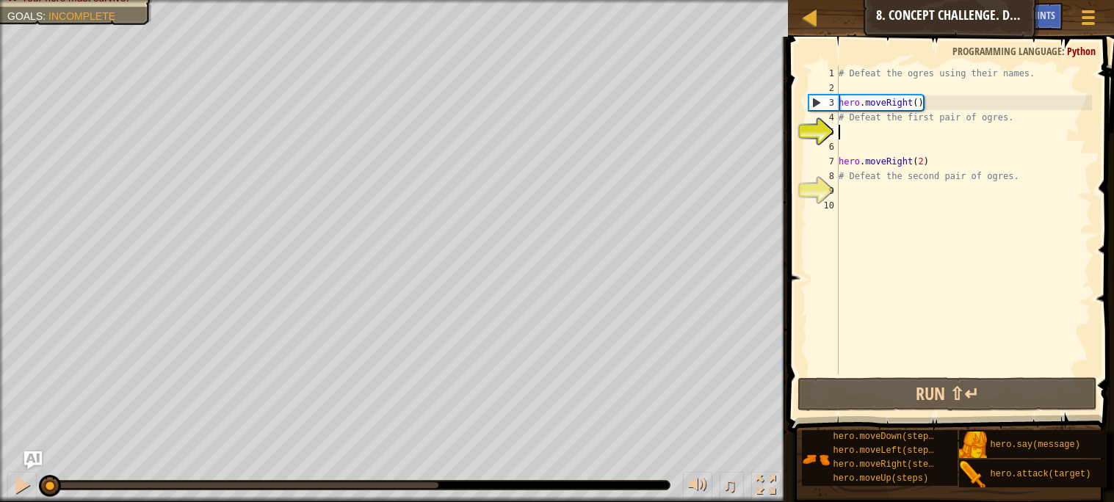
click at [870, 214] on div "# Defeat the ogres using their names. hero . moveRight ( ) # Defeat the first p…" at bounding box center [964, 235] width 256 height 338
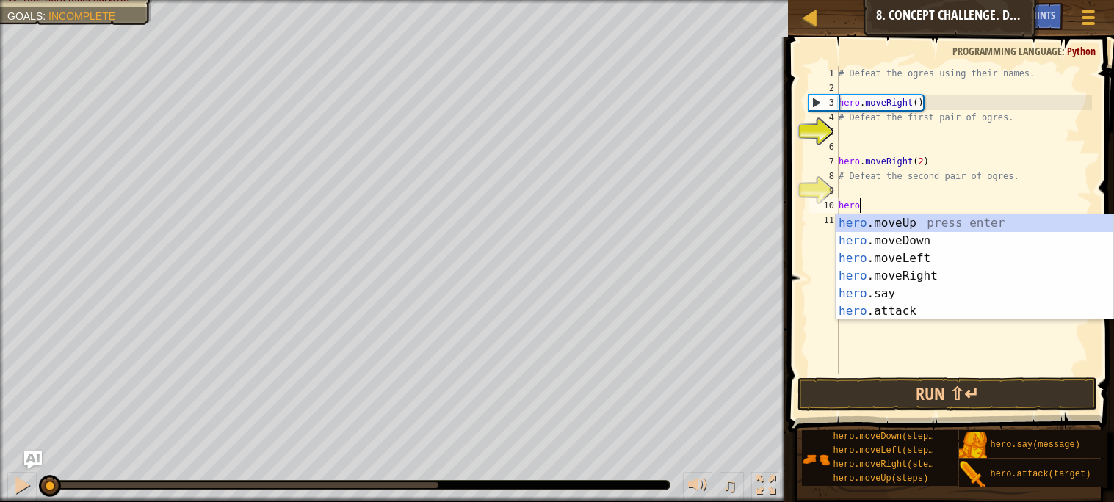
scroll to position [6, 1]
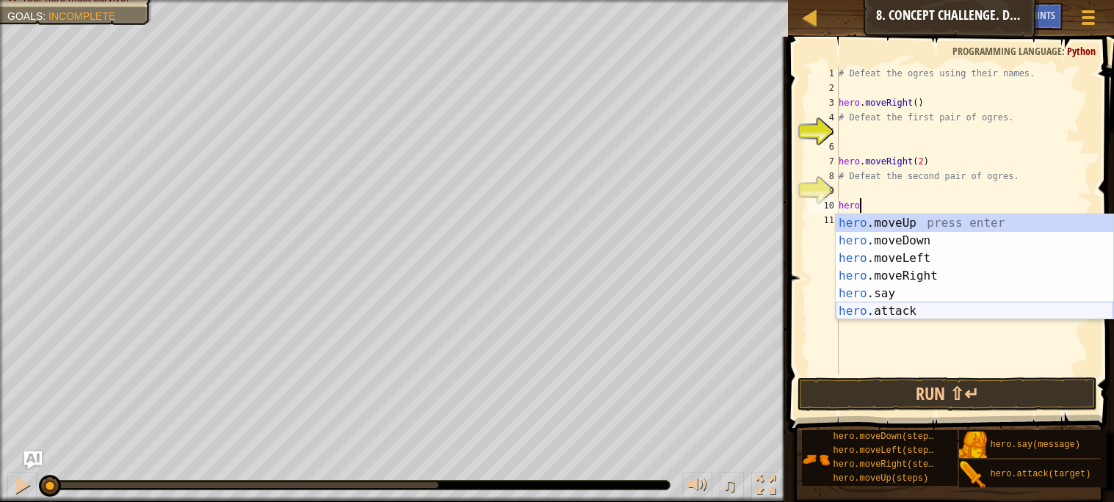
click at [930, 310] on div "hero .moveUp press enter hero .moveDown press enter hero .moveLeft press enter …" at bounding box center [975, 284] width 278 height 141
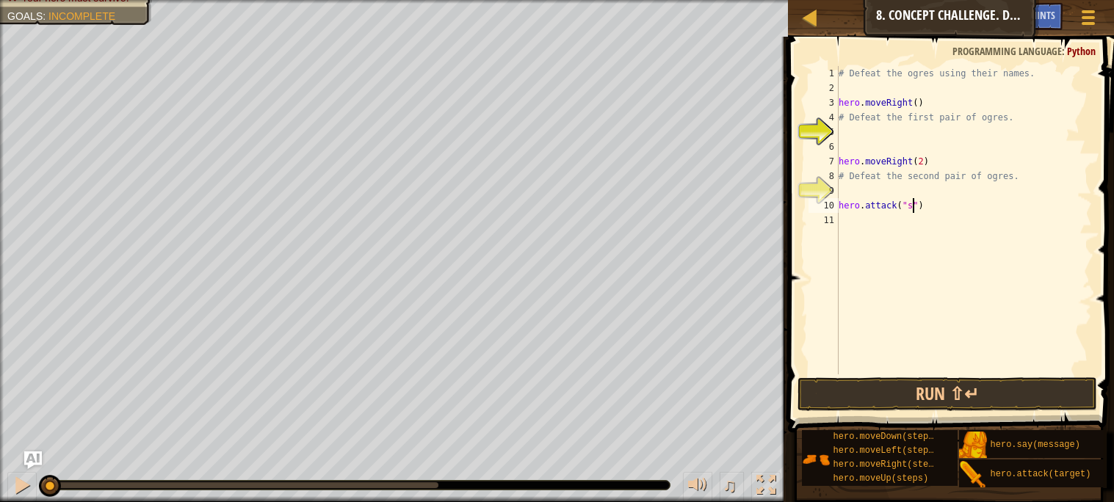
scroll to position [6, 6]
click at [1021, 176] on div "# Defeat the ogres using their names. hero . moveRight ( ) # Defeat the first p…" at bounding box center [964, 235] width 256 height 338
type textarea "#"
click at [1009, 118] on div "# Defeat the ogres using their names. hero . moveRight ( ) # Defeat the first p…" at bounding box center [964, 235] width 256 height 338
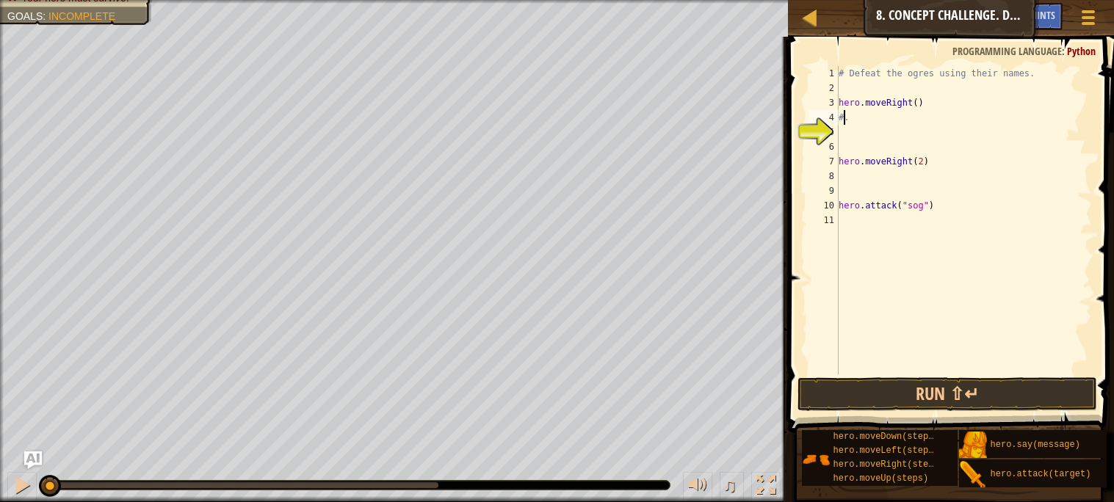
type textarea "."
click at [978, 124] on div "# Defeat the ogres using their names. hero . moveRight ( ) . hero . moveRight (…" at bounding box center [964, 235] width 256 height 338
click at [1033, 73] on div "# Defeat the ogres using their names. hero . moveRight ( ) hero . moveRight ( 2…" at bounding box center [964, 235] width 256 height 338
type textarea "#"
click at [897, 92] on div "hero . moveRight ( ) hero . moveRight ( 2 ) hero . attack ( "sog" )" at bounding box center [964, 235] width 256 height 338
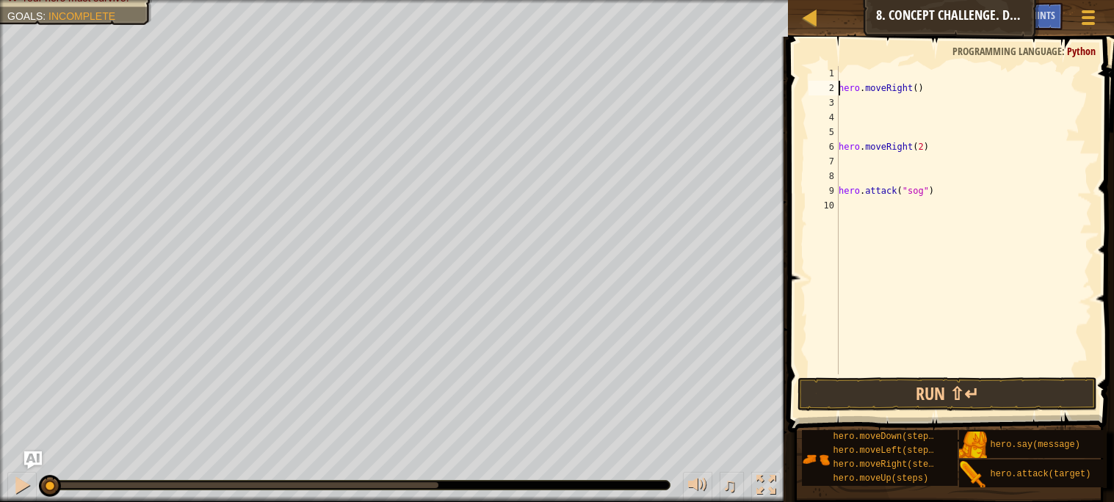
click at [840, 87] on div "hero . moveRight ( ) hero . moveRight ( 2 ) hero . attack ( "sog" )" at bounding box center [964, 235] width 256 height 338
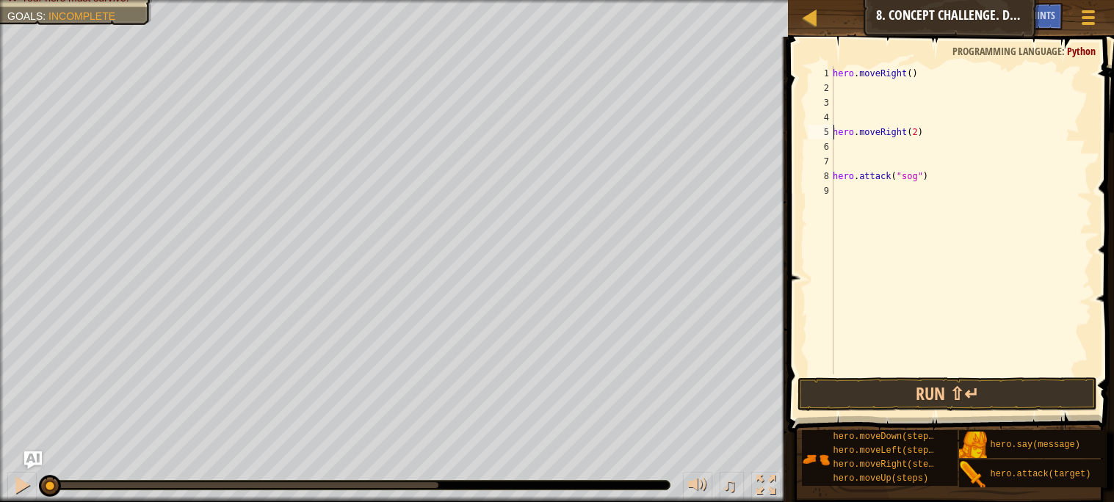
click at [834, 129] on div "hero . moveRight ( ) hero . moveRight ( 2 ) hero . attack ( "sog" )" at bounding box center [961, 235] width 262 height 338
click at [834, 132] on div "hero . moveRight ( ) hero . moveRight ( 2 ) hero . attack ( "sog" )" at bounding box center [961, 235] width 261 height 338
type textarea "hero.attack("sog")"
click at [872, 129] on div "hero . moveRight ( ) hero . moveRight ( 2 ) hero . attack ( "sog" )" at bounding box center [961, 235] width 261 height 338
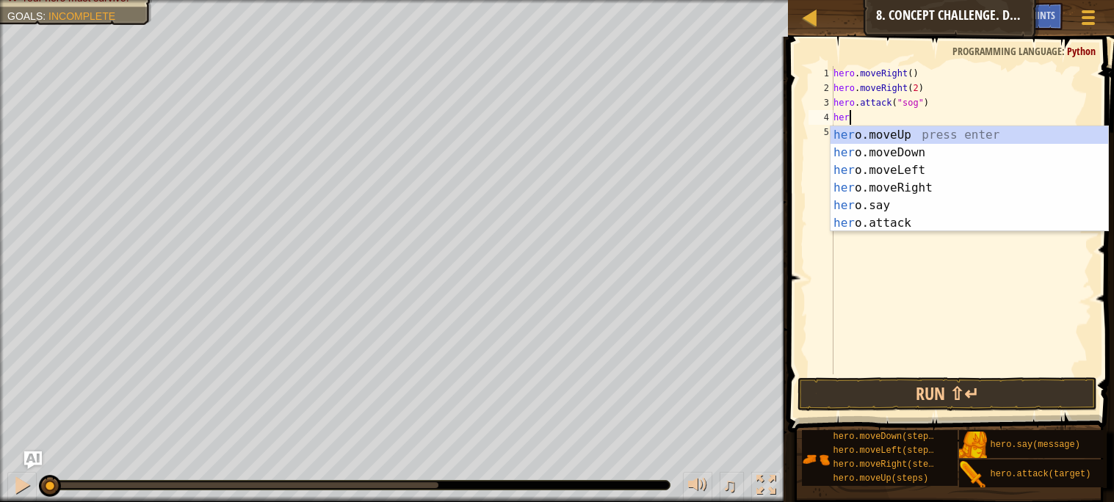
scroll to position [6, 1]
click at [925, 222] on div "hero .moveUp press enter hero .moveDown press enter hero .moveLeft press enter …" at bounding box center [970, 196] width 278 height 141
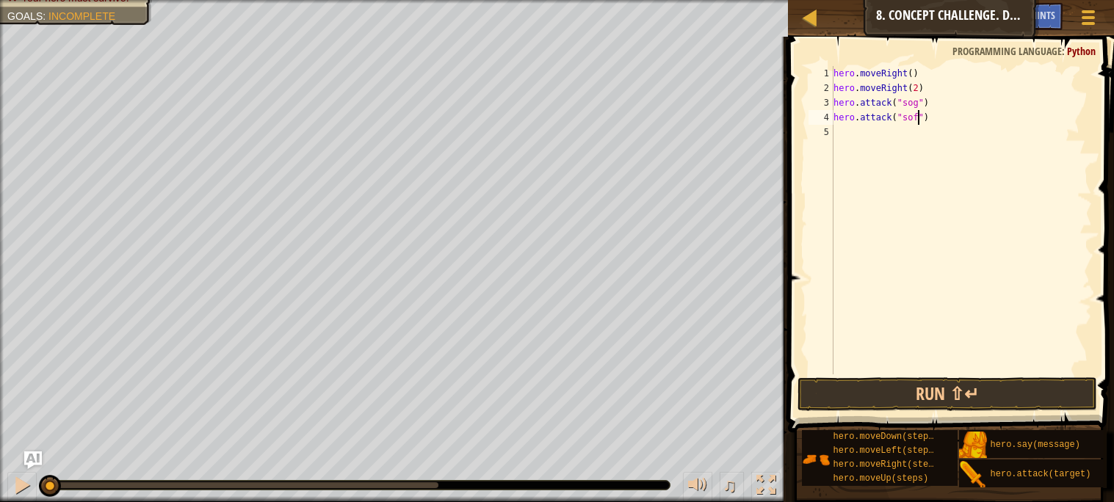
scroll to position [6, 7]
type textarea "hero.attack("sog")"
click at [859, 143] on div "hero . moveRight ( ) hero . moveRight ( 2 ) hero . attack ( "sog" ) hero . atta…" at bounding box center [961, 235] width 261 height 338
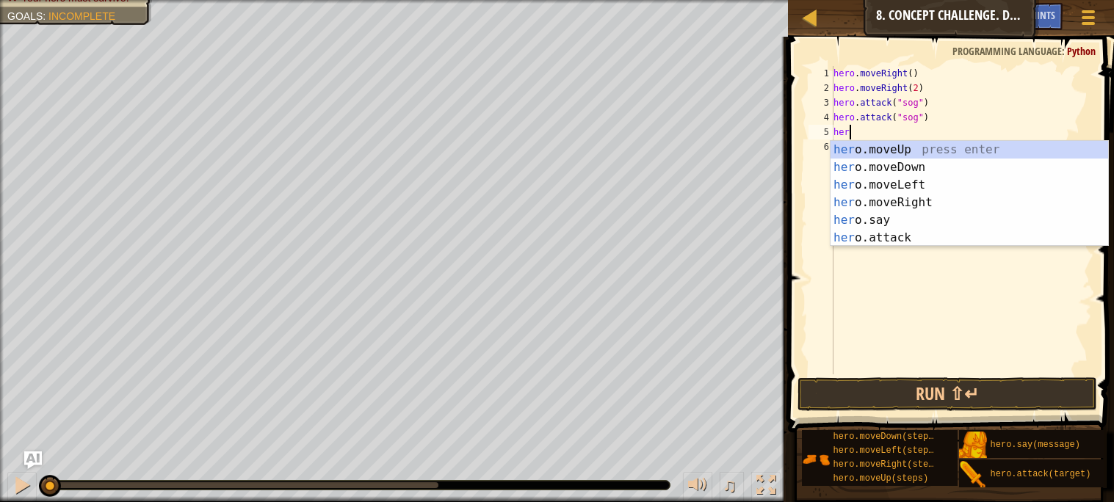
scroll to position [6, 1]
click at [919, 232] on div "hero .moveUp press enter hero .moveDown press enter hero .moveLeft press enter …" at bounding box center [970, 211] width 278 height 141
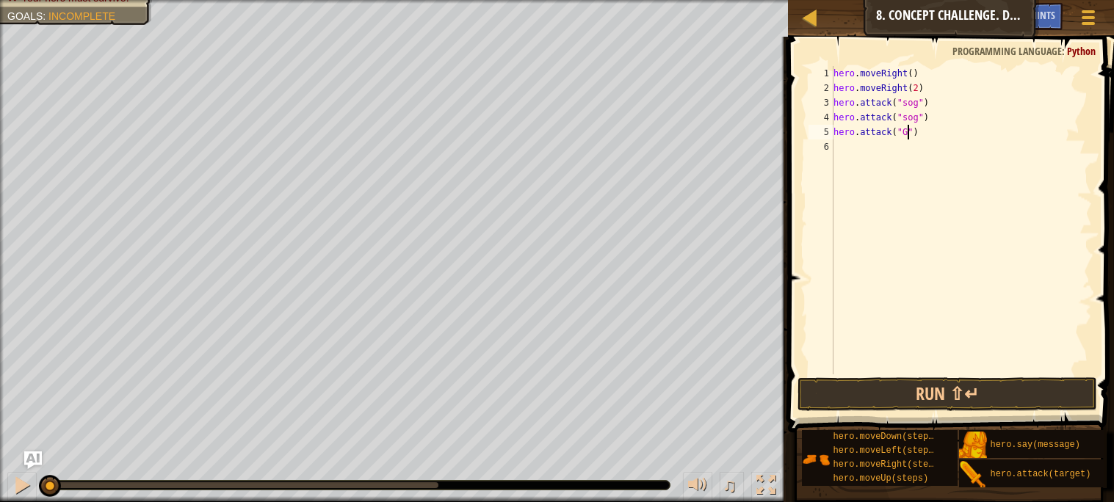
scroll to position [6, 7]
type textarea "hero.attack("Gos")"
click at [859, 156] on div "hero . moveRight ( ) hero . moveRight ( 2 ) hero . attack ( "sog" ) hero . atta…" at bounding box center [961, 235] width 261 height 338
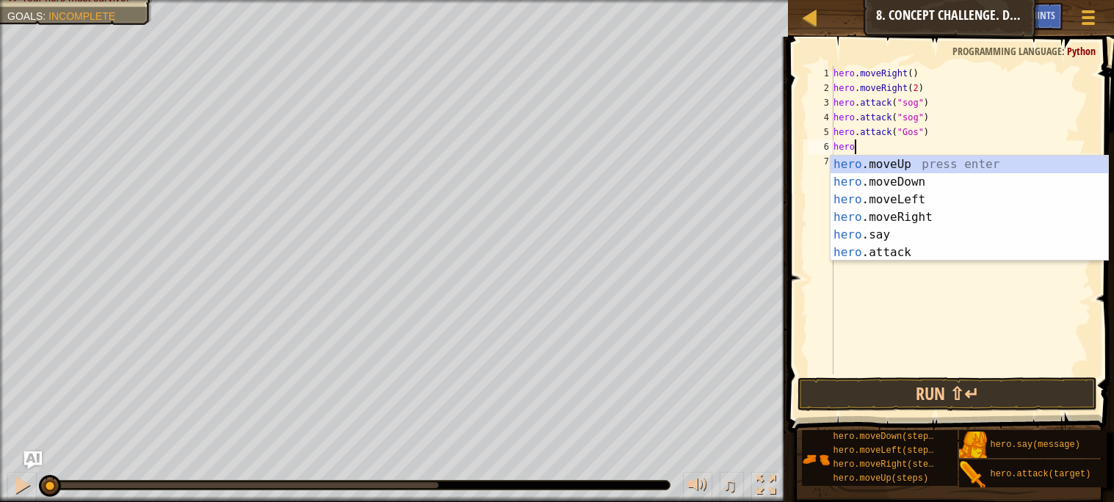
scroll to position [6, 1]
click at [908, 253] on div "hero .moveUp press enter hero .moveDown press enter hero .moveLeft press enter …" at bounding box center [970, 226] width 278 height 141
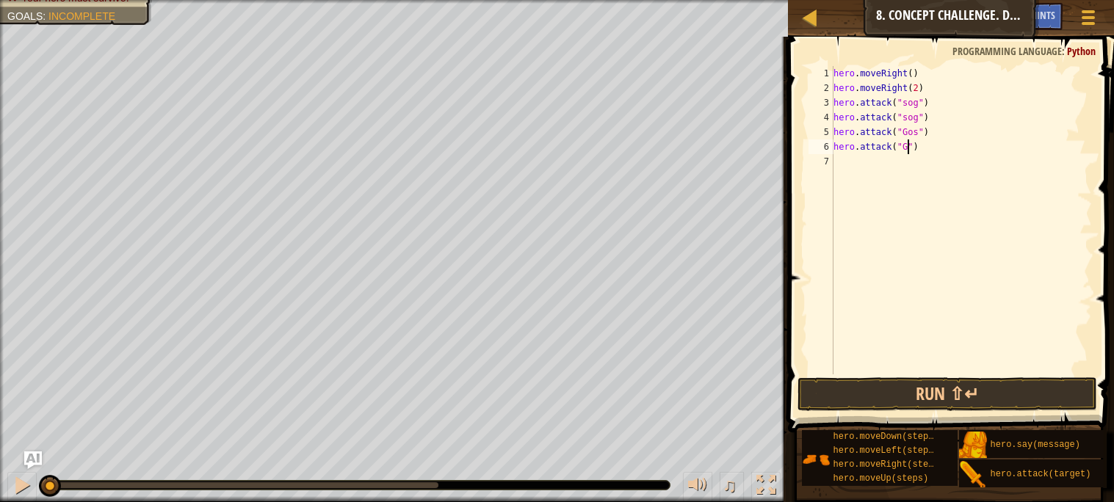
scroll to position [6, 6]
type textarea "hero.attack("Gos")"
click at [903, 167] on div "hero . moveRight ( ) hero . moveRight ( 2 ) hero . attack ( "sog" ) hero . atta…" at bounding box center [961, 235] width 261 height 338
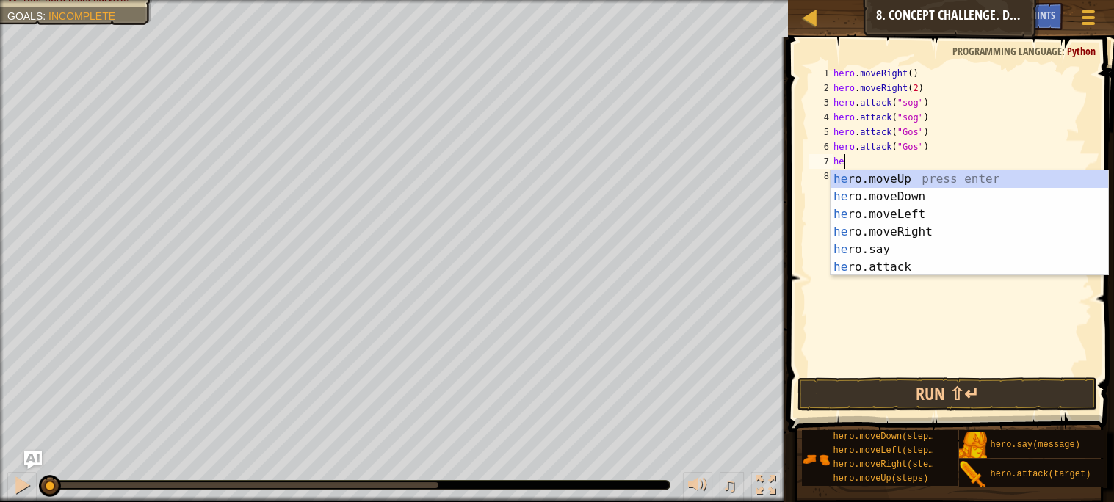
scroll to position [6, 1]
click at [934, 267] on div "hero .moveUp press enter hero .moveDown press enter hero .moveLeft press enter …" at bounding box center [970, 240] width 278 height 141
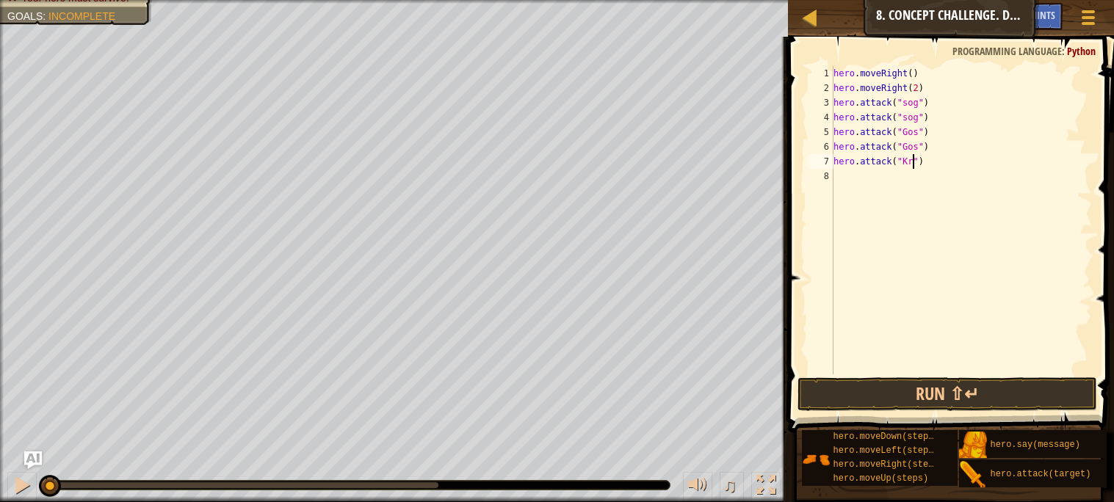
scroll to position [6, 7]
type textarea "hero.attack("Kro")"
click at [878, 181] on div "hero . moveRight ( ) hero . moveRight ( 2 ) hero . attack ( "sog" ) hero . atta…" at bounding box center [961, 235] width 261 height 338
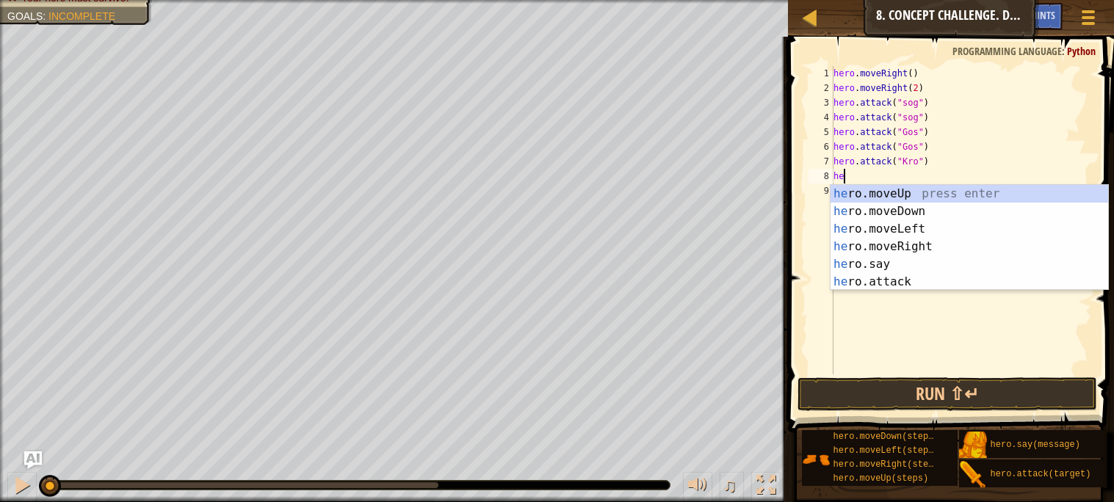
scroll to position [6, 1]
click at [914, 282] on div "hero .moveUp press enter hero .moveDown press enter hero .moveLeft press enter …" at bounding box center [970, 255] width 278 height 141
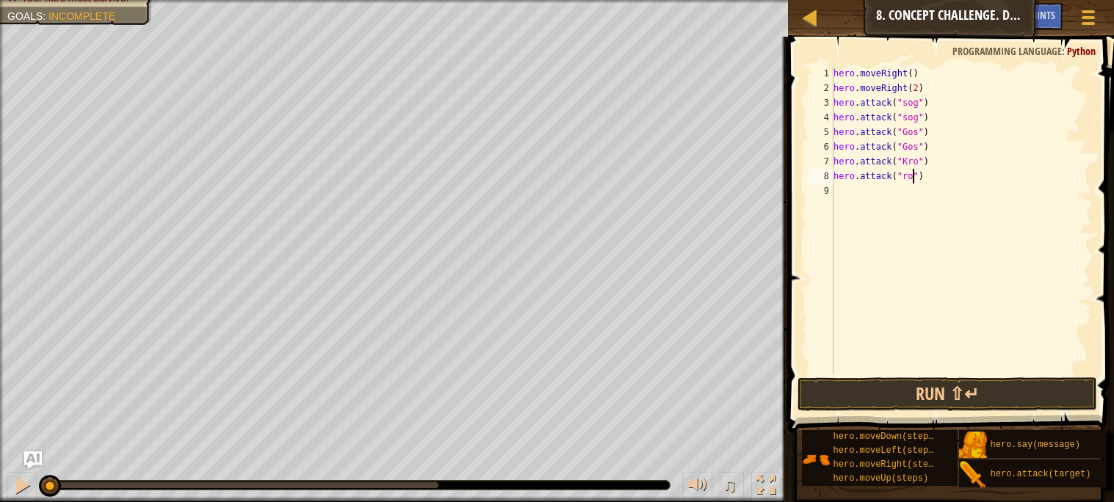
scroll to position [6, 5]
type textarea "hero.attack("Kro")"
click at [869, 195] on div "hero . moveRight ( ) hero . moveRight ( 2 ) hero . attack ( "sog" ) hero . atta…" at bounding box center [961, 235] width 261 height 338
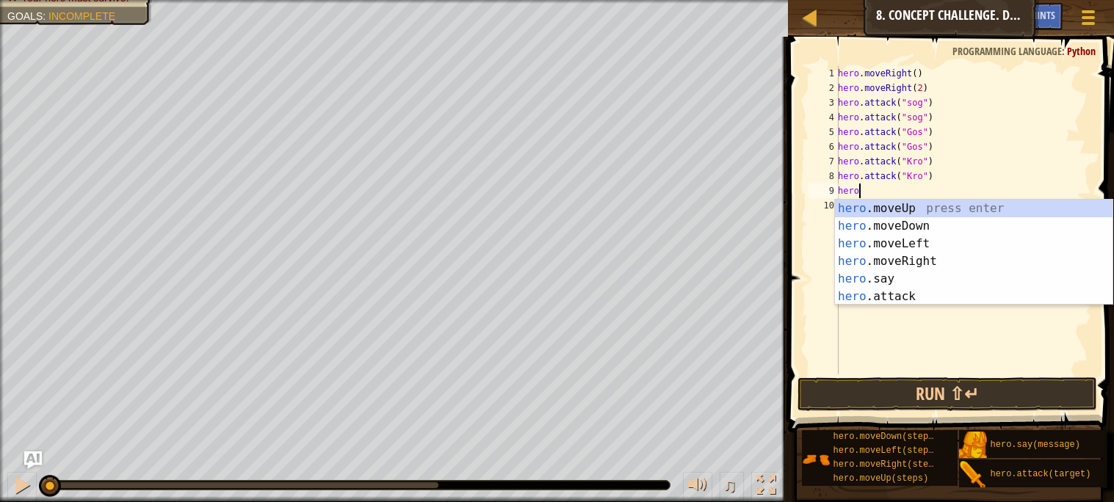
scroll to position [6, 1]
click at [903, 296] on div "hero .moveUp press enter hero .moveDown press enter hero .moveLeft press enter …" at bounding box center [974, 270] width 278 height 141
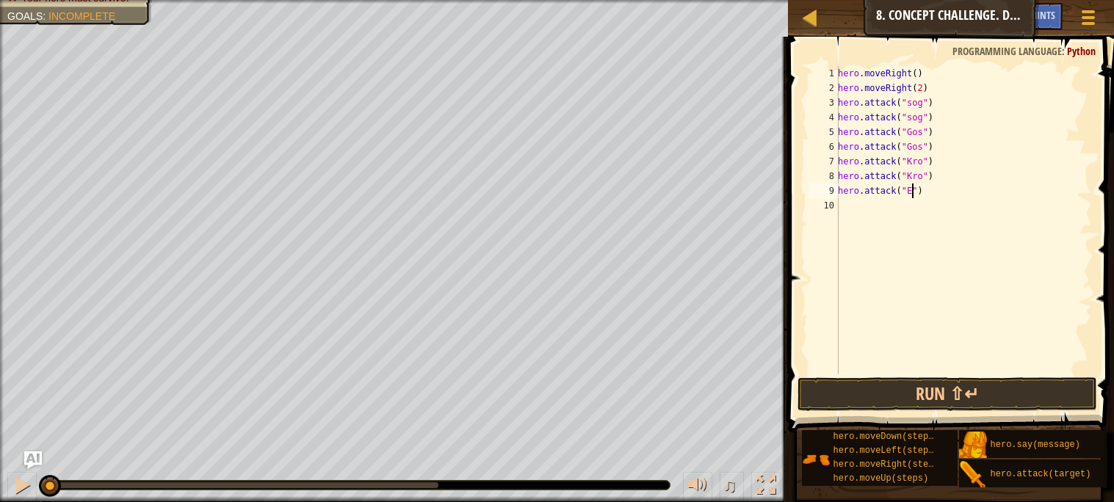
scroll to position [6, 6]
type textarea "hero.attack("Ergo")"
click at [903, 216] on div "hero . moveRight ( ) hero . moveRight ( 2 ) hero . attack ( "sog" ) hero . atta…" at bounding box center [963, 235] width 257 height 338
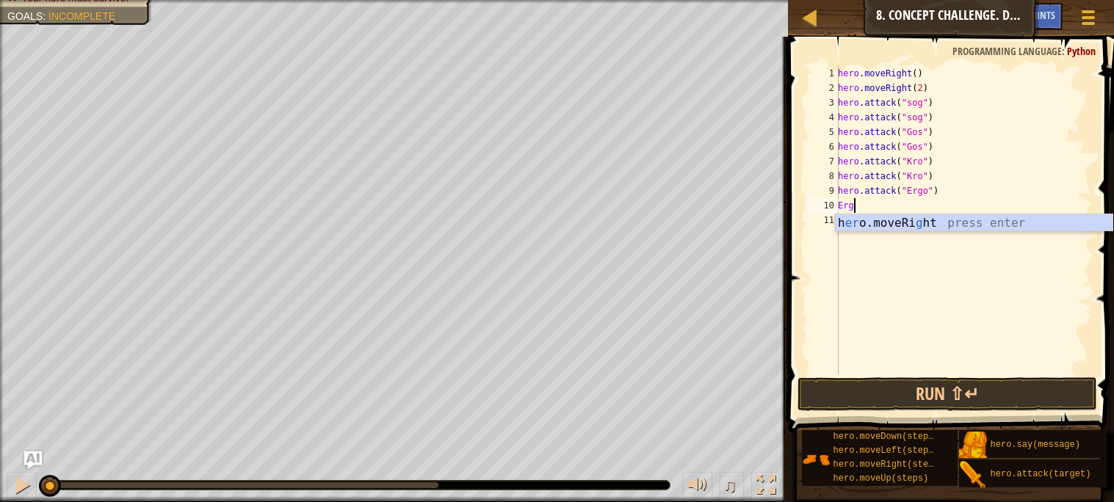
type textarea "E"
type textarea "hero.attack("Ergo")"
click at [848, 203] on div "hero . moveRight ( ) hero . moveRight ( 2 ) hero . attack ( "sog" ) hero . atta…" at bounding box center [963, 235] width 257 height 338
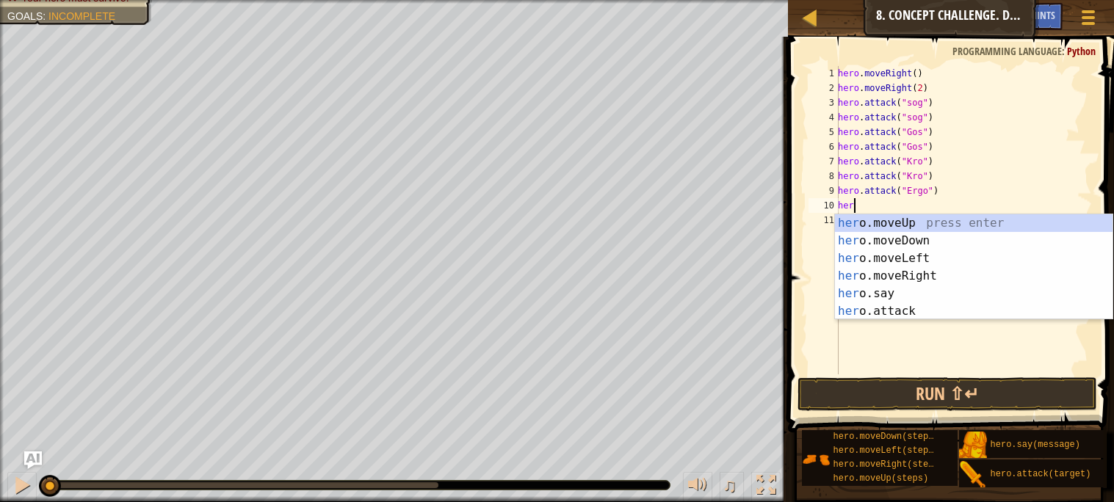
scroll to position [6, 1]
click at [877, 311] on div "hero .moveUp press enter hero .moveDown press enter hero .moveLeft press enter …" at bounding box center [974, 284] width 278 height 141
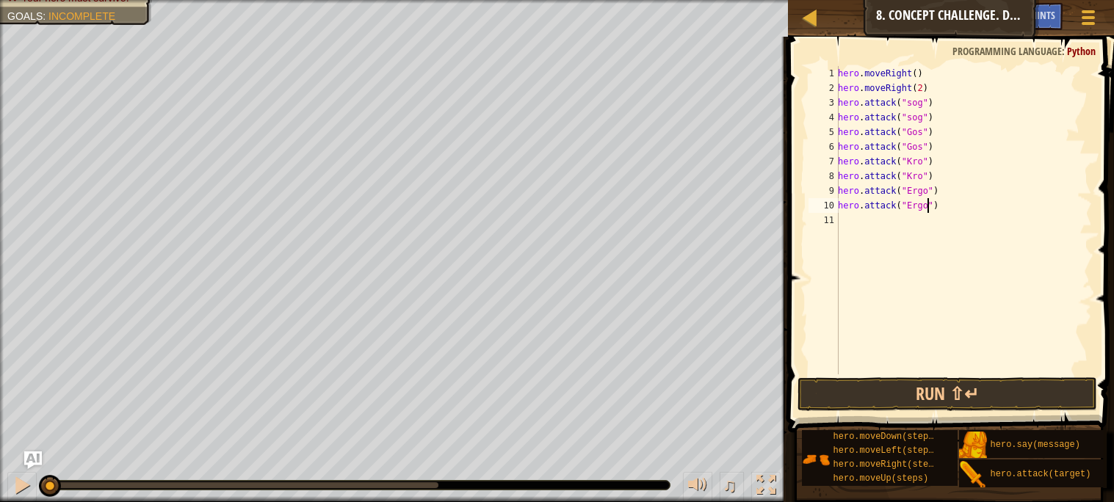
scroll to position [6, 7]
click at [941, 386] on button "Run ⇧↵" at bounding box center [947, 395] width 299 height 34
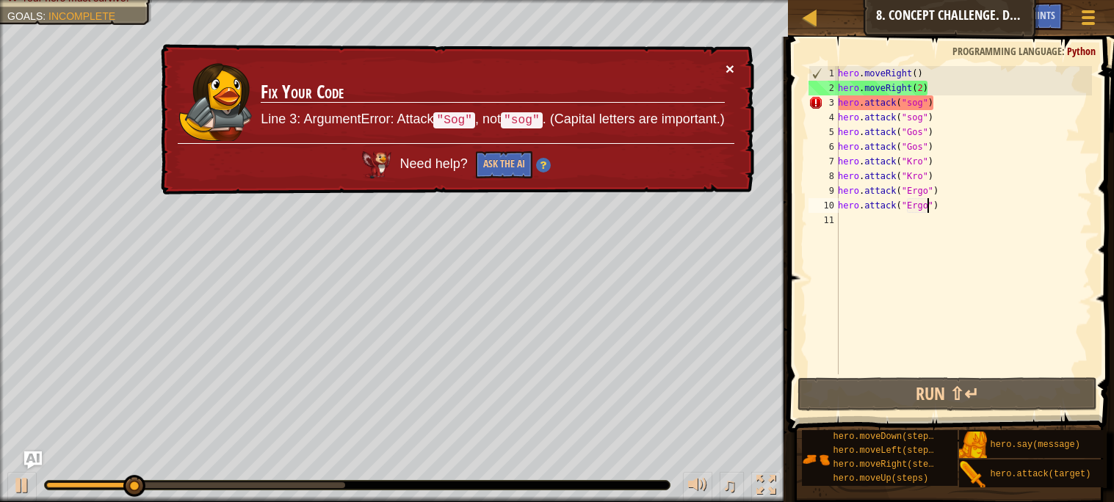
click at [730, 62] on button "×" at bounding box center [730, 68] width 9 height 15
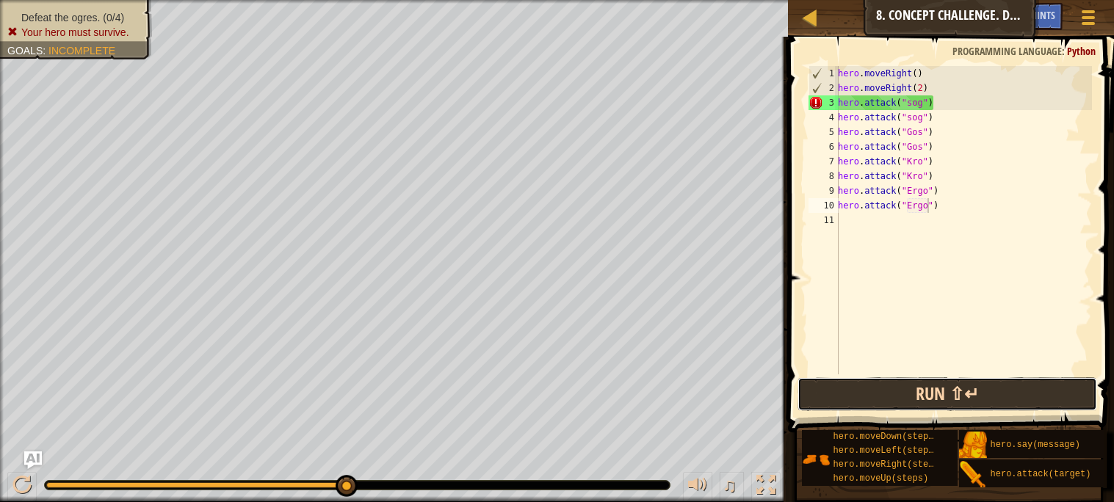
click at [912, 385] on button "Run ⇧↵" at bounding box center [947, 395] width 299 height 34
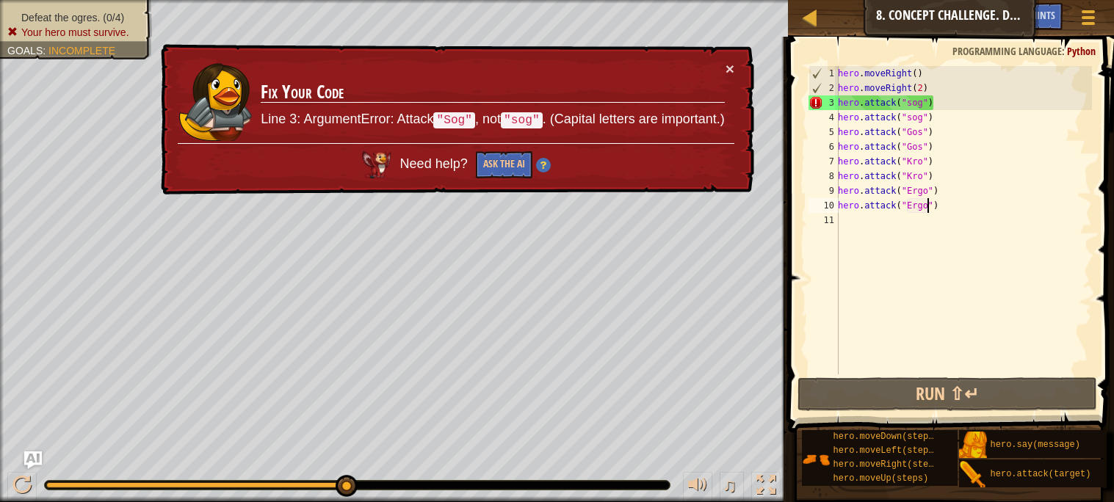
click at [909, 104] on div "hero . moveRight ( ) hero . moveRight ( 2 ) hero . attack ( "sog" ) hero . atta…" at bounding box center [963, 235] width 257 height 338
click at [911, 103] on div "hero . moveRight ( ) hero . moveRight ( 2 ) hero . attack ( "sog" ) hero . atta…" at bounding box center [963, 235] width 257 height 338
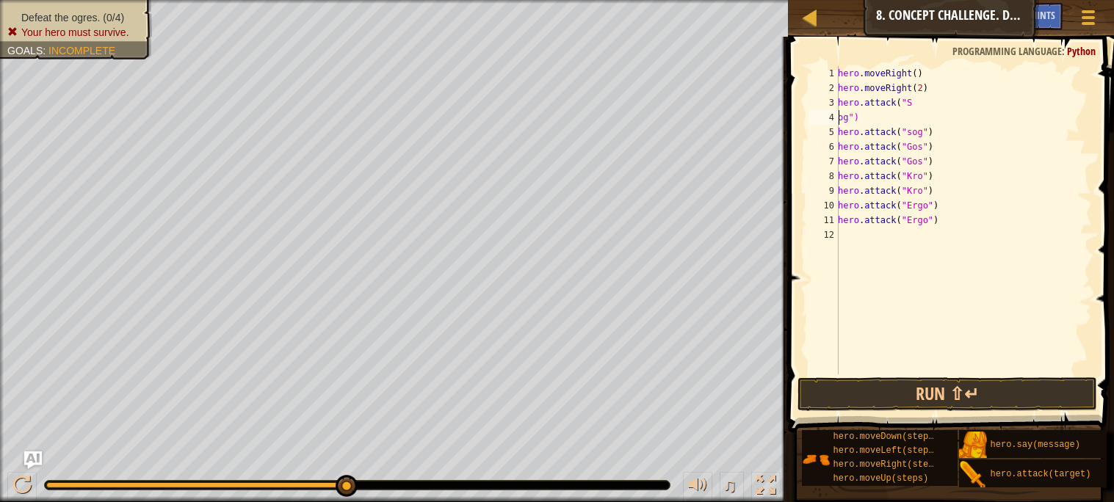
scroll to position [6, 1]
type textarea "hero.attack("Sog")"
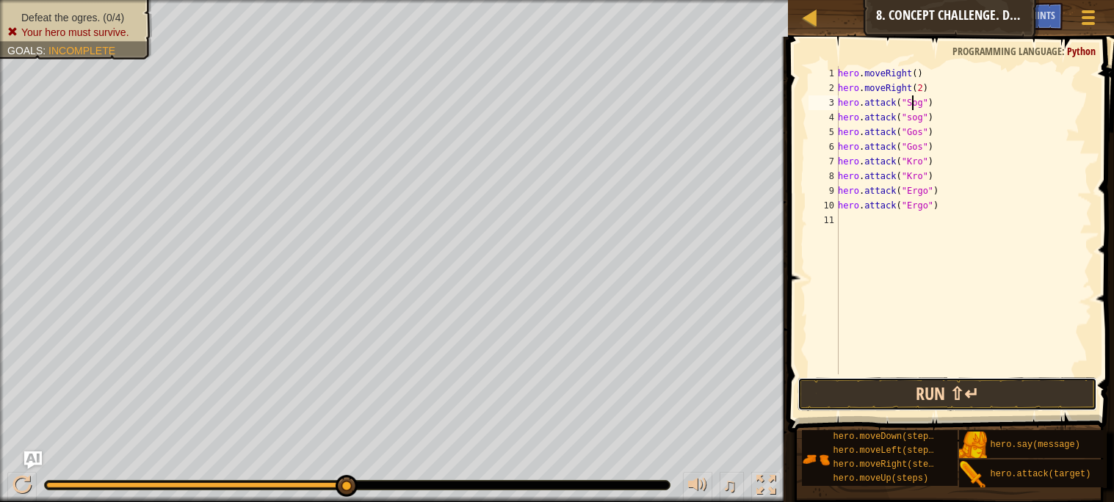
click at [1008, 391] on button "Run ⇧↵" at bounding box center [947, 395] width 299 height 34
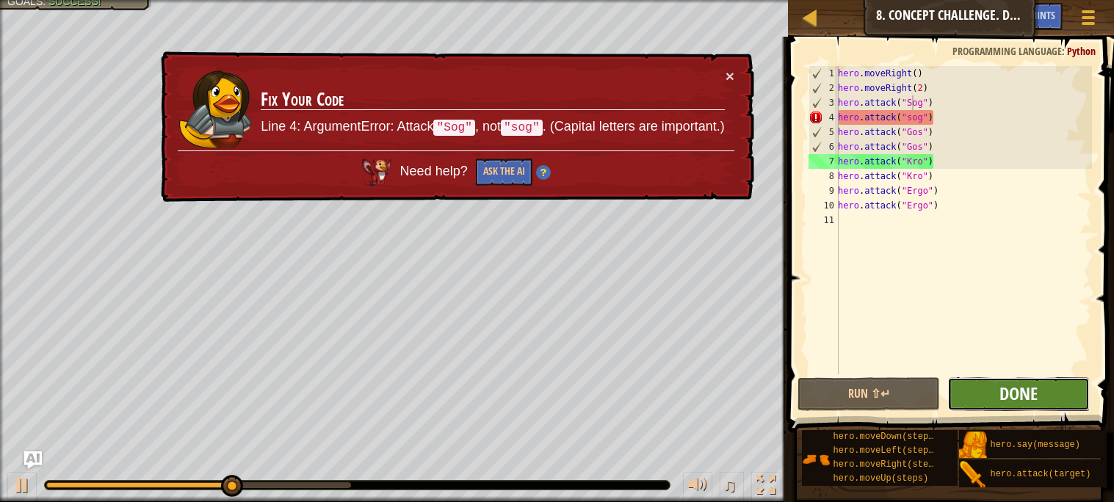
click at [1017, 397] on span "Done" at bounding box center [1019, 394] width 38 height 24
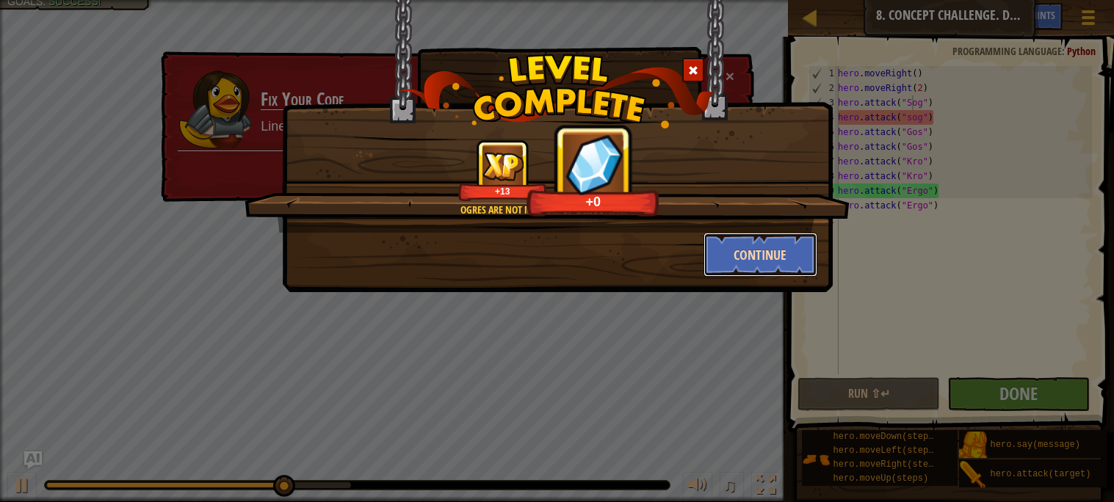
click at [755, 245] on button "Continue" at bounding box center [761, 255] width 114 height 44
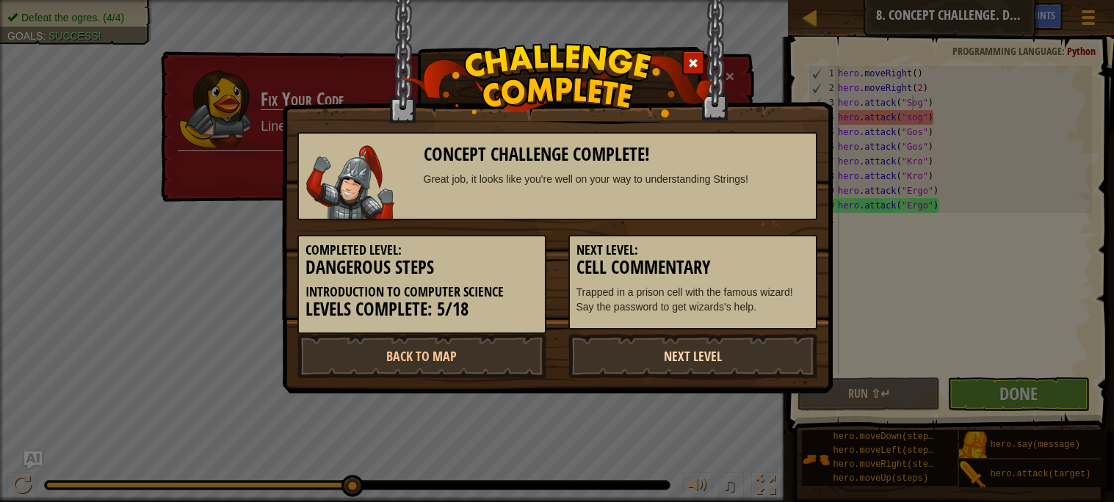
click at [745, 334] on link "Next Level" at bounding box center [693, 356] width 249 height 44
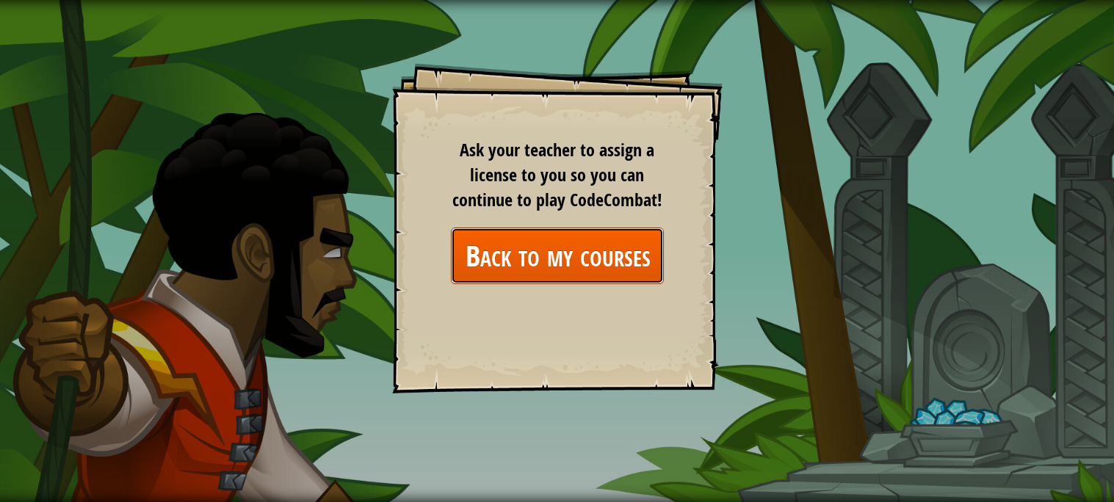
click at [524, 265] on link "Back to my courses" at bounding box center [557, 256] width 213 height 57
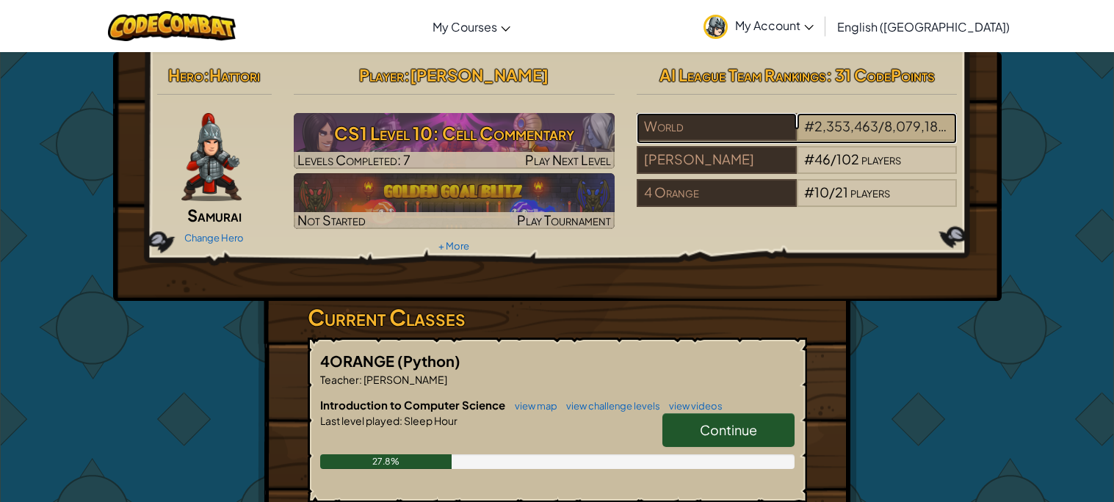
click at [910, 134] on div "# 2,353,463 / 8,079,187 players" at bounding box center [877, 127] width 160 height 28
